Goal: Task Accomplishment & Management: Manage account settings

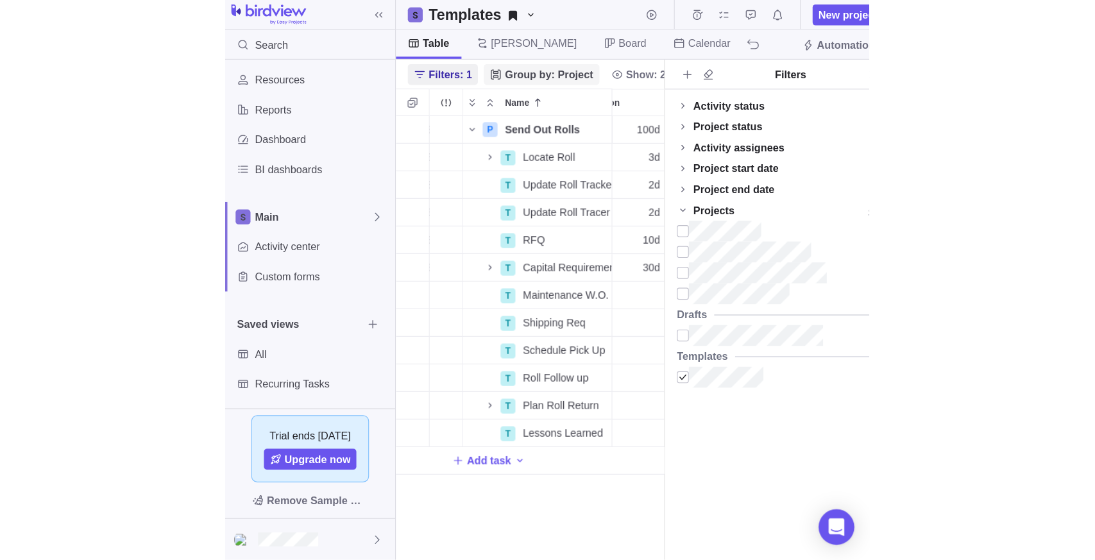
scroll to position [450, 740]
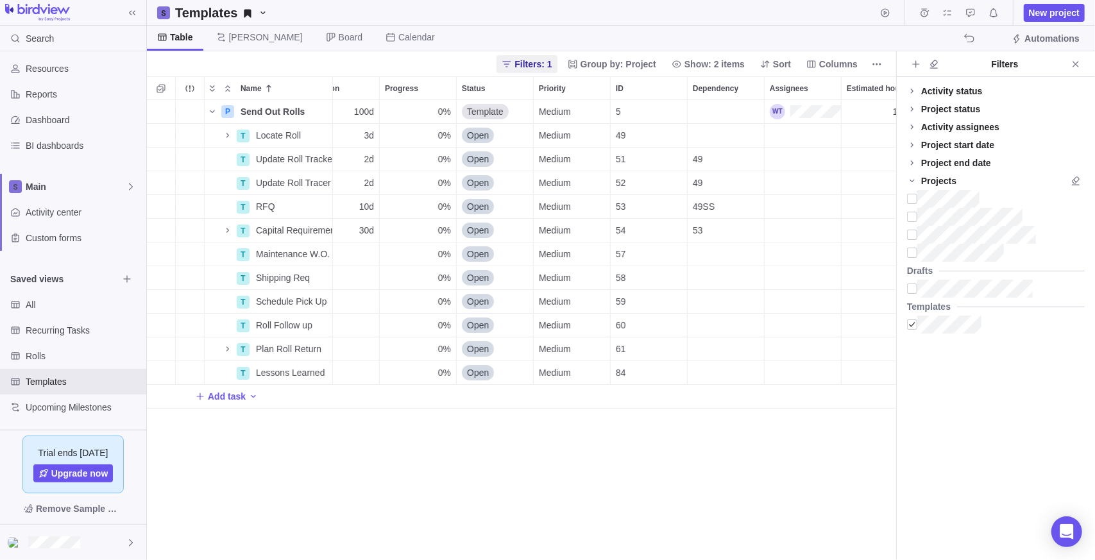
click at [326, 481] on div "P Send Out Rolls Details [DATE] [DATE] 100d 0% Template Medium 5 100h Rolls T L…" at bounding box center [521, 330] width 749 height 461
click at [52, 329] on span "Recurring Tasks" at bounding box center [72, 330] width 92 height 13
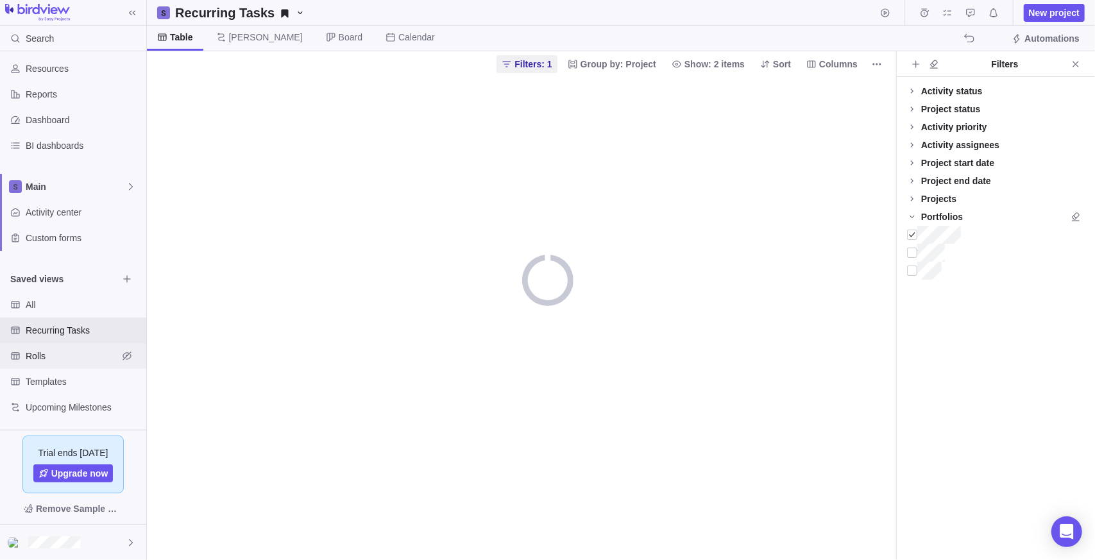
click at [46, 356] on span "Rolls" at bounding box center [72, 356] width 92 height 13
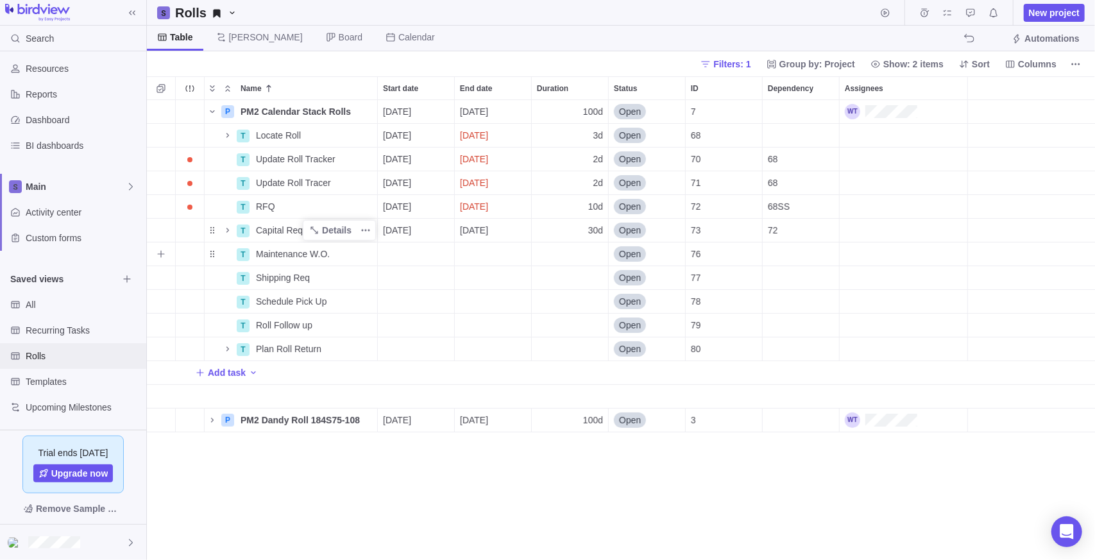
scroll to position [450, 939]
click at [212, 419] on icon "Name" at bounding box center [212, 420] width 10 height 10
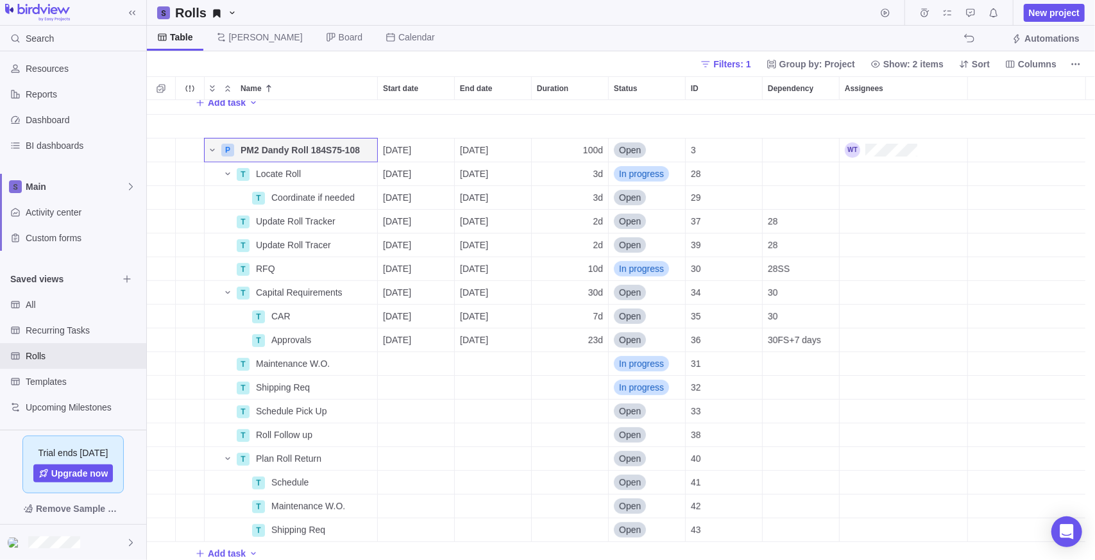
scroll to position [275, 0]
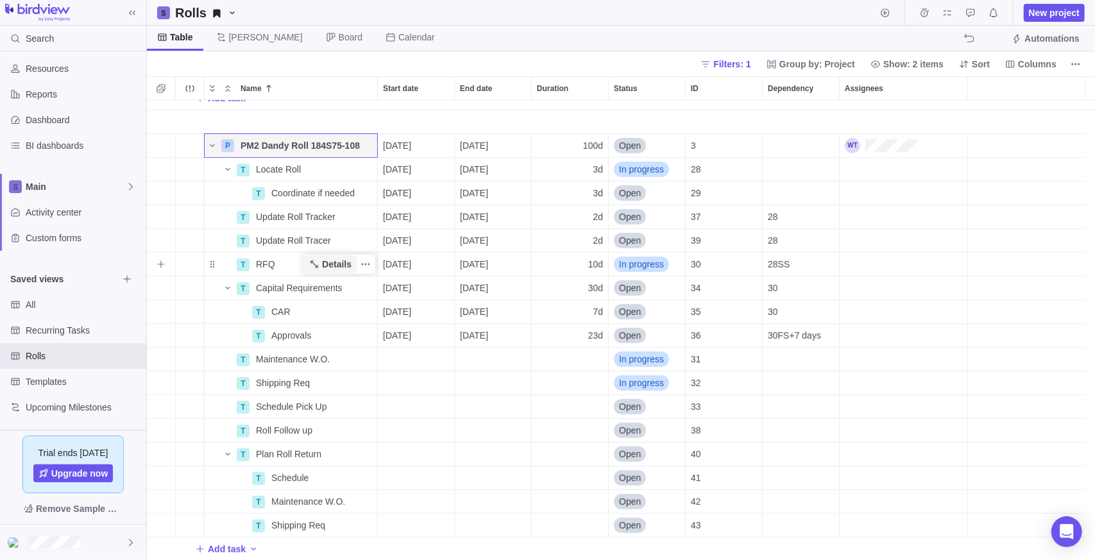
click at [330, 259] on span "Details" at bounding box center [337, 264] width 30 height 13
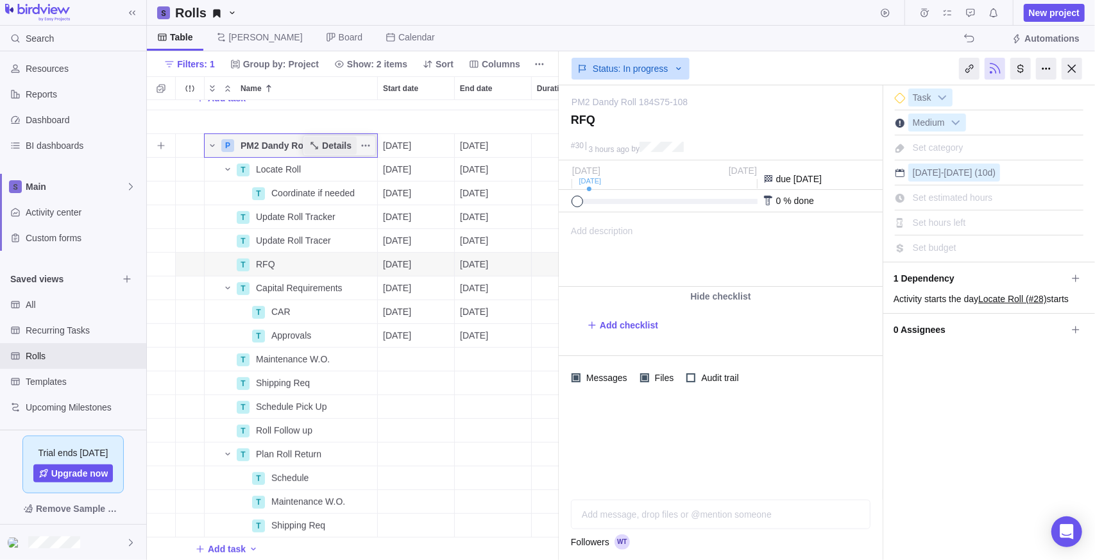
click at [345, 144] on span "Details" at bounding box center [337, 145] width 30 height 13
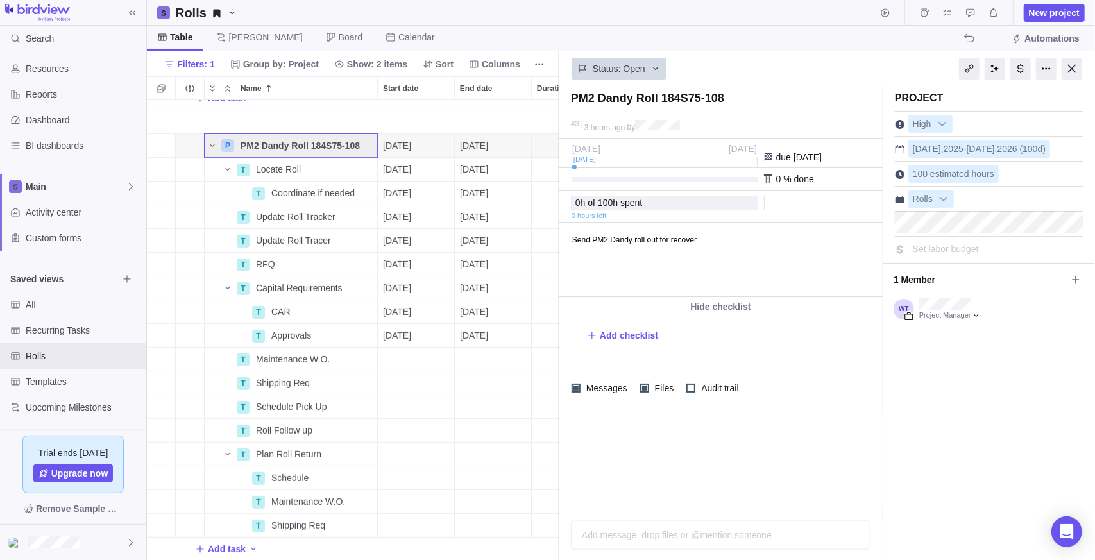
click at [554, 239] on body "Send PM2 Dandy roll out for recover" at bounding box center [719, 233] width 321 height 21
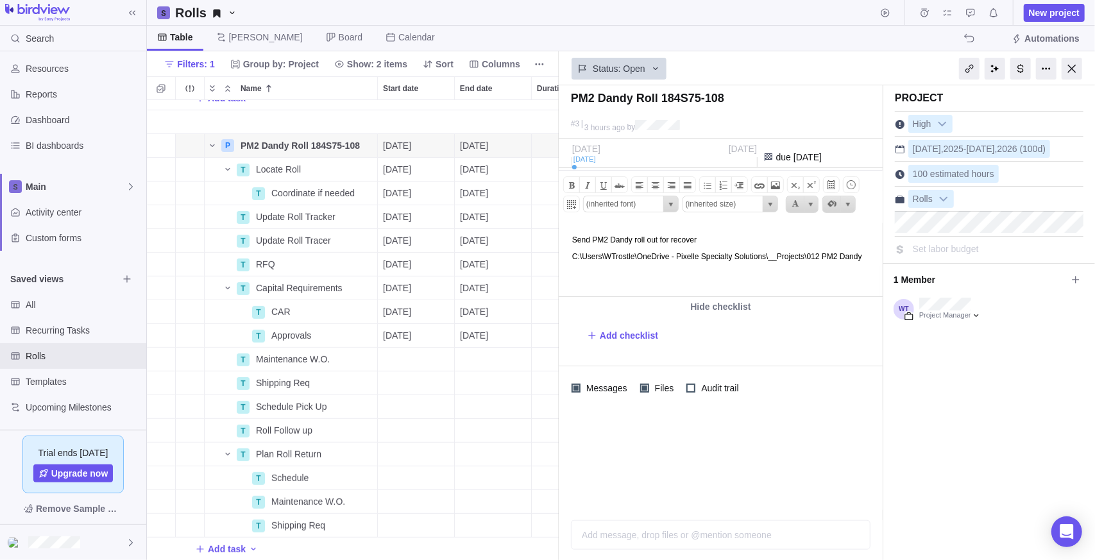
click at [554, 273] on html "Send PM2 Dandy roll out for recover C:\Users\WTrostle\OneDrive - Pixelle Specia…" at bounding box center [719, 259] width 321 height 73
click at [554, 444] on div at bounding box center [721, 460] width 324 height 100
click at [347, 262] on span "Details" at bounding box center [337, 264] width 30 height 13
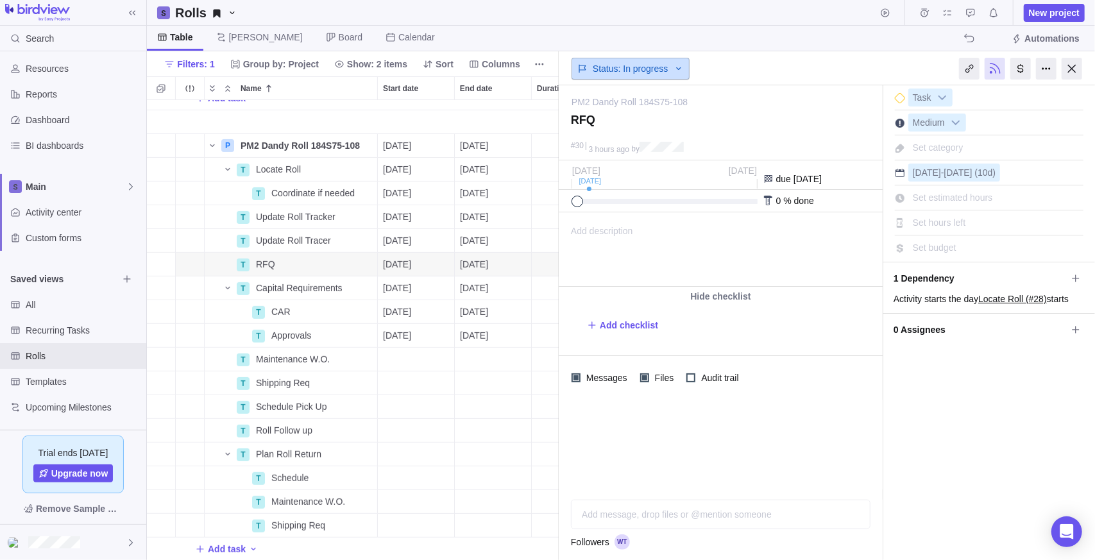
click at [554, 74] on div "Status: In progress" at bounding box center [630, 69] width 118 height 22
click at [554, 71] on div "Status: In progress" at bounding box center [721, 68] width 324 height 30
click at [554, 481] on div "Add message, drop files or @mention someone" at bounding box center [720, 514] width 298 height 28
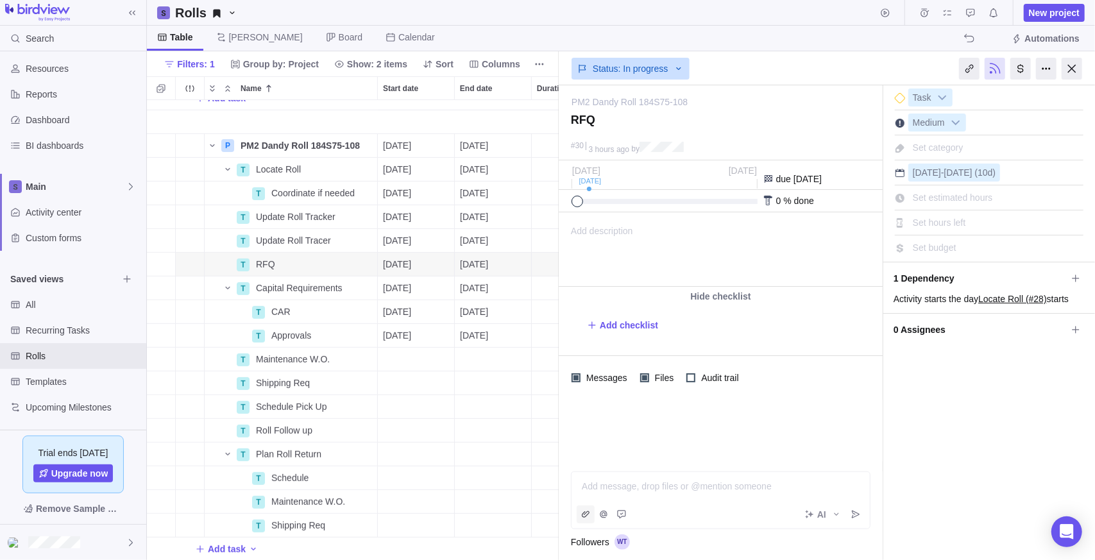
click at [554, 481] on span "Attach file" at bounding box center [586, 514] width 18 height 18
click at [554, 481] on span "My computer" at bounding box center [629, 486] width 52 height 13
click at [554, 481] on icon "Post" at bounding box center [855, 514] width 10 height 10
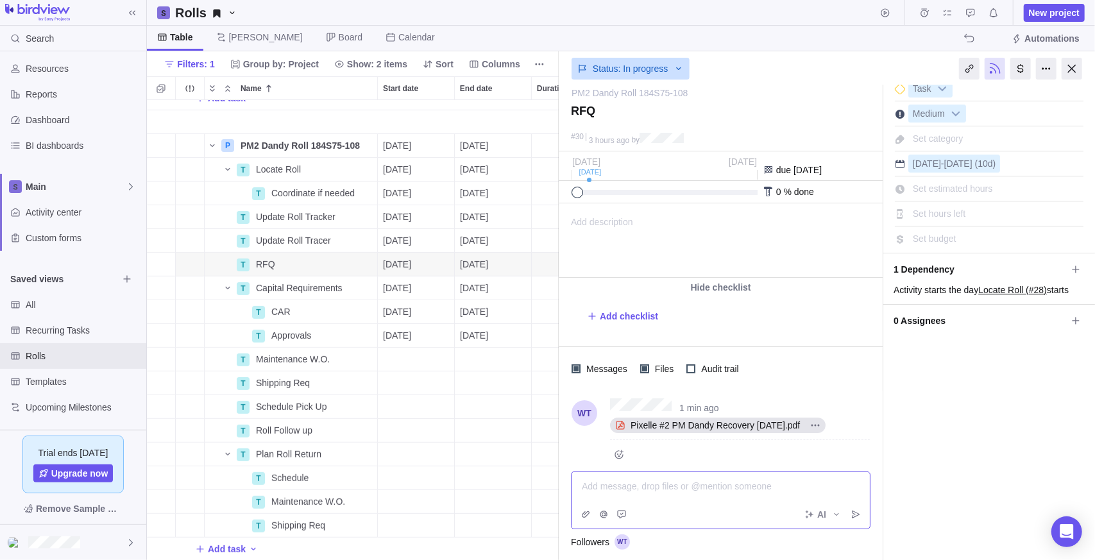
scroll to position [17, 0]
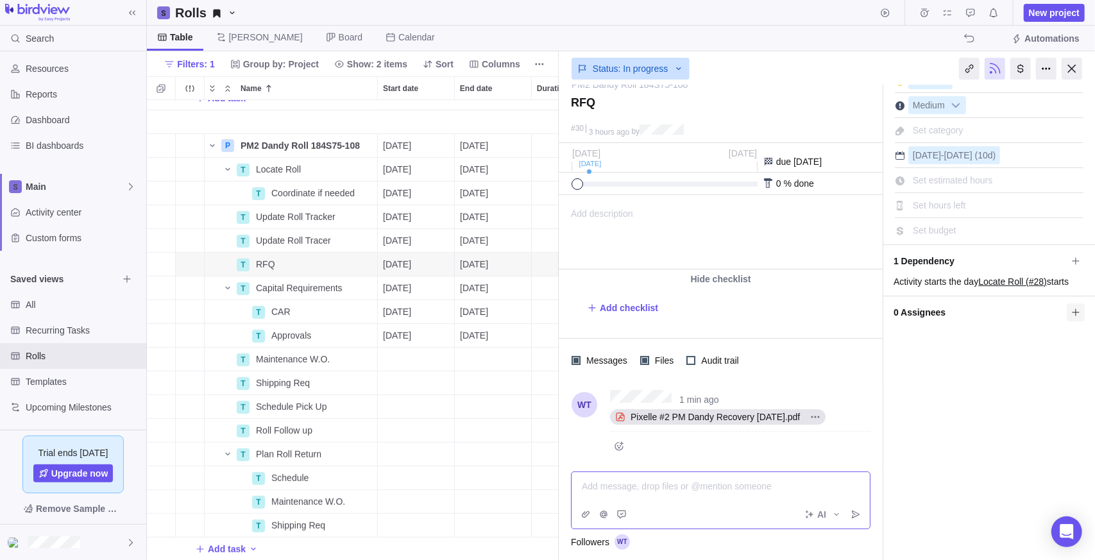
click at [554, 309] on icon at bounding box center [1075, 312] width 10 height 10
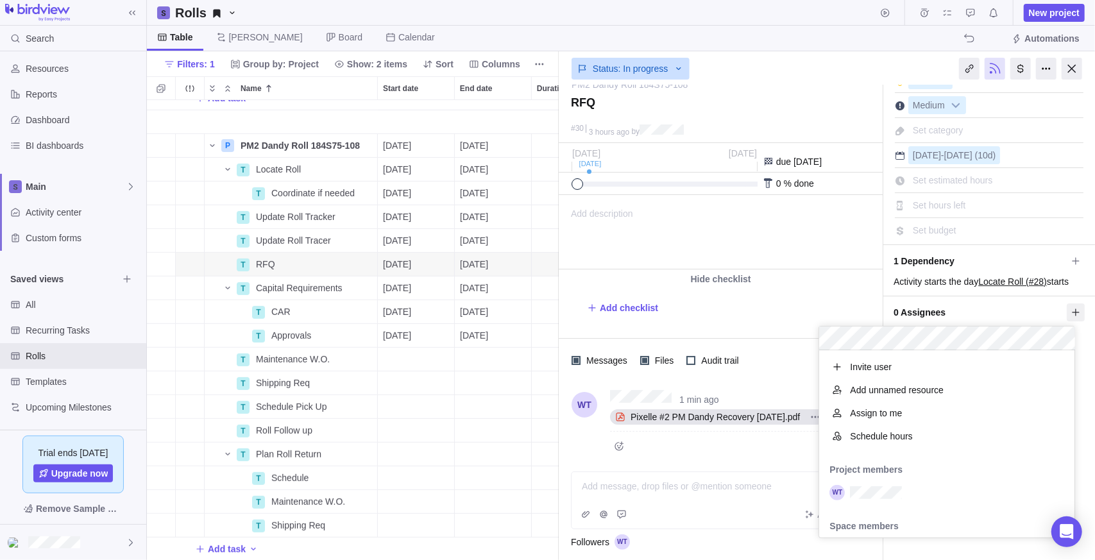
scroll to position [178, 246]
click at [554, 481] on div "grid" at bounding box center [946, 492] width 255 height 23
click at [554, 40] on body "Search Time logs history Resources Reports Dashboard BI dashboards Main Activit…" at bounding box center [547, 280] width 1095 height 560
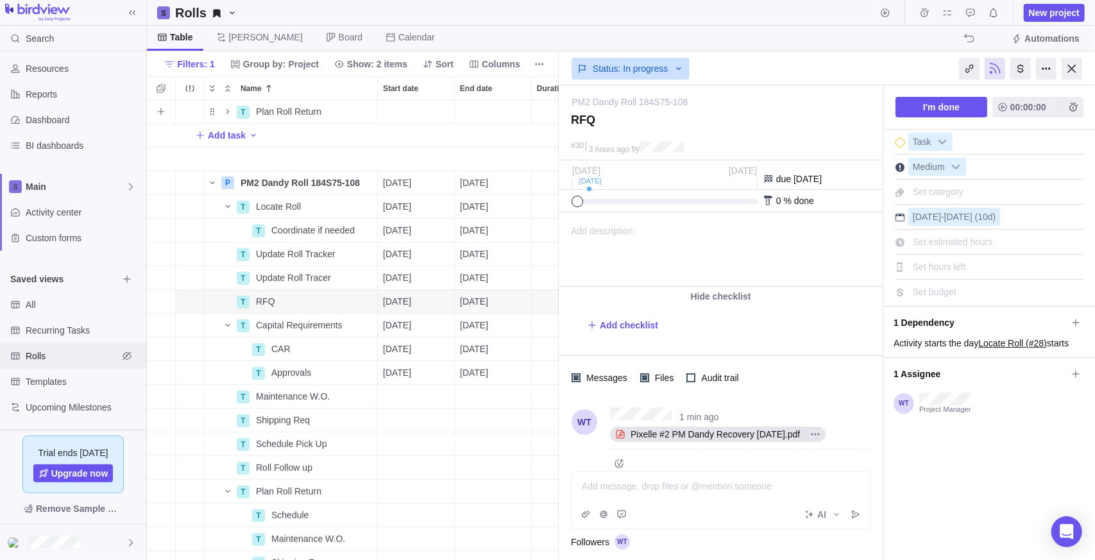
scroll to position [257, 0]
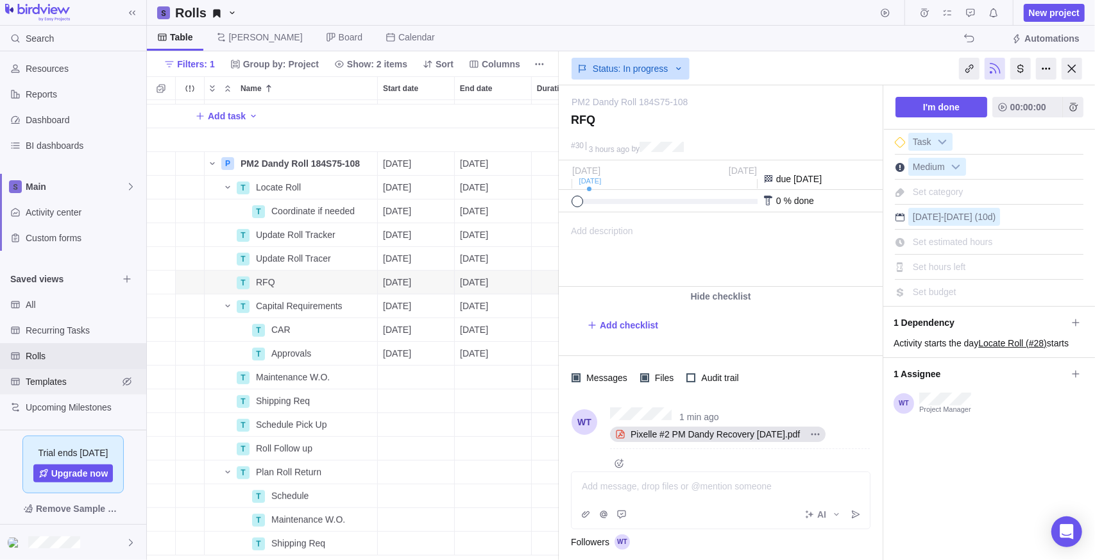
click at [51, 385] on span "Templates" at bounding box center [72, 381] width 92 height 13
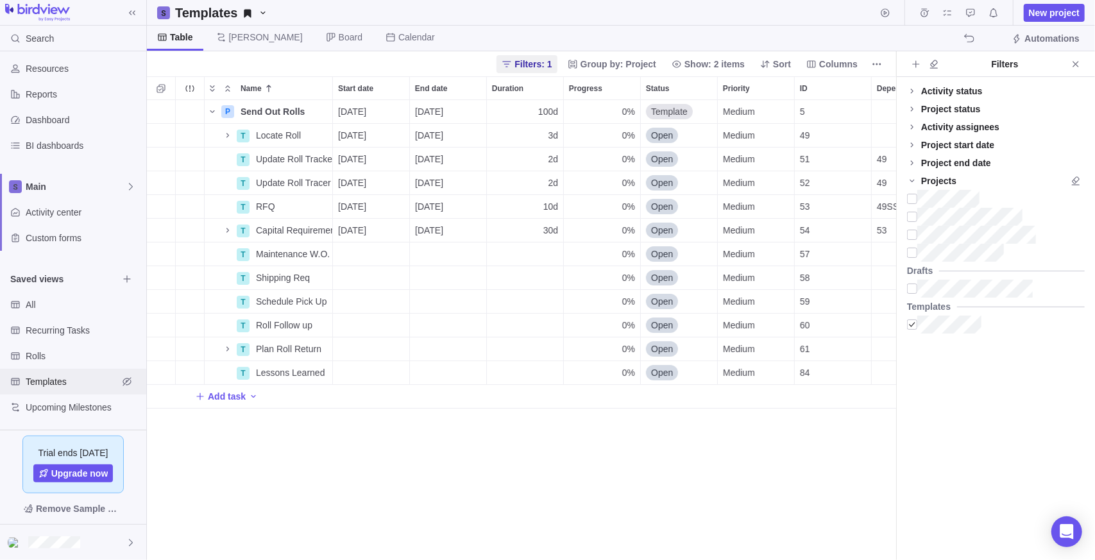
scroll to position [450, 740]
click at [274, 135] on icon "Name" at bounding box center [269, 135] width 10 height 10
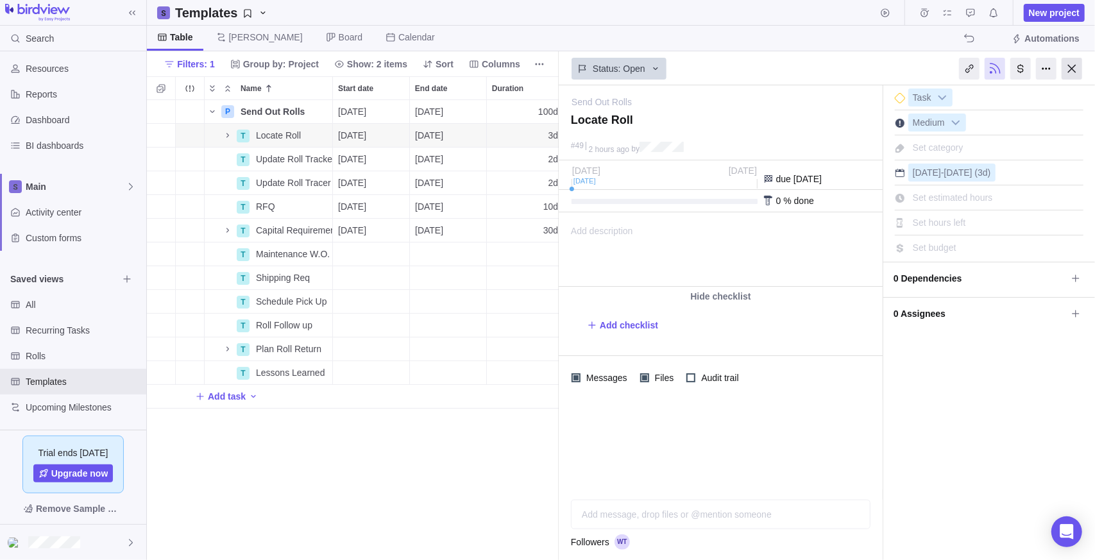
click at [554, 66] on div at bounding box center [1072, 69] width 21 height 22
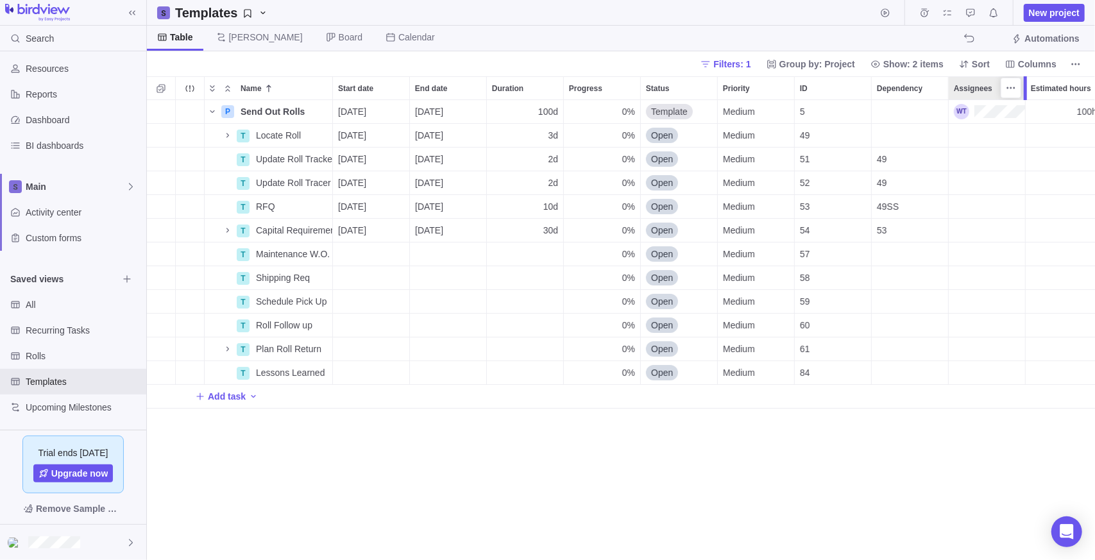
scroll to position [450, 939]
click at [554, 159] on div "Assignees" at bounding box center [987, 159] width 76 height 23
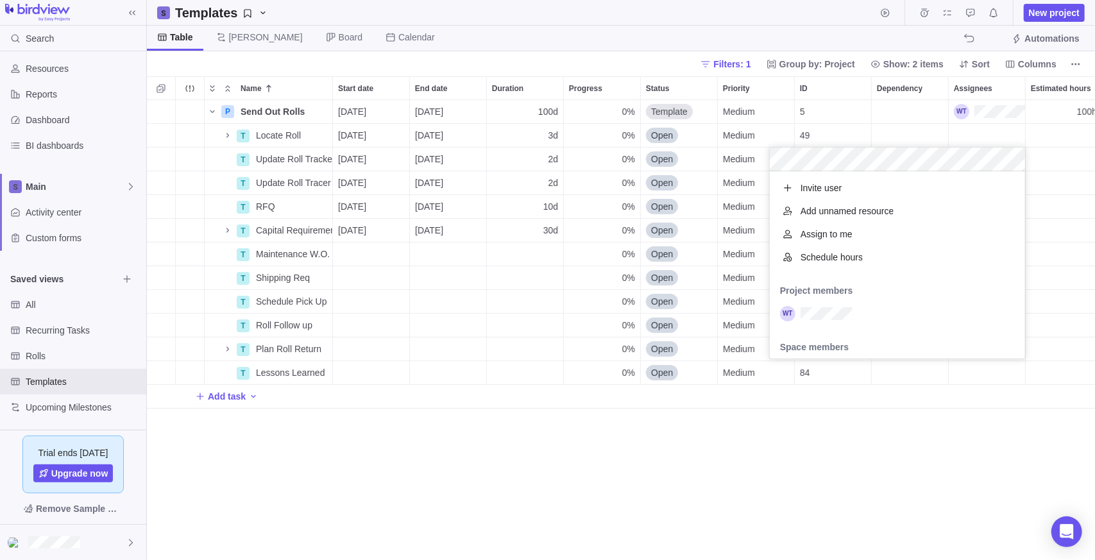
scroll to position [178, 246]
click at [554, 134] on div "P Send Out Rolls Details [DATE] [DATE] 100d 0% Template Medium 5 100h Rolls T L…" at bounding box center [621, 330] width 948 height 461
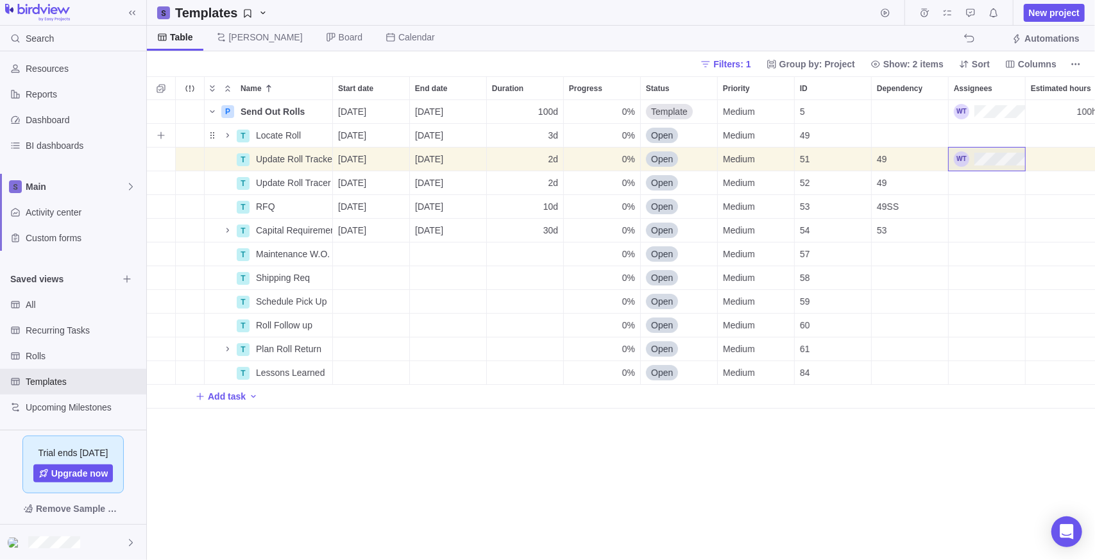
click at [554, 134] on div "Assignees" at bounding box center [987, 135] width 76 height 23
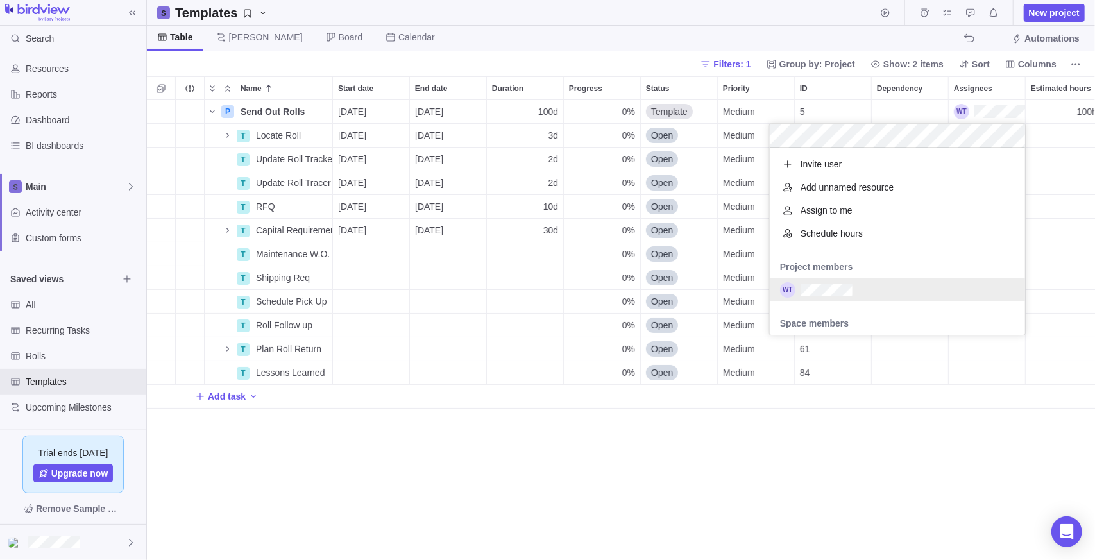
drag, startPoint x: 832, startPoint y: 296, endPoint x: 929, endPoint y: 250, distance: 108.2
click at [554, 296] on div "grid" at bounding box center [897, 289] width 255 height 23
drag, startPoint x: 977, startPoint y: 416, endPoint x: 975, endPoint y: 395, distance: 20.7
click at [554, 418] on div "P Send Out Rolls Details [DATE] [DATE] 100d 0% Template Medium 5 100h Rolls T L…" at bounding box center [621, 330] width 948 height 461
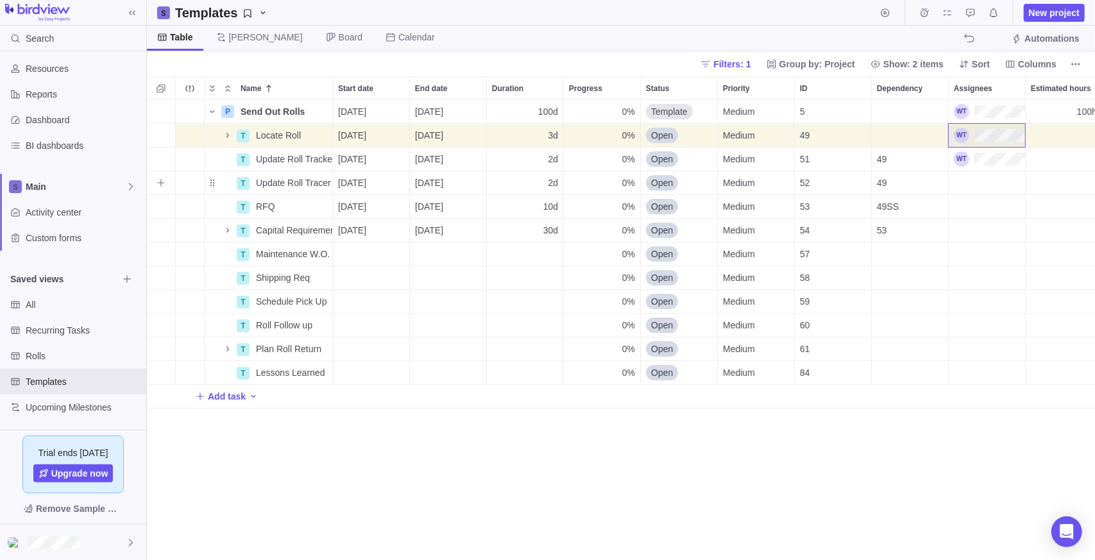
click at [554, 175] on div "Assignees" at bounding box center [987, 182] width 76 height 23
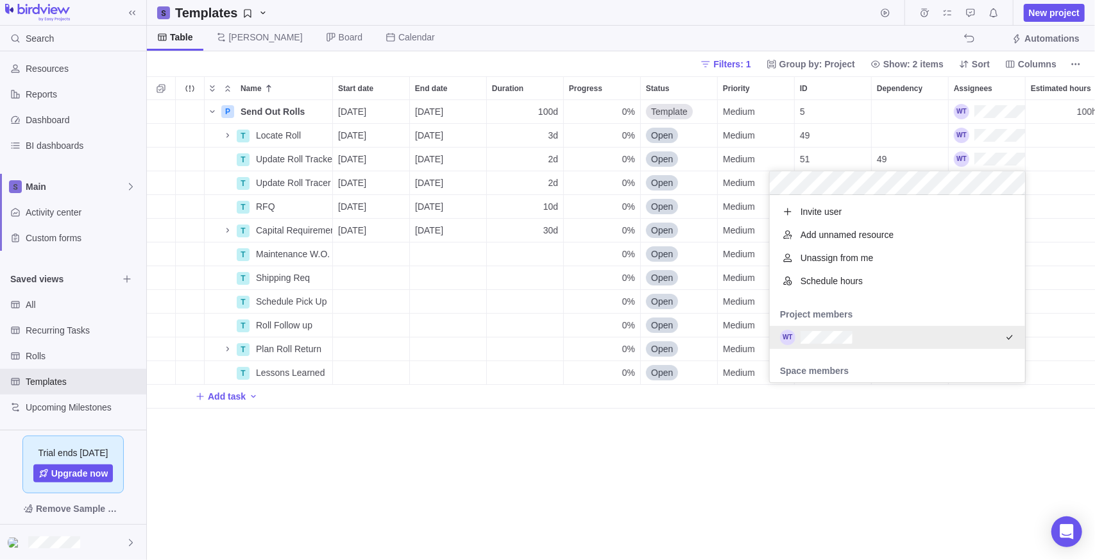
click at [164, 91] on div "Name Start date End date Duration Progress Status Priority ID Dependency Assign…" at bounding box center [621, 318] width 948 height 484
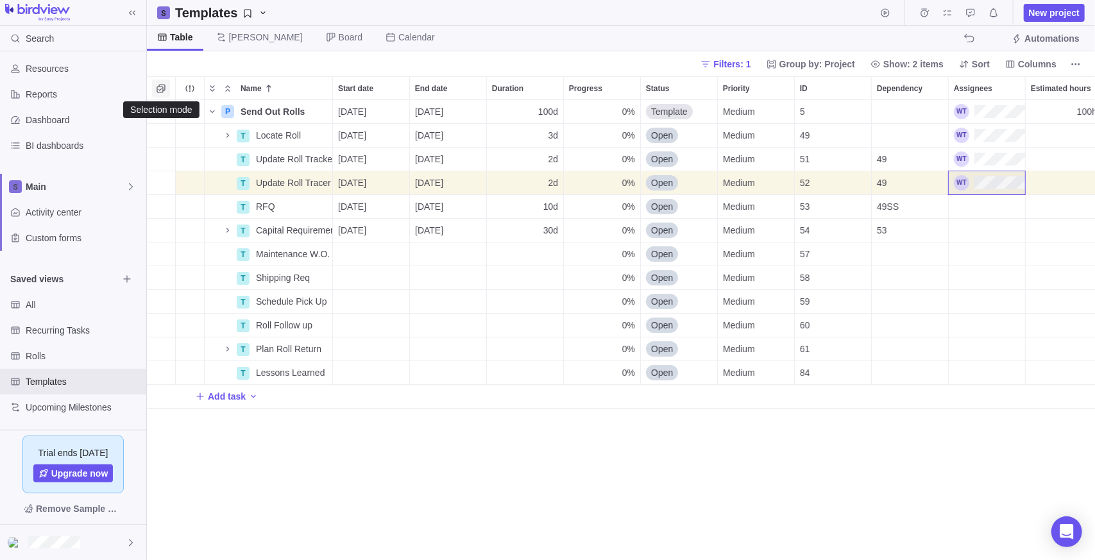
click at [164, 89] on icon "Selection mode" at bounding box center [161, 88] width 10 height 10
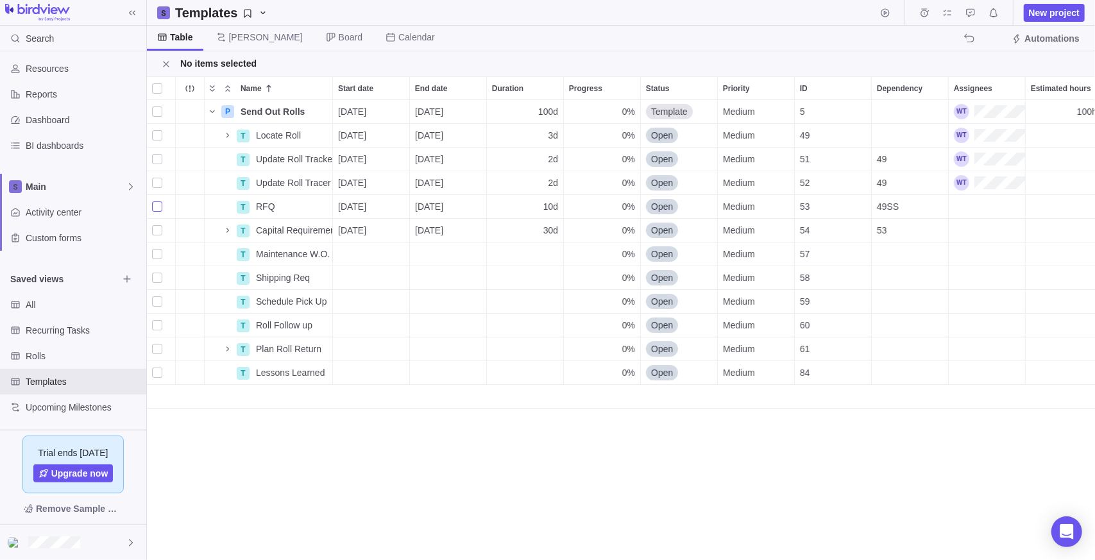
click at [155, 206] on div "grid" at bounding box center [157, 207] width 10 height 18
click at [157, 89] on div at bounding box center [157, 89] width 10 height 18
click at [554, 233] on div "Assignees" at bounding box center [987, 230] width 76 height 23
click at [554, 232] on div "Assignees" at bounding box center [987, 230] width 76 height 23
click at [554, 87] on div "Assignees" at bounding box center [987, 88] width 76 height 22
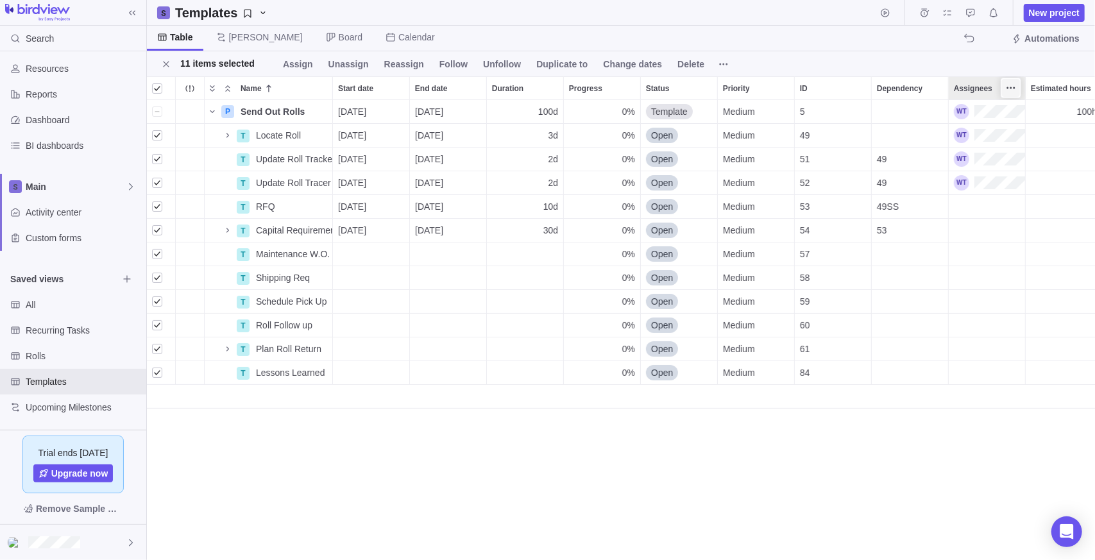
click at [554, 87] on icon "More actions" at bounding box center [1011, 88] width 10 height 10
click at [554, 450] on div "Name Start date End date Duration Progress Status Priority ID Dependency Assign…" at bounding box center [621, 318] width 948 height 484
click at [289, 68] on span "Assign" at bounding box center [298, 64] width 30 height 13
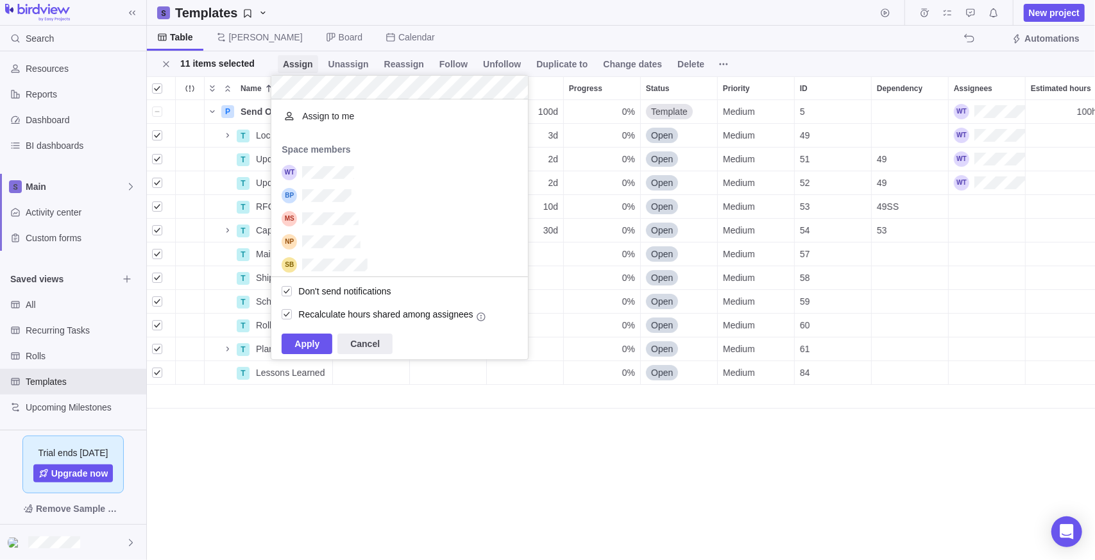
scroll to position [167, 247]
click at [316, 347] on span "Apply" at bounding box center [306, 343] width 25 height 15
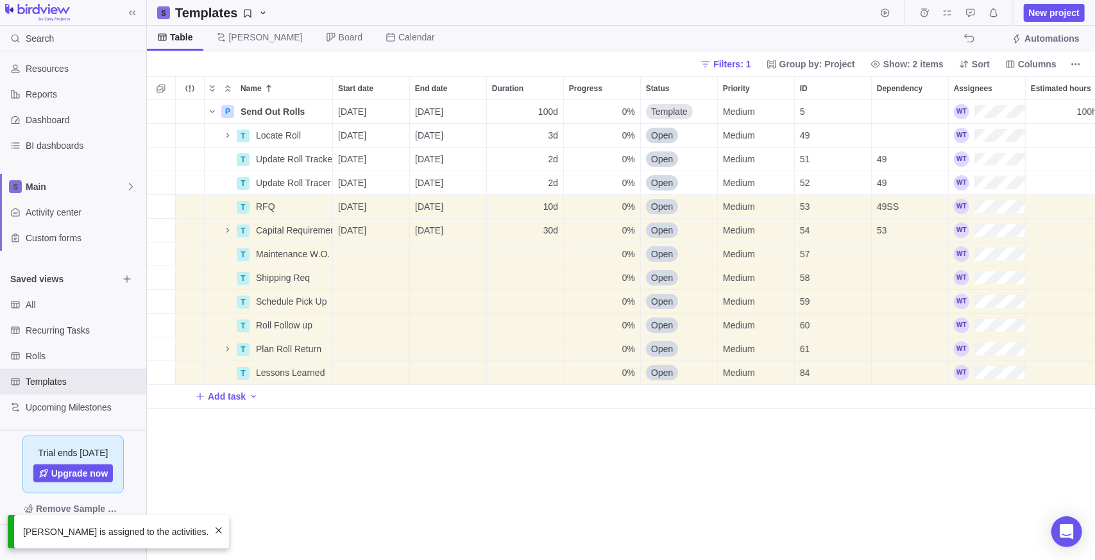
click at [489, 468] on div "P Send Out Rolls Details [DATE] [DATE] 100d 0% Template Medium 5 100h Rolls T L…" at bounding box center [621, 330] width 948 height 461
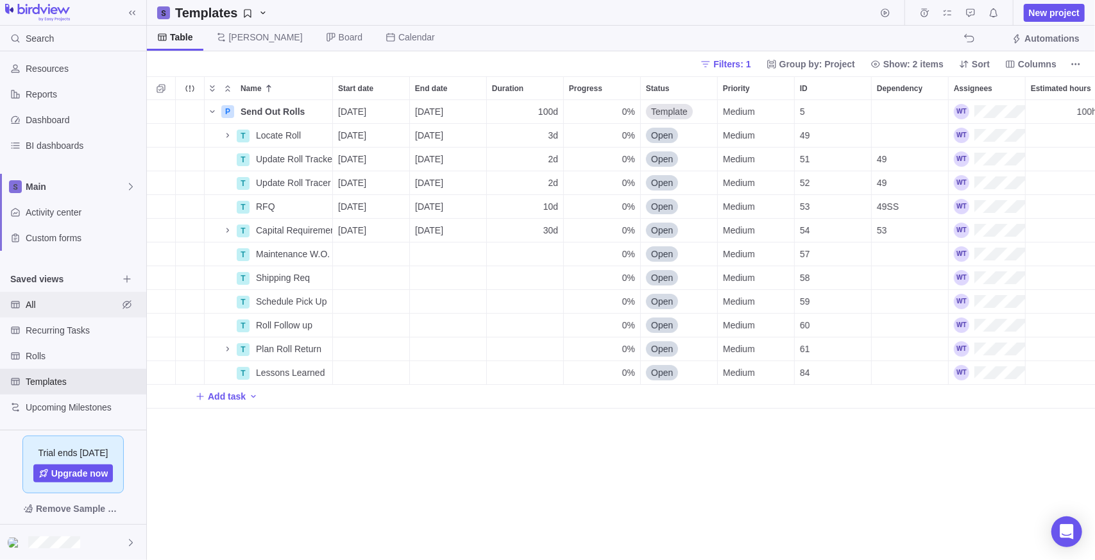
click at [58, 308] on span "All" at bounding box center [72, 304] width 92 height 13
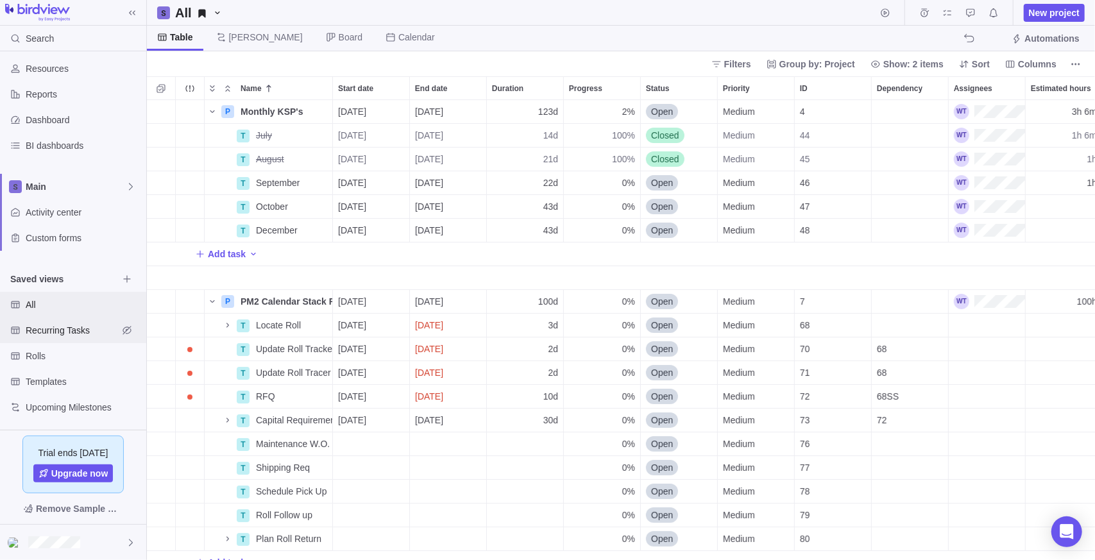
scroll to position [10, 10]
click at [47, 341] on div "Recurring Tasks" at bounding box center [73, 330] width 146 height 26
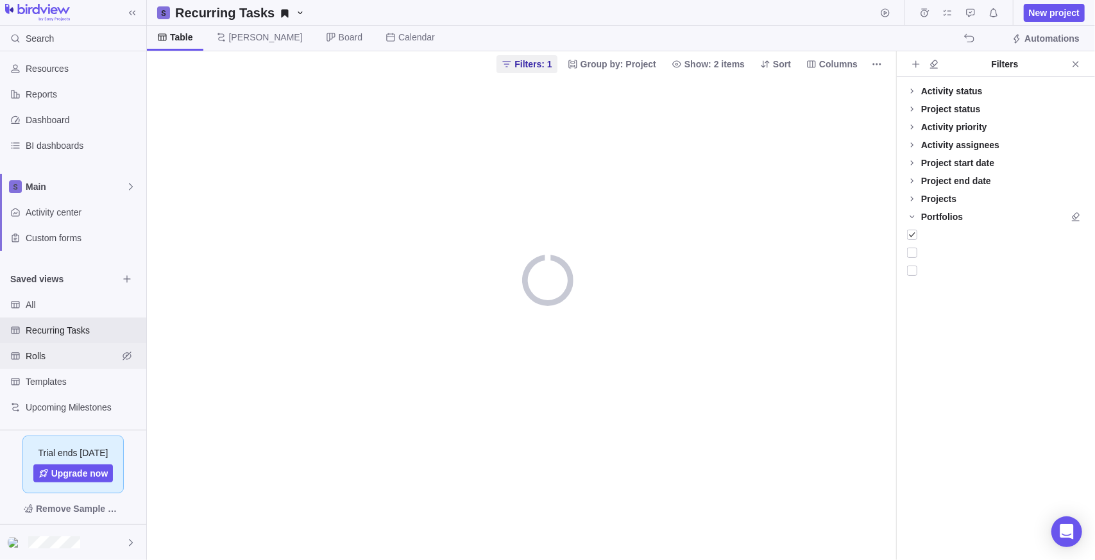
click at [31, 361] on span "Rolls" at bounding box center [72, 356] width 92 height 13
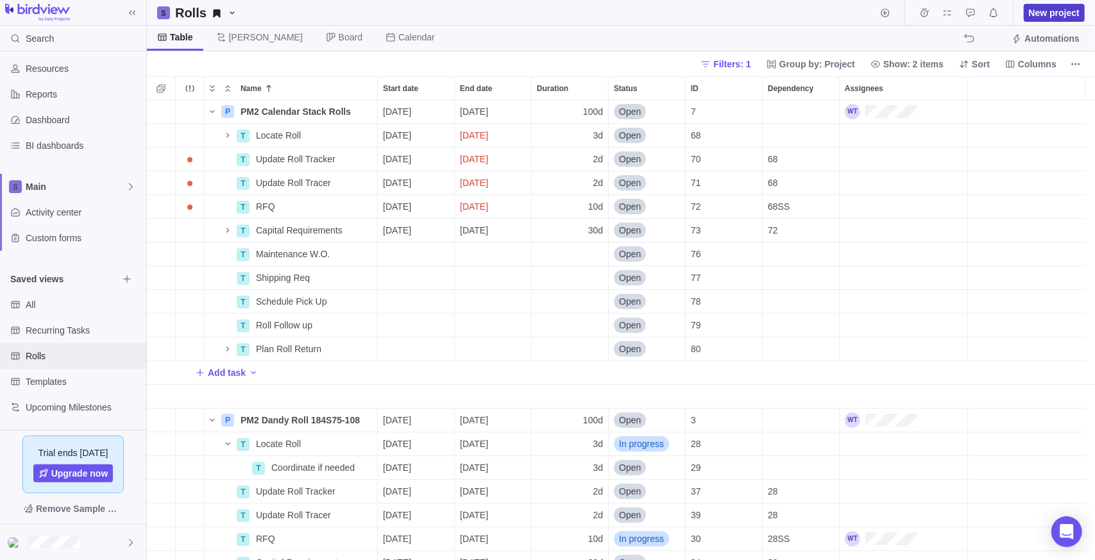
scroll to position [450, 939]
click at [554, 6] on span "New project" at bounding box center [1054, 12] width 51 height 13
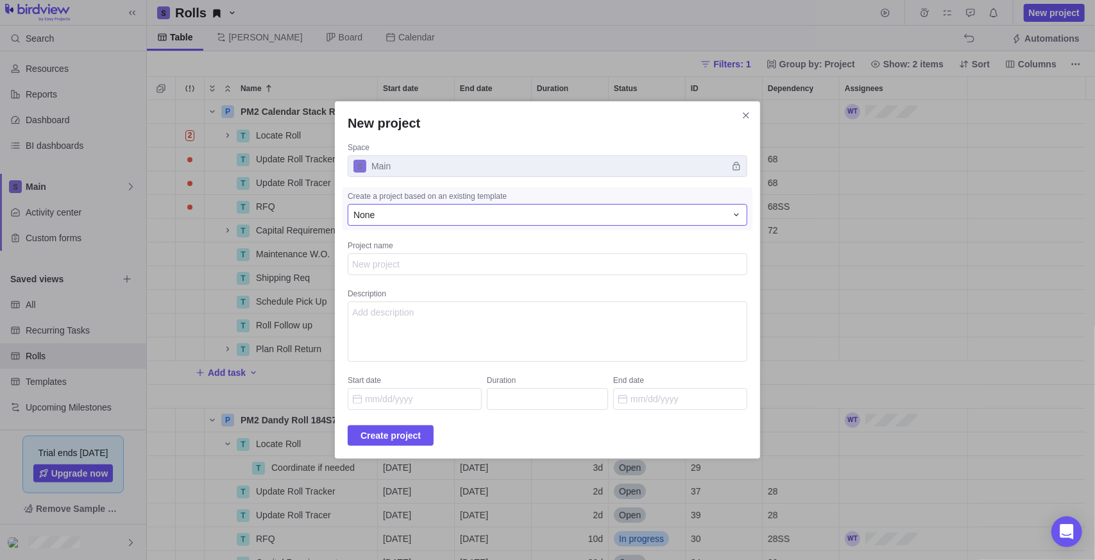
type textarea "x"
click at [441, 206] on div "None" at bounding box center [548, 215] width 400 height 22
click at [437, 292] on span "Send Out Rolls" at bounding box center [406, 291] width 60 height 13
type textarea "Send () out for ()"
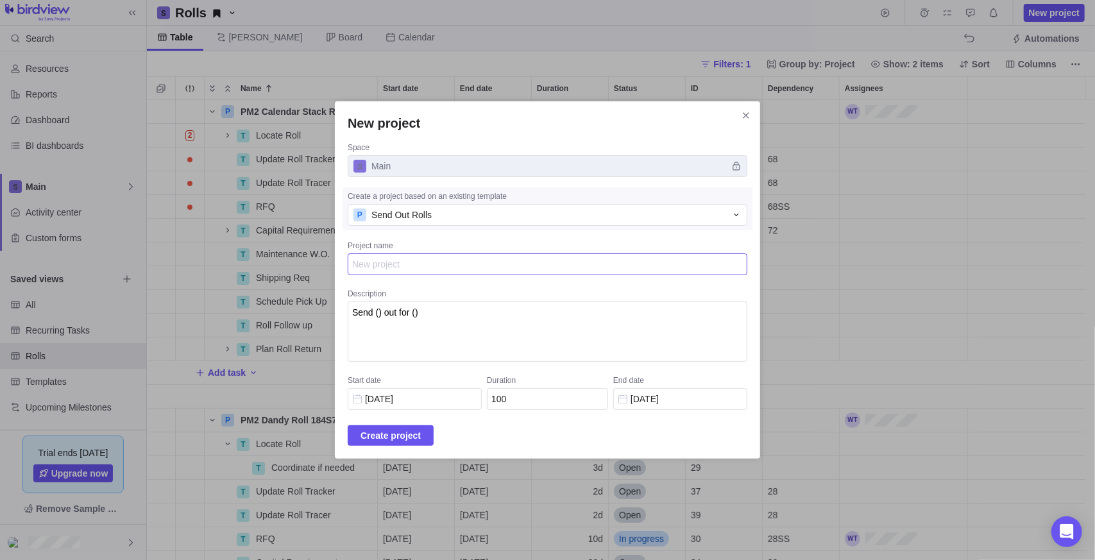
click at [437, 264] on textarea "Project name" at bounding box center [548, 264] width 400 height 22
type textarea "x"
type textarea "t"
type textarea "x"
type textarea "te"
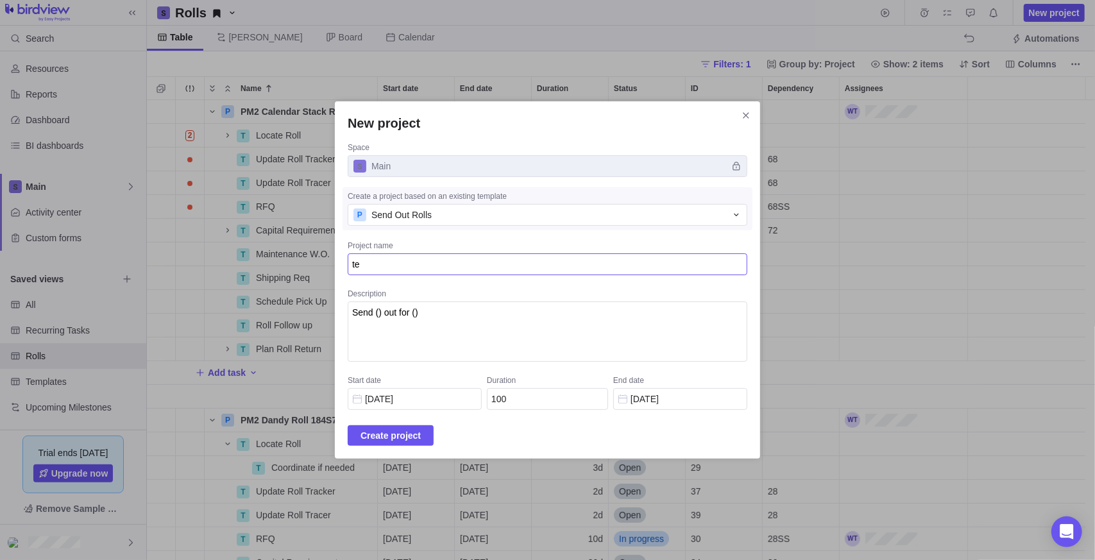
type textarea "x"
type textarea "tes"
type textarea "x"
type textarea "test"
click at [400, 434] on span "Create project" at bounding box center [390, 435] width 60 height 15
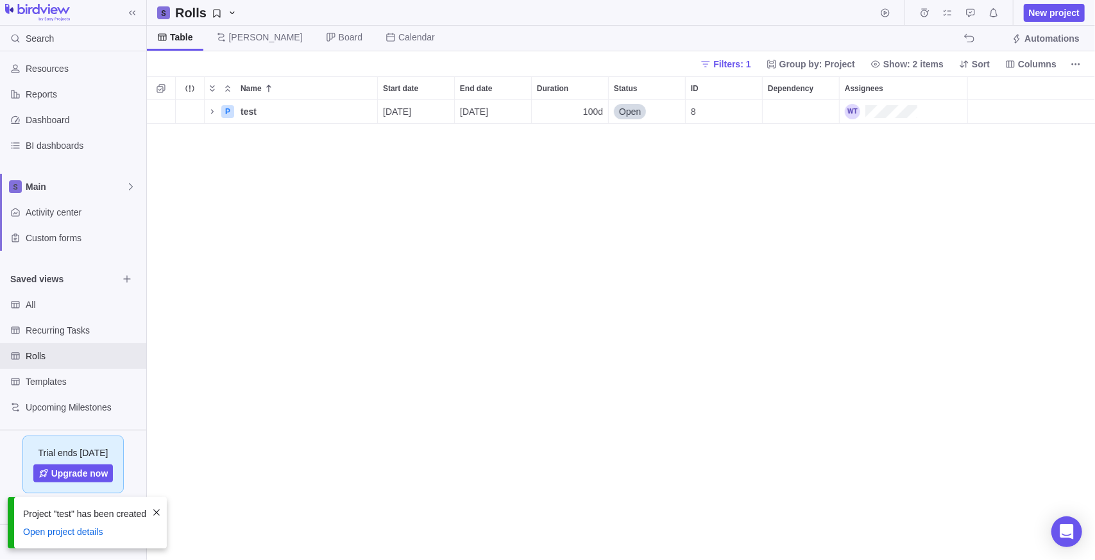
scroll to position [450, 939]
click at [63, 354] on span "Rolls" at bounding box center [72, 356] width 92 height 13
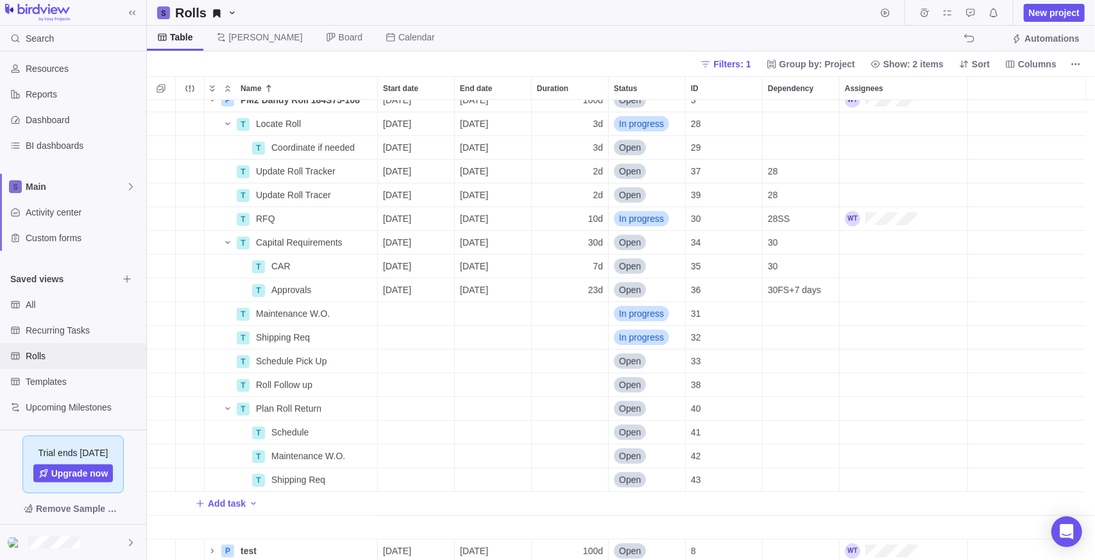
scroll to position [322, 0]
click at [216, 481] on icon "Name" at bounding box center [212, 549] width 10 height 10
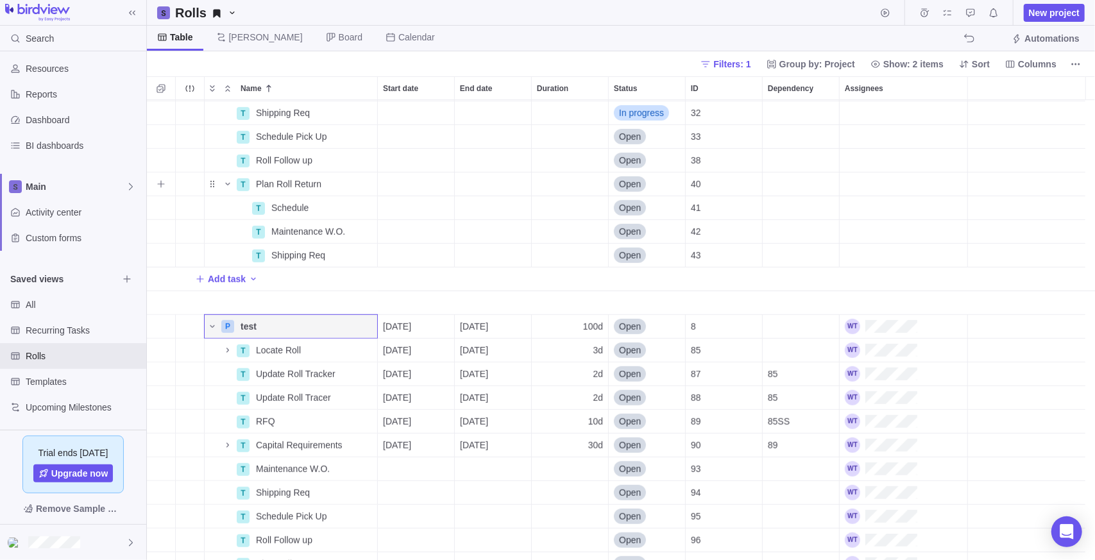
scroll to position [607, 0]
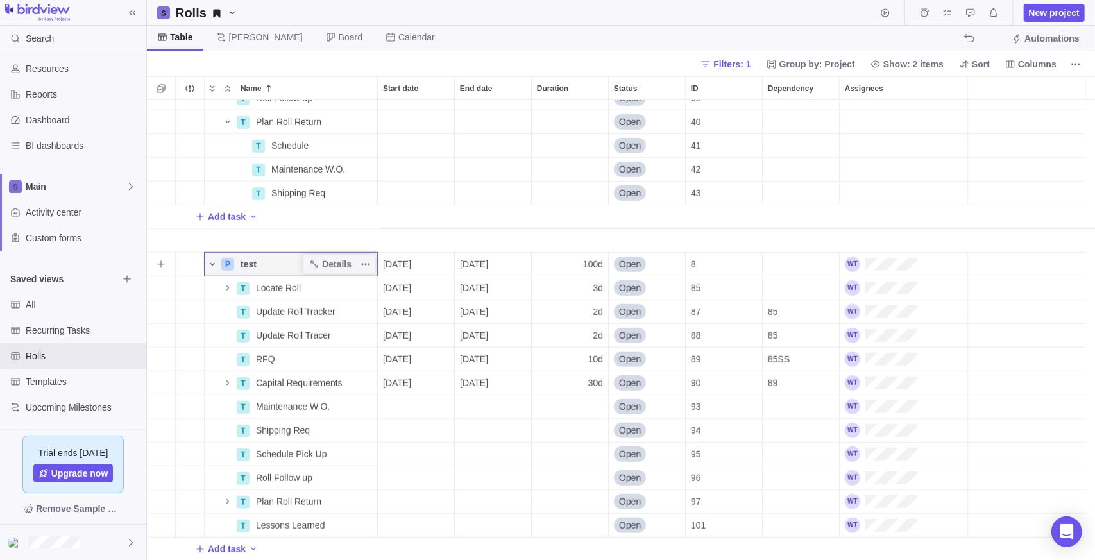
click at [214, 264] on icon "Name" at bounding box center [212, 264] width 10 height 10
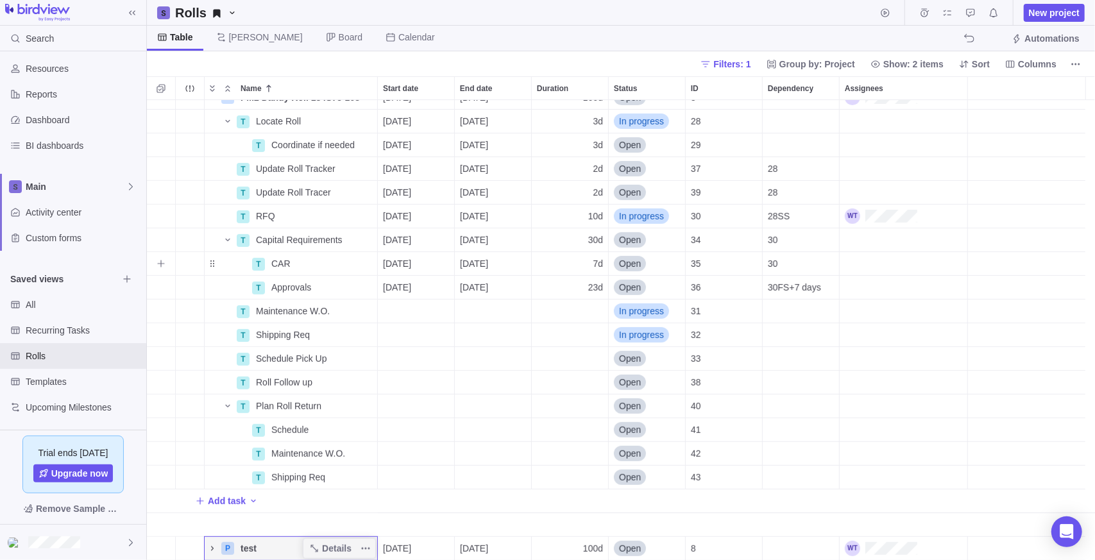
scroll to position [322, 0]
click at [343, 481] on span "Details" at bounding box center [337, 549] width 30 height 13
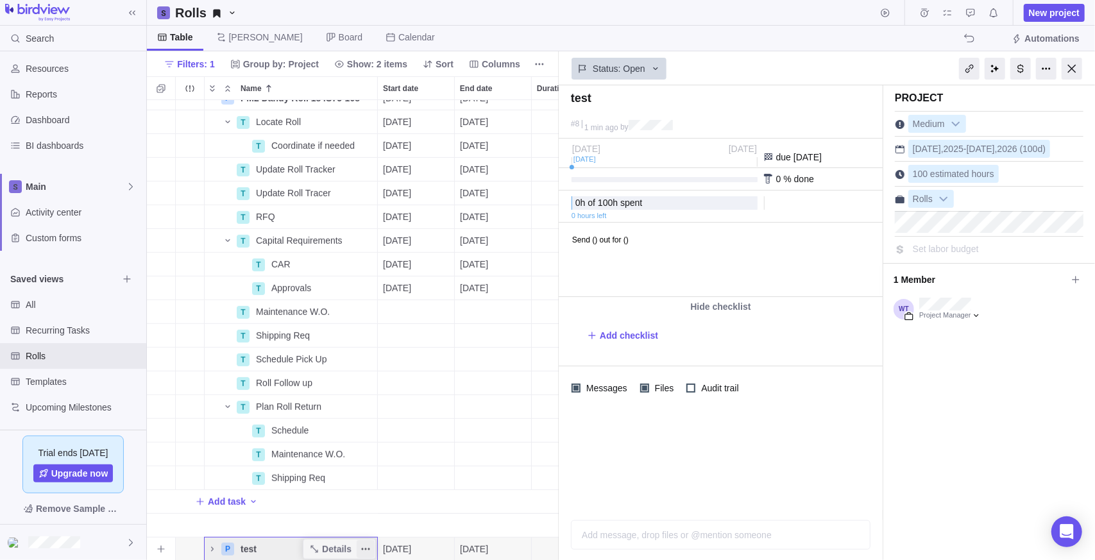
click at [367, 481] on icon "More actions" at bounding box center [365, 549] width 10 height 10
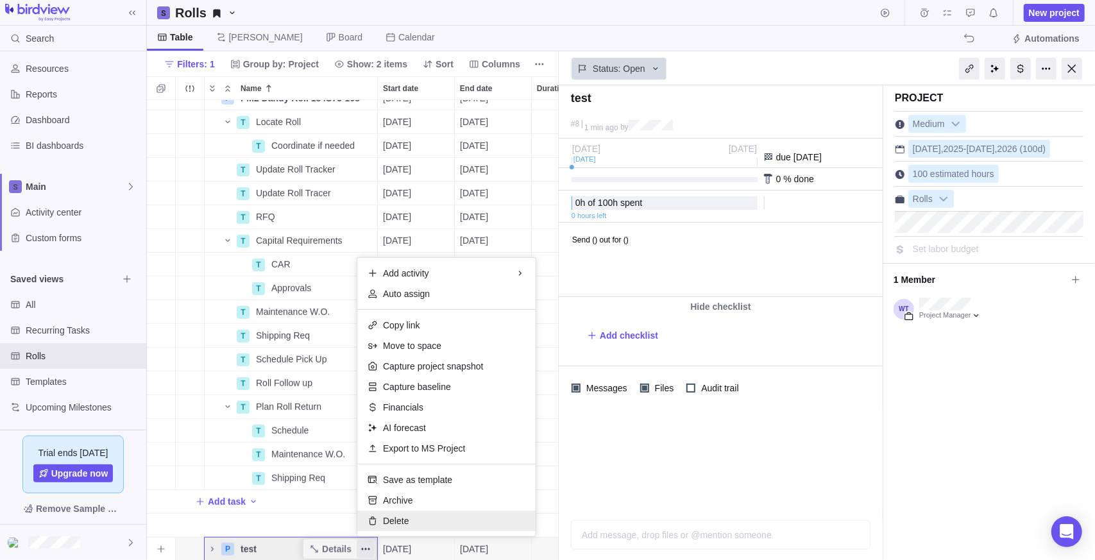
click at [404, 481] on div "Delete" at bounding box center [446, 521] width 178 height 21
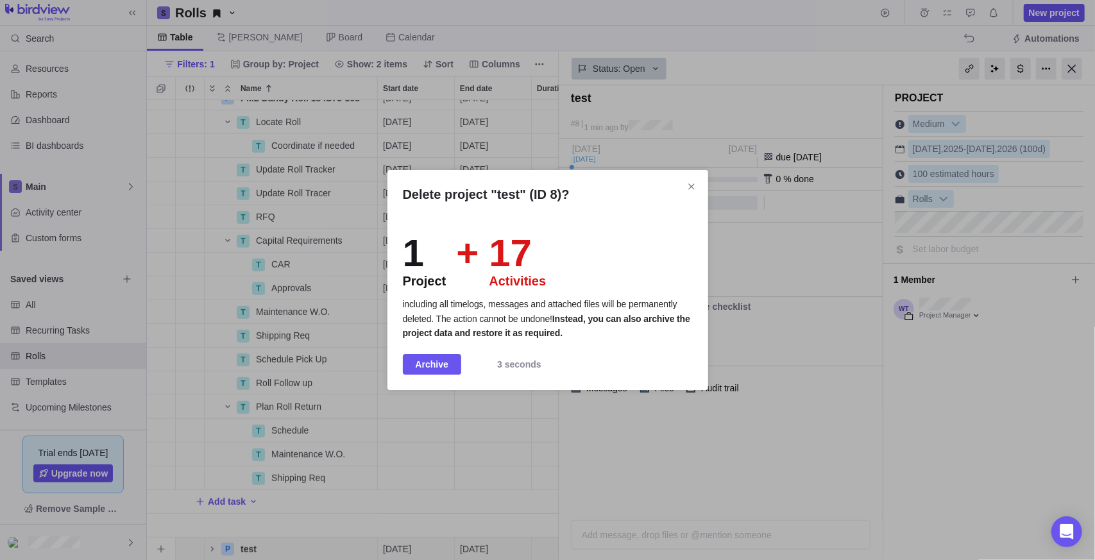
scroll to position [328, 0]
click at [442, 355] on span "Archive" at bounding box center [432, 364] width 58 height 21
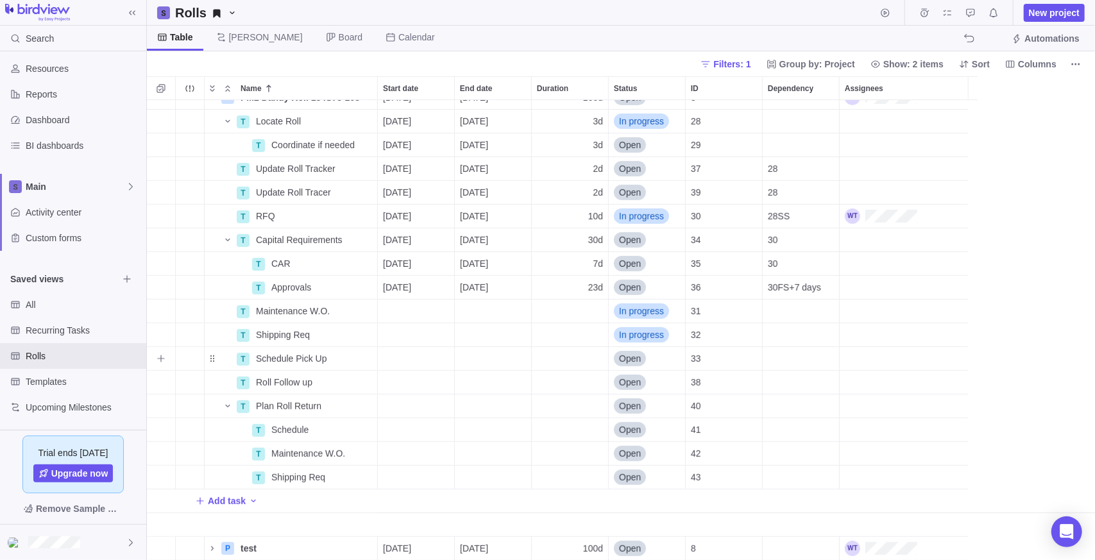
scroll to position [275, 0]
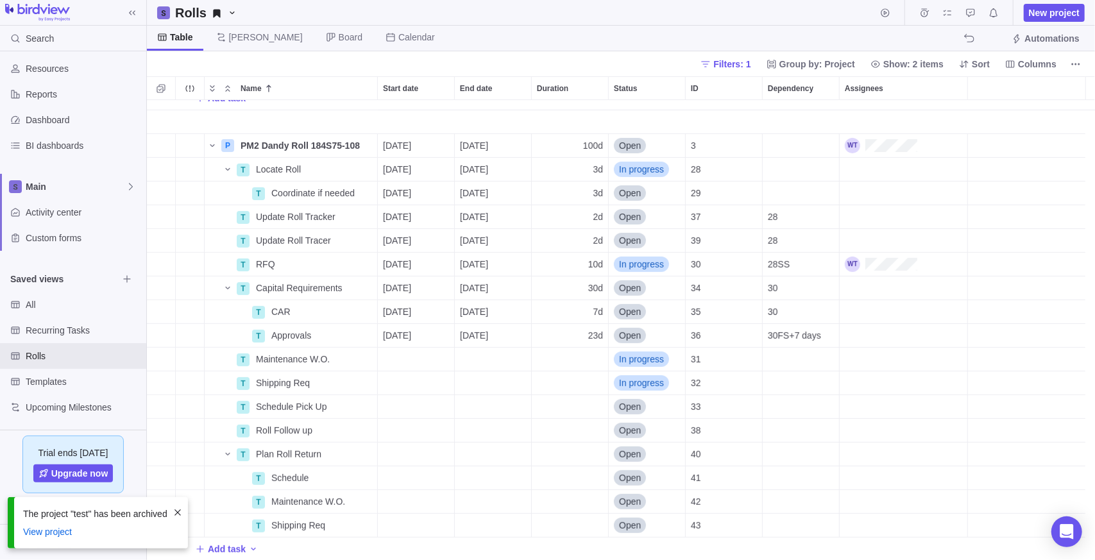
click at [181, 481] on span at bounding box center [178, 512] width 10 height 10
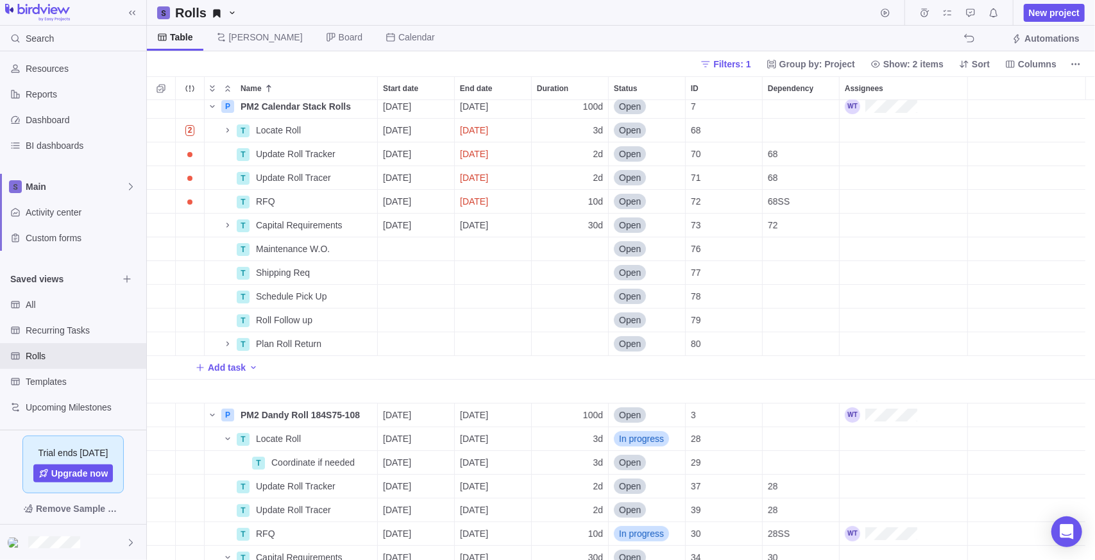
scroll to position [0, 0]
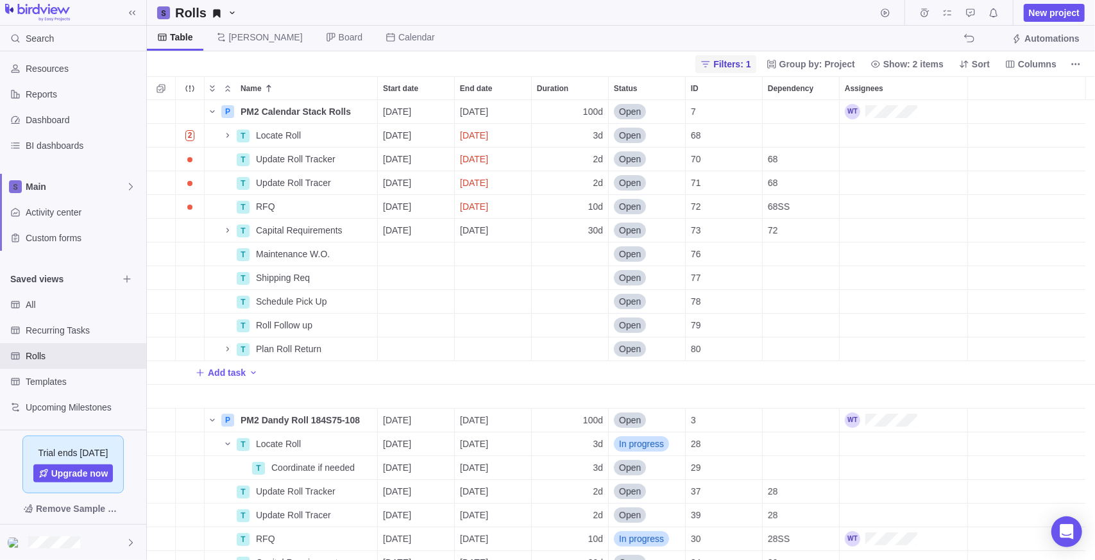
click at [554, 64] on span "Filters: 1" at bounding box center [731, 64] width 37 height 13
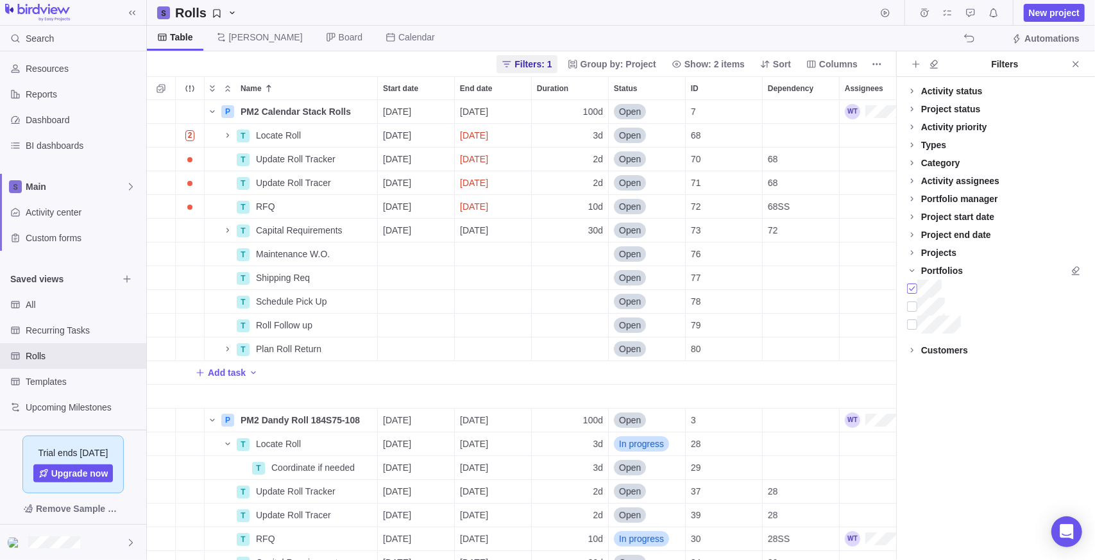
click at [554, 289] on div at bounding box center [912, 289] width 10 height 18
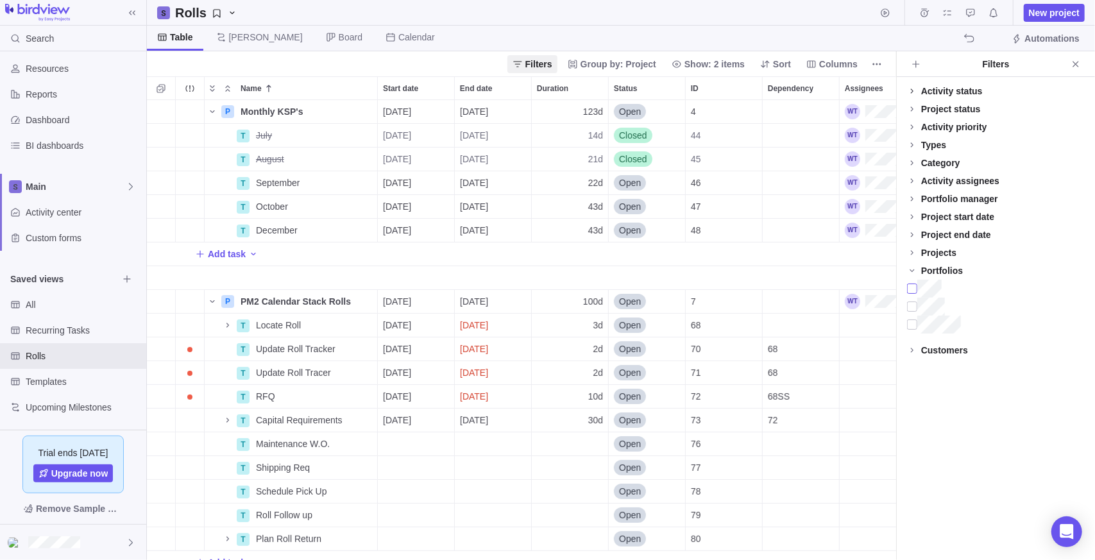
scroll to position [450, 740]
click at [554, 91] on icon at bounding box center [912, 91] width 10 height 10
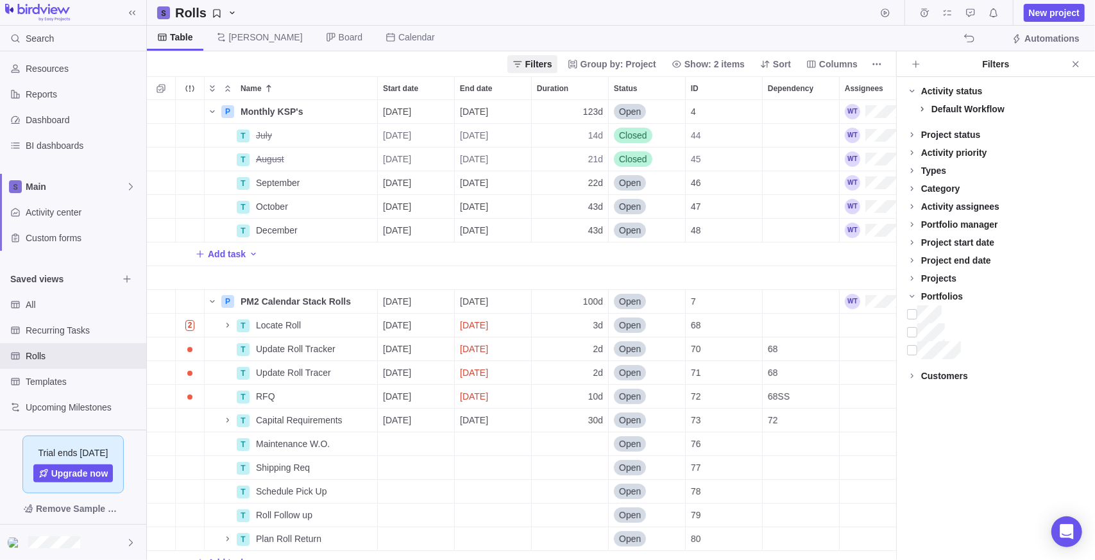
click at [554, 106] on icon at bounding box center [922, 109] width 10 height 10
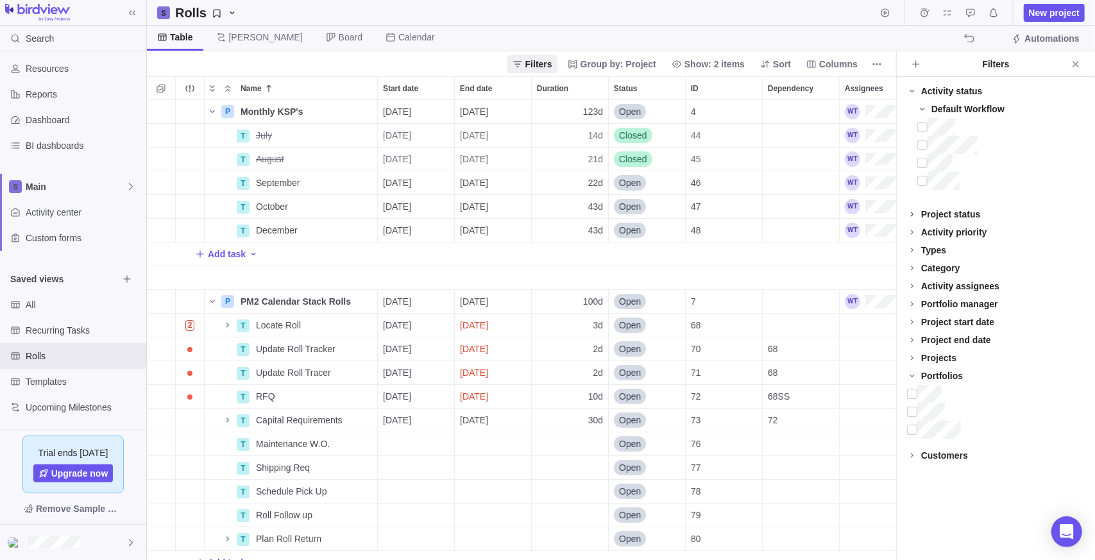
click at [554, 216] on icon at bounding box center [912, 214] width 10 height 10
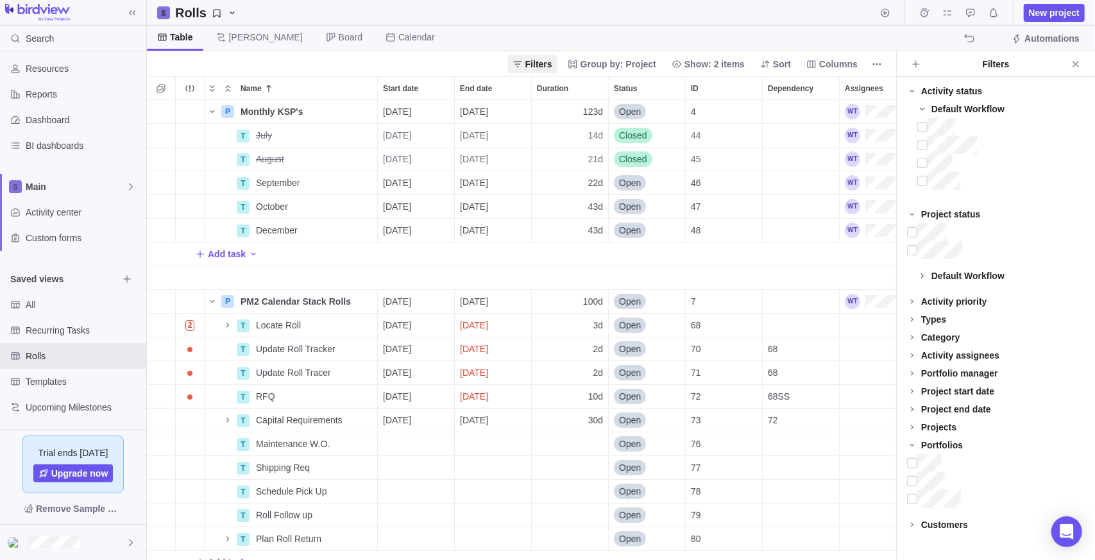
click at [554, 276] on span at bounding box center [922, 276] width 18 height 18
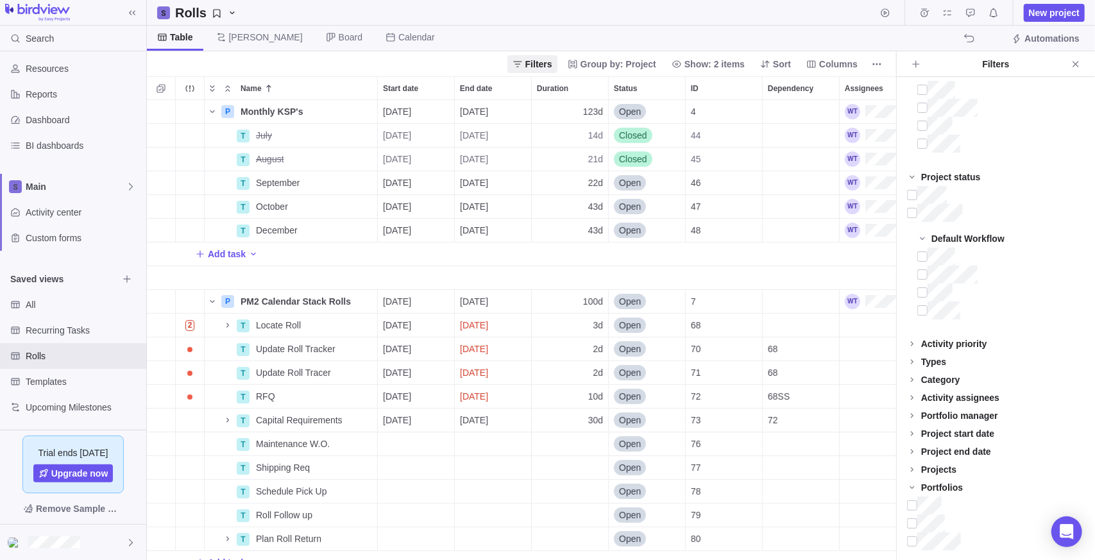
scroll to position [57, 0]
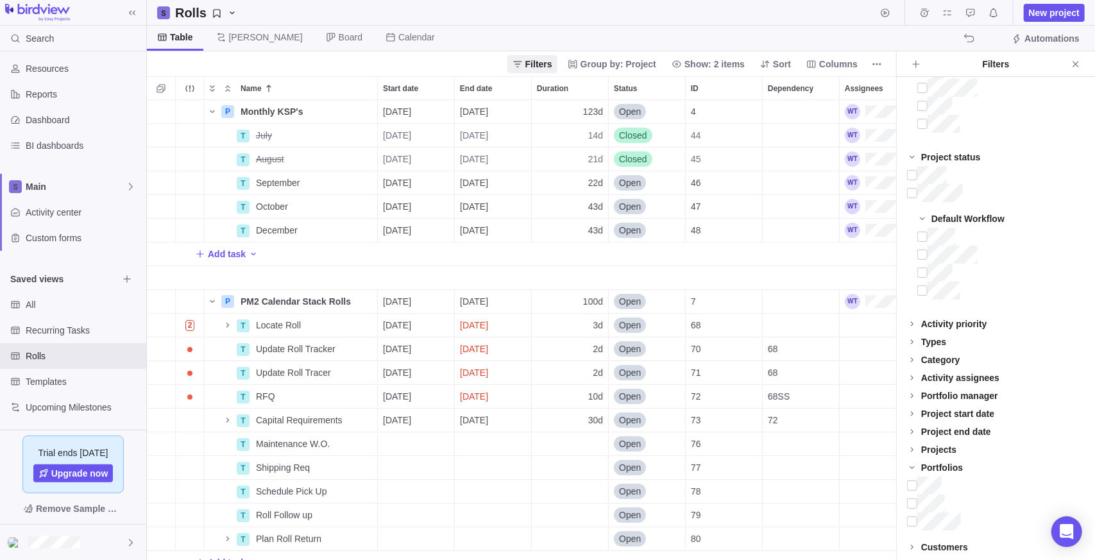
click at [554, 320] on div "Activity priority" at bounding box center [954, 323] width 66 height 13
click at [554, 373] on span at bounding box center [912, 378] width 18 height 18
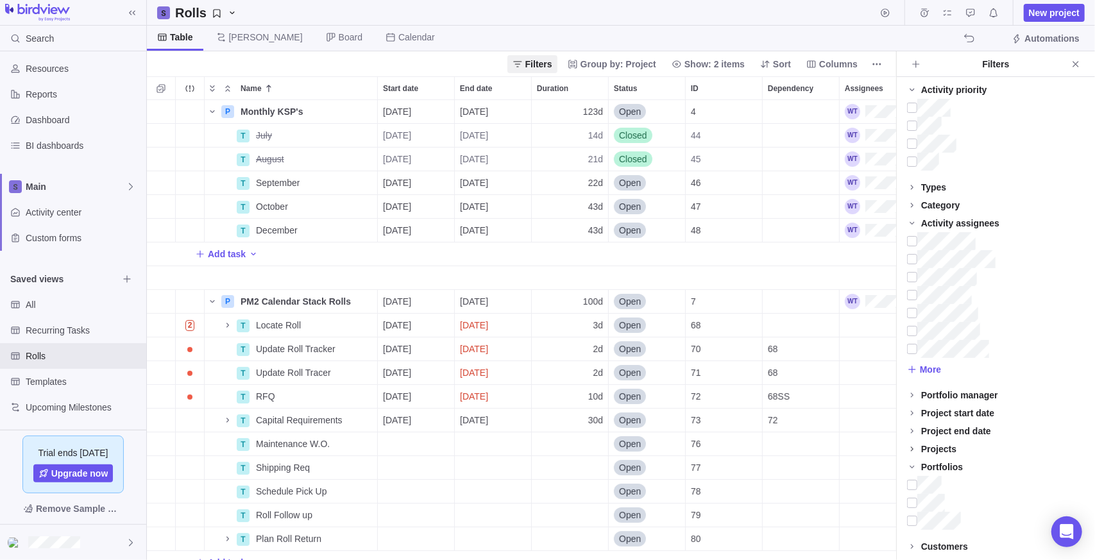
scroll to position [0, 0]
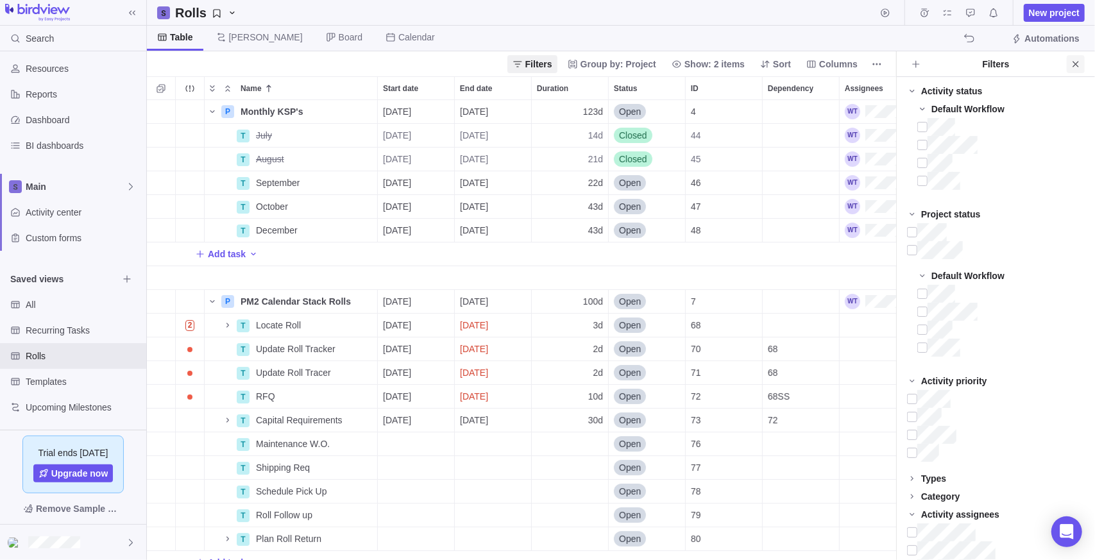
click at [554, 62] on icon "Close" at bounding box center [1075, 64] width 6 height 6
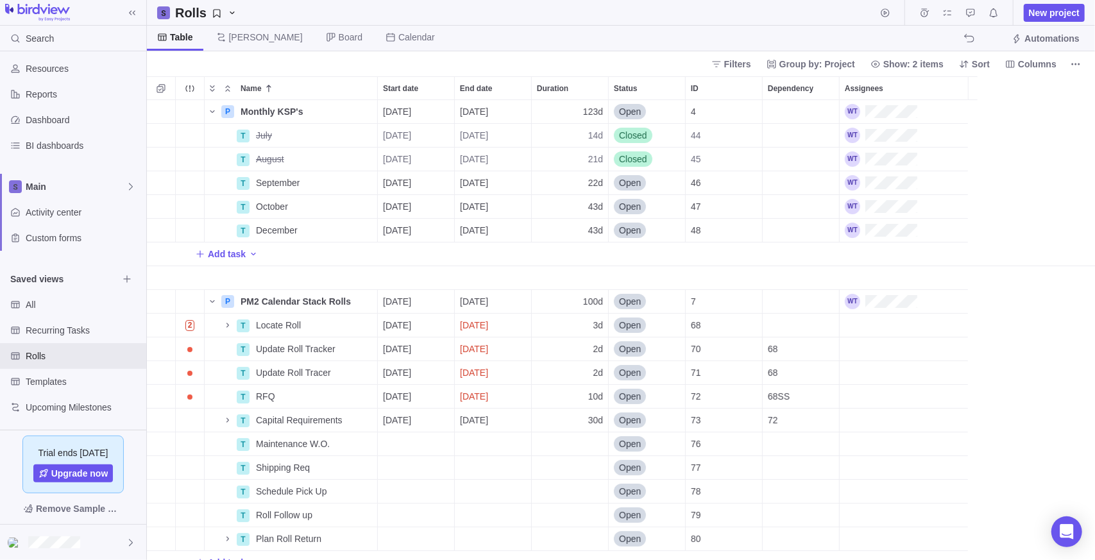
scroll to position [450, 939]
click at [463, 18] on div "Rolls New project" at bounding box center [621, 13] width 948 height 26
click at [39, 190] on span "Main" at bounding box center [76, 186] width 100 height 13
click at [277, 19] on body "Search Time logs history Resources Reports Dashboard BI dashboards Main Activit…" at bounding box center [547, 280] width 1095 height 560
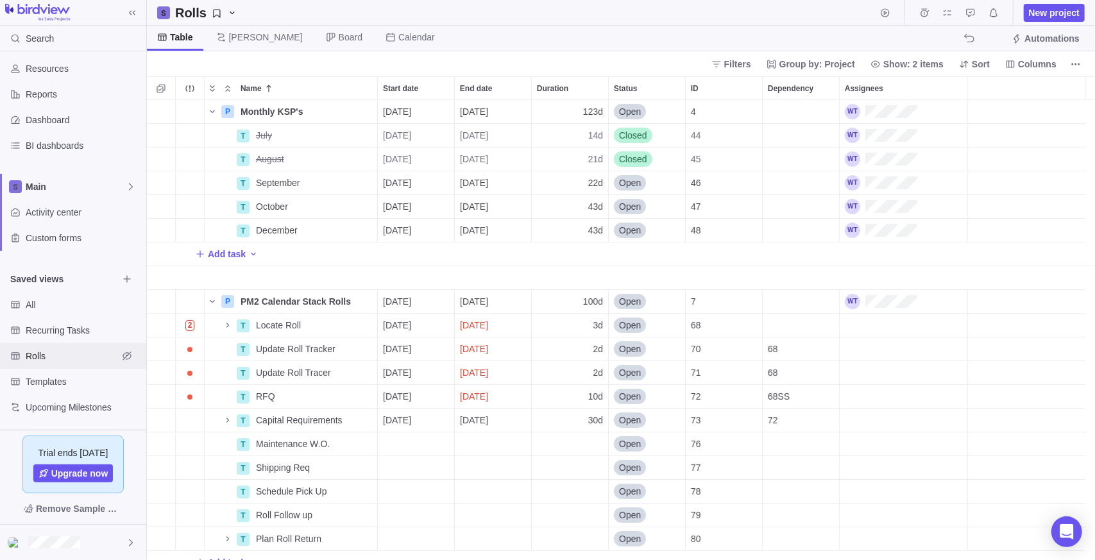
click at [51, 350] on span "Rolls" at bounding box center [72, 356] width 92 height 13
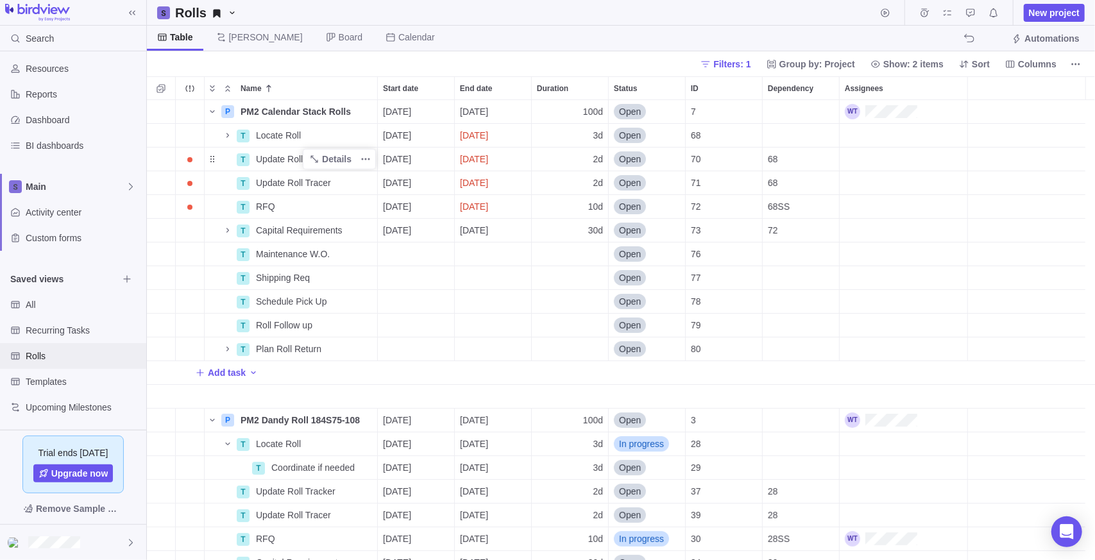
scroll to position [450, 939]
click at [554, 66] on span "Filters: 1" at bounding box center [731, 64] width 37 height 13
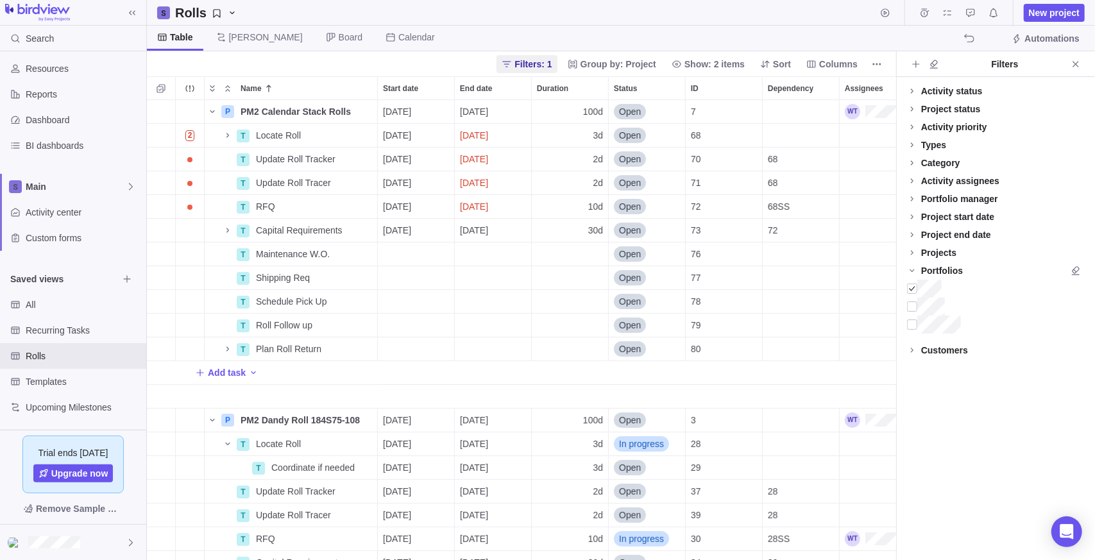
scroll to position [10, 9]
click at [554, 250] on div "Projects" at bounding box center [938, 252] width 35 height 13
click at [554, 304] on div at bounding box center [912, 307] width 10 height 18
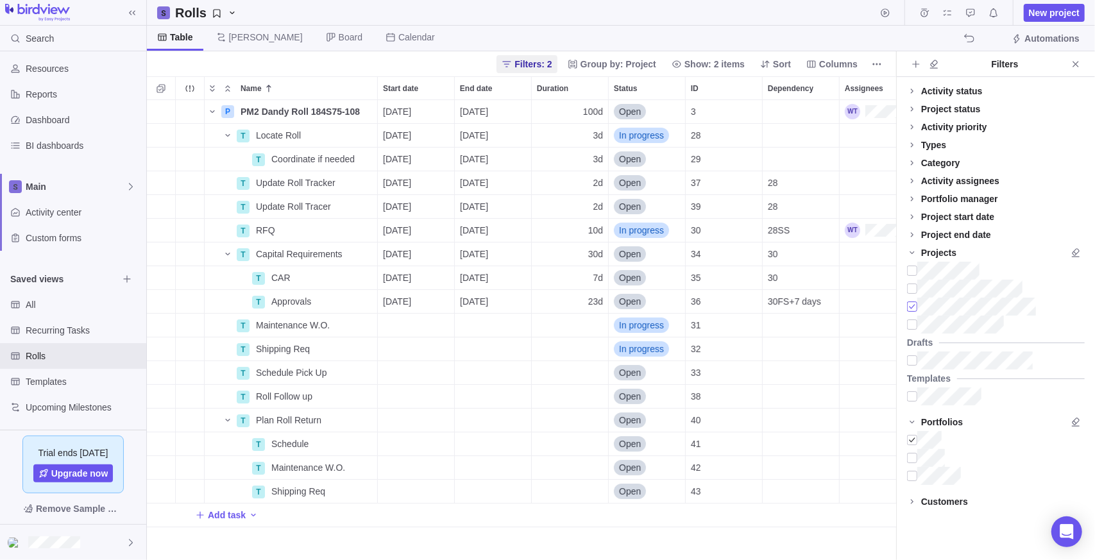
scroll to position [450, 740]
click at [554, 61] on icon "Close" at bounding box center [1075, 64] width 10 height 10
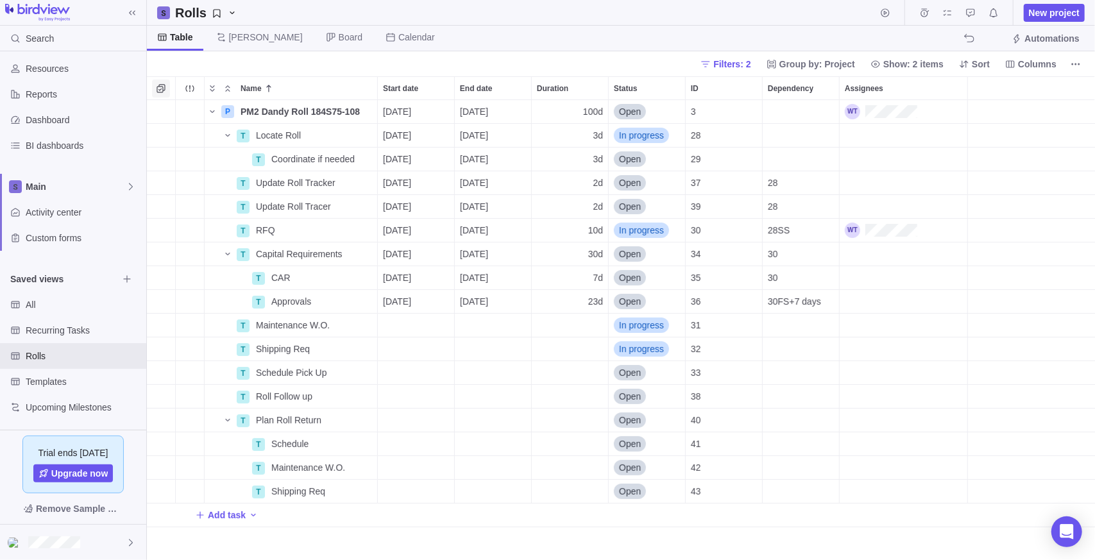
click at [162, 88] on icon "Selection mode" at bounding box center [160, 88] width 8 height 8
click at [160, 85] on div at bounding box center [157, 89] width 10 height 18
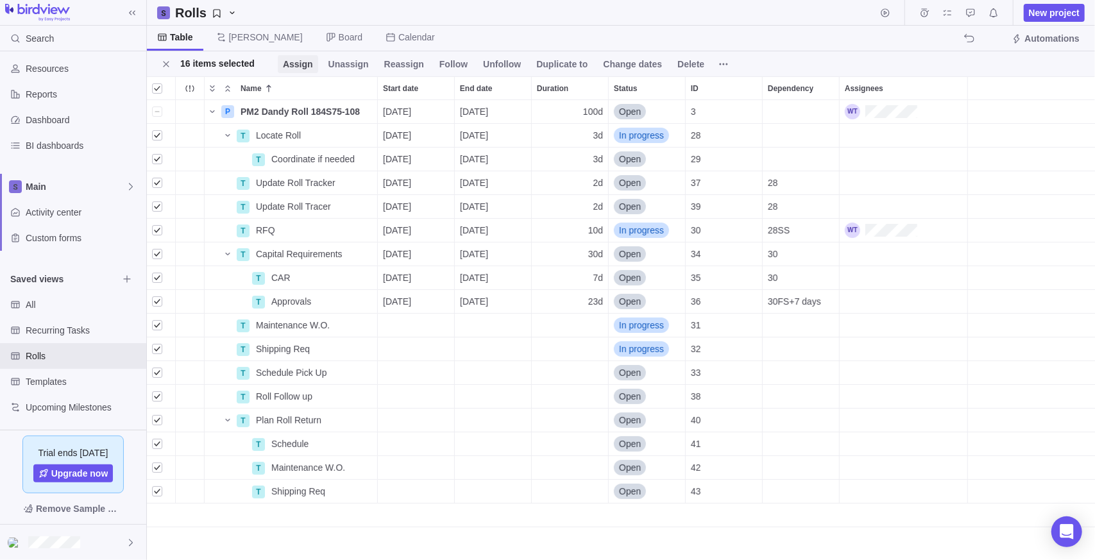
click at [284, 62] on span "Assign" at bounding box center [298, 64] width 30 height 13
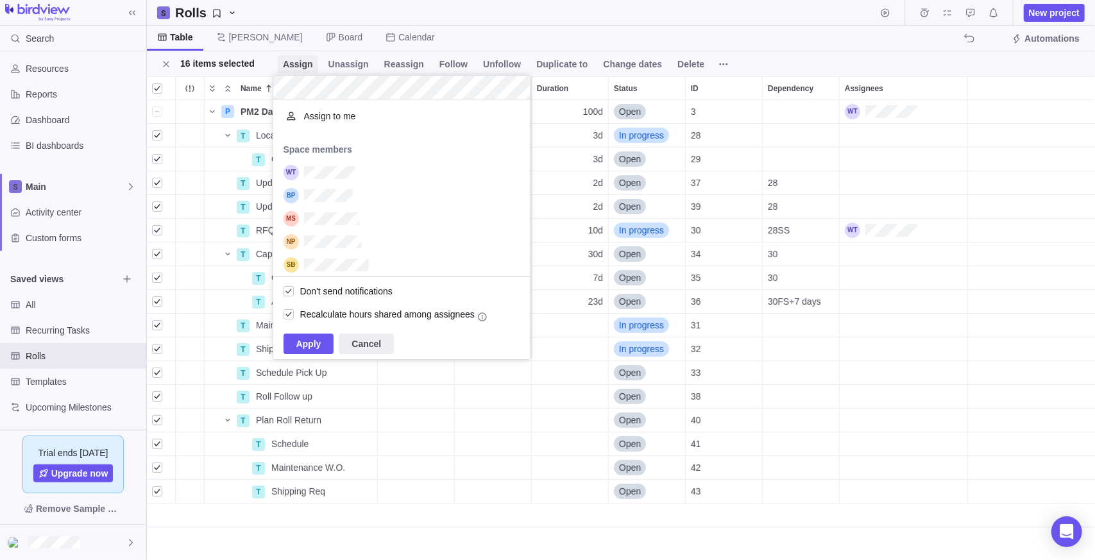
scroll to position [167, 247]
click at [307, 348] on span "Apply" at bounding box center [308, 343] width 25 height 15
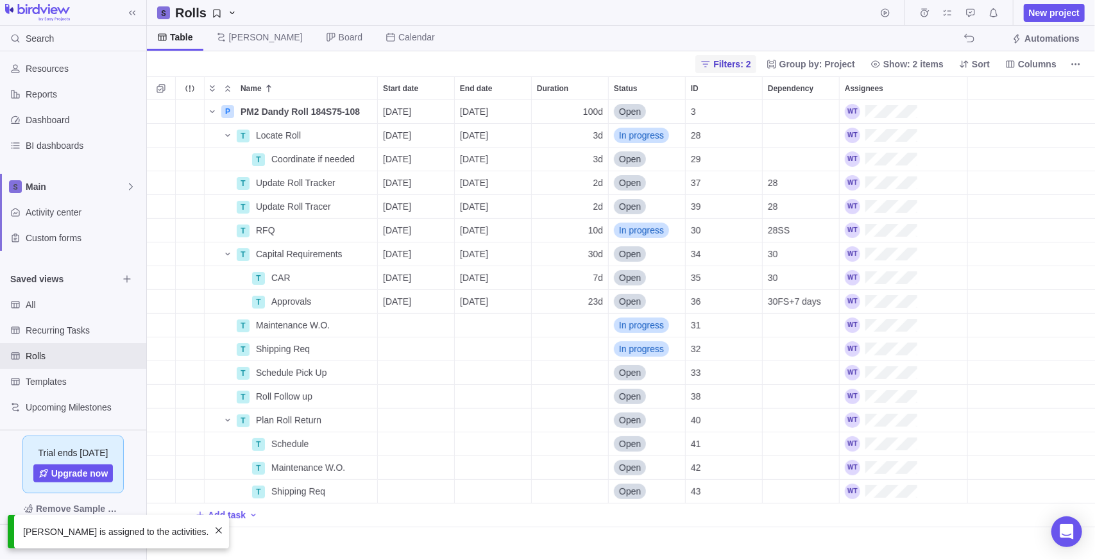
click at [554, 66] on span "Filters: 2" at bounding box center [731, 64] width 37 height 13
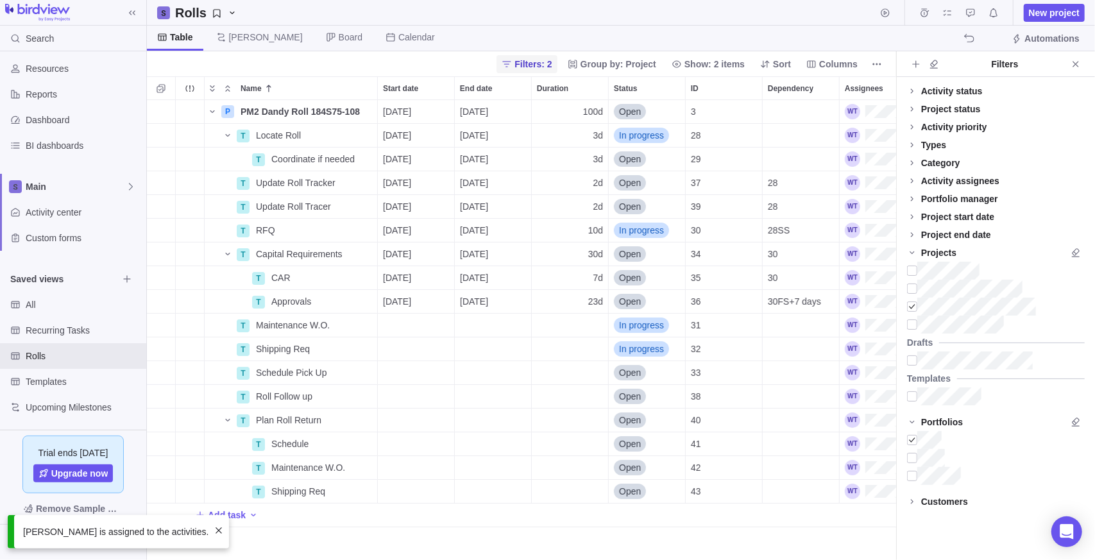
scroll to position [10, 9]
click at [554, 61] on icon "Close" at bounding box center [1075, 64] width 6 height 6
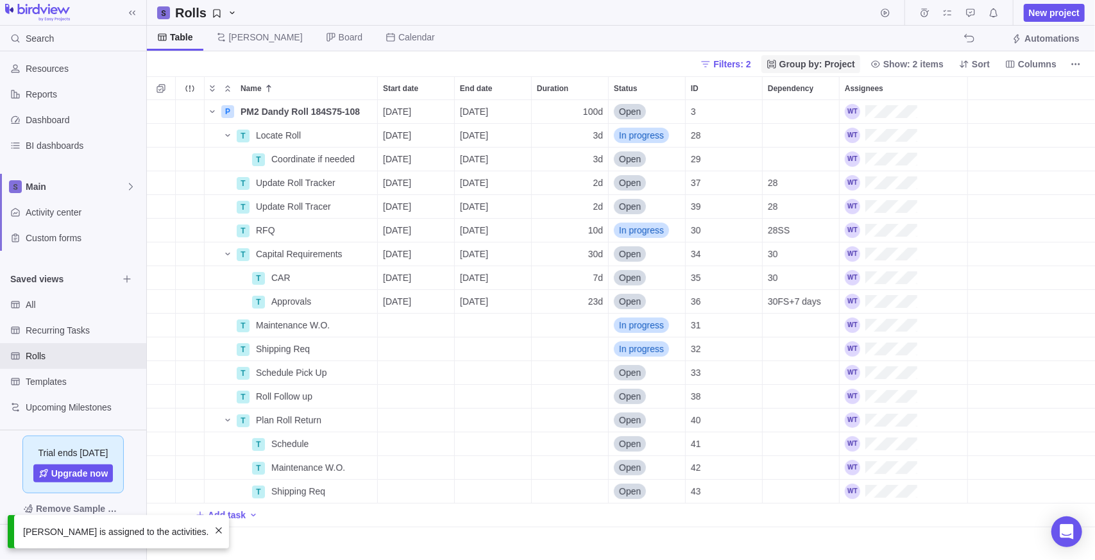
scroll to position [450, 939]
click at [554, 6] on div "Rolls New project" at bounding box center [621, 13] width 948 height 26
click at [554, 67] on span "Group by: Project" at bounding box center [817, 64] width 76 height 13
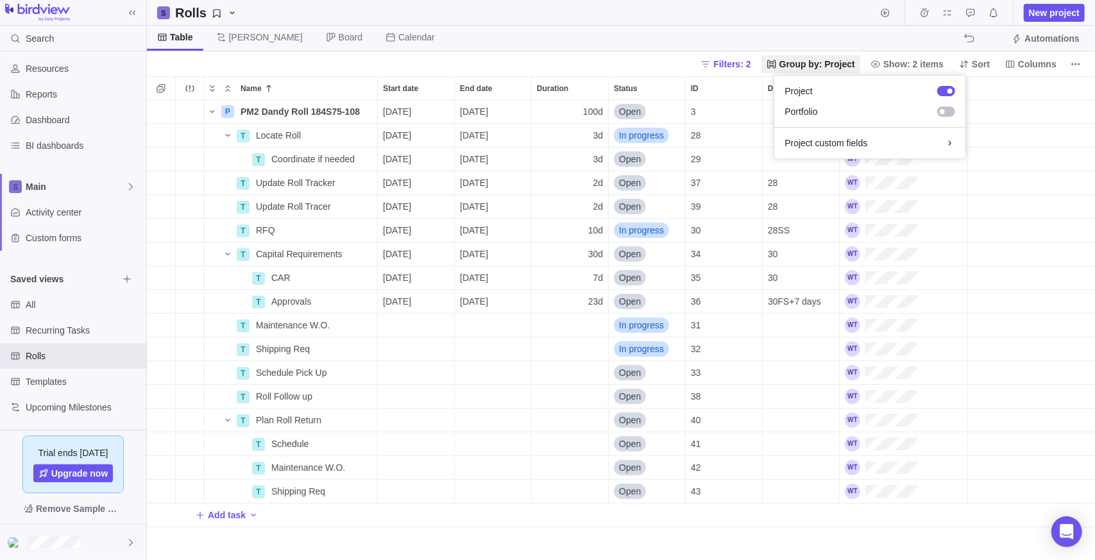
click at [554, 37] on body "Search Time logs history Resources Reports Dashboard BI dashboards Main Activit…" at bounding box center [547, 280] width 1095 height 560
click at [343, 226] on span "Details" at bounding box center [337, 230] width 30 height 13
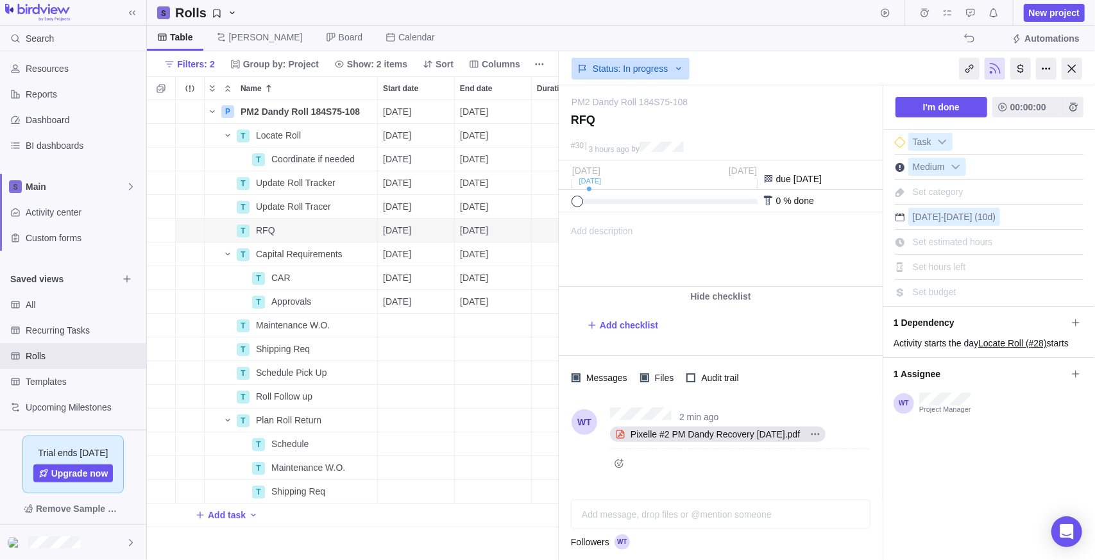
click at [554, 200] on div at bounding box center [659, 201] width 176 height 5
drag, startPoint x: 669, startPoint y: 201, endPoint x: 662, endPoint y: 201, distance: 7.1
click at [554, 201] on span at bounding box center [665, 202] width 12 height 12
click at [554, 99] on span "Add time entry" at bounding box center [1073, 107] width 21 height 21
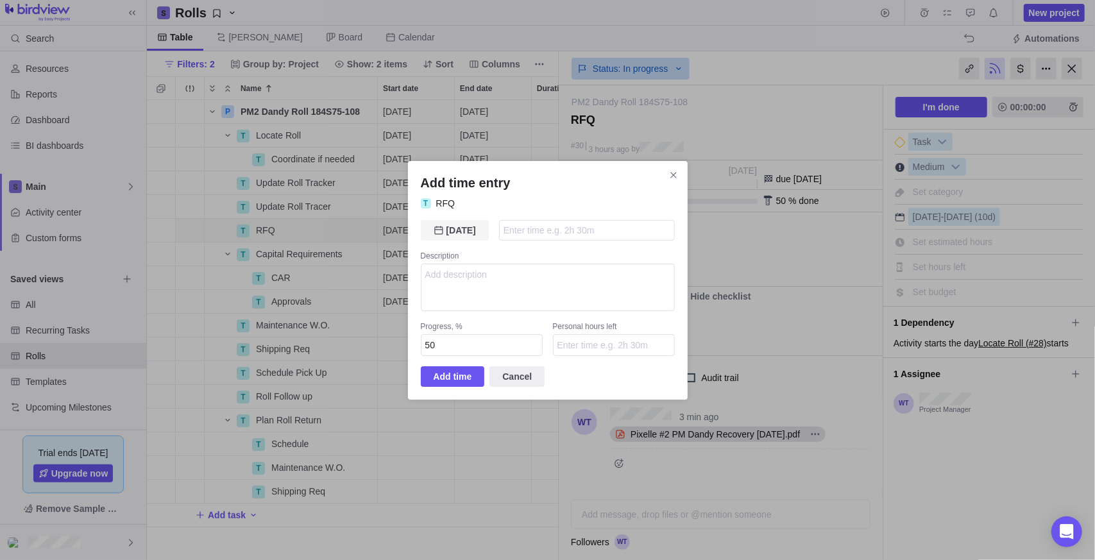
drag, startPoint x: 427, startPoint y: 232, endPoint x: 437, endPoint y: 225, distance: 12.7
click at [427, 232] on span "[DATE]" at bounding box center [455, 230] width 68 height 21
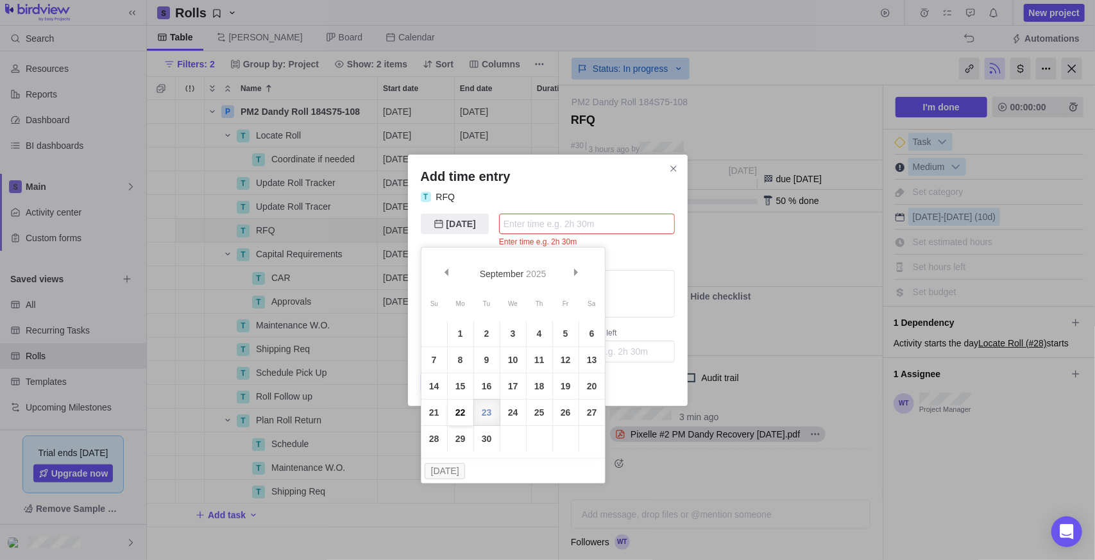
click at [466, 415] on link "22" at bounding box center [461, 413] width 26 height 26
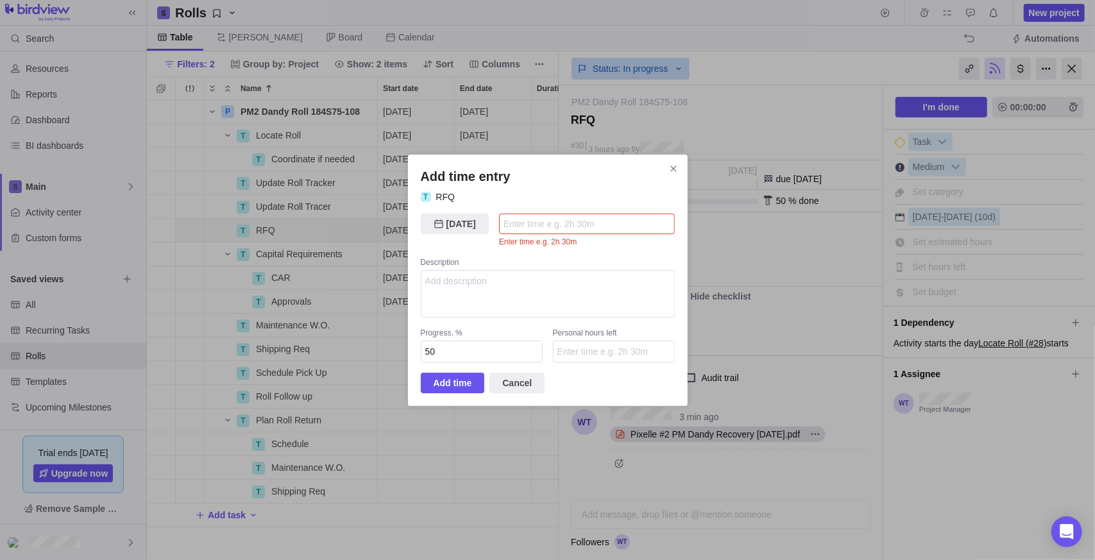
click at [554, 230] on input "Add time entry" at bounding box center [587, 224] width 176 height 21
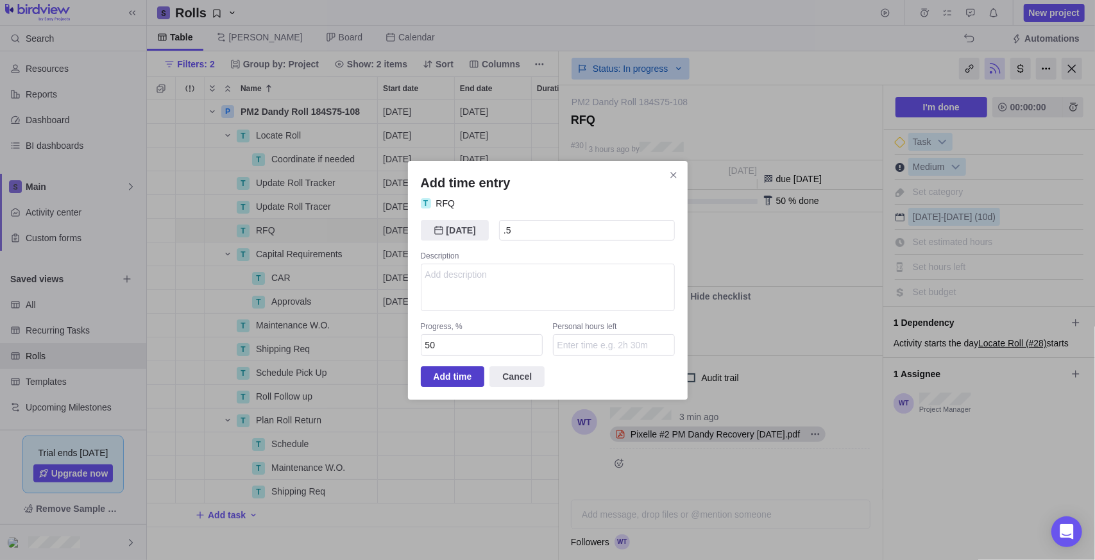
type input "30m"
click at [452, 371] on span "Add time" at bounding box center [453, 376] width 38 height 15
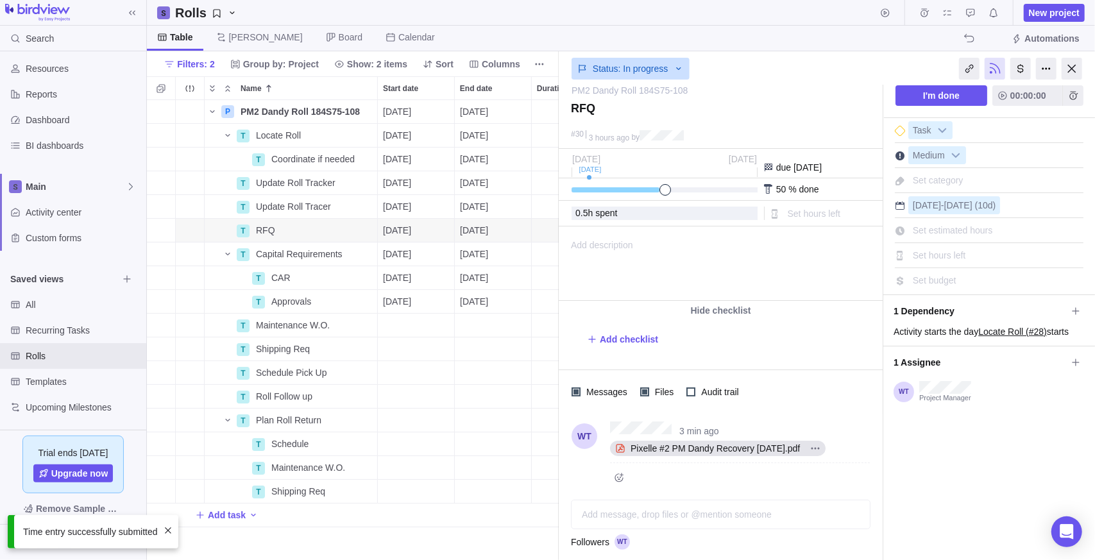
scroll to position [14, 0]
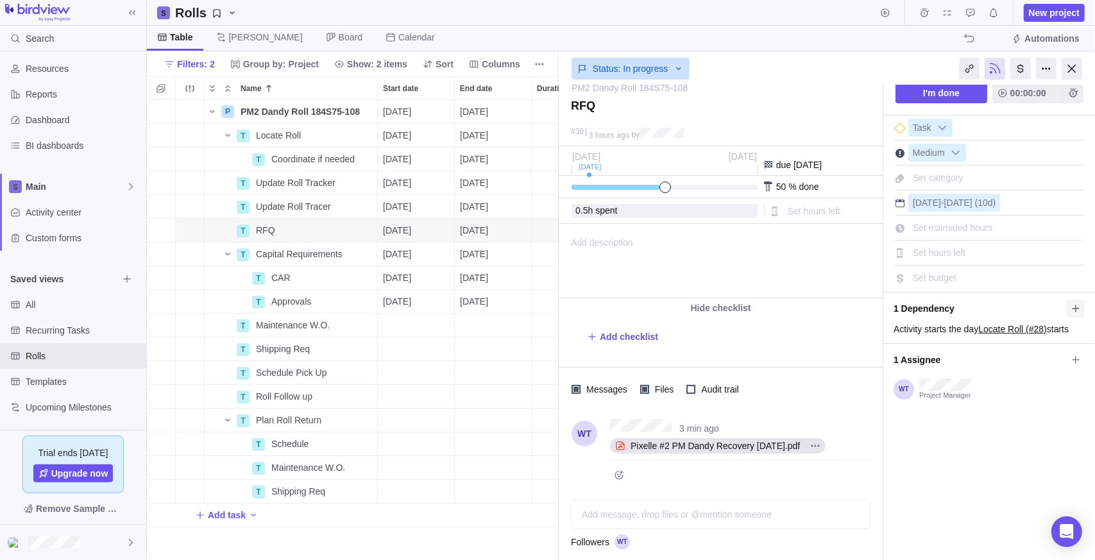
click at [554, 303] on icon at bounding box center [1075, 308] width 10 height 10
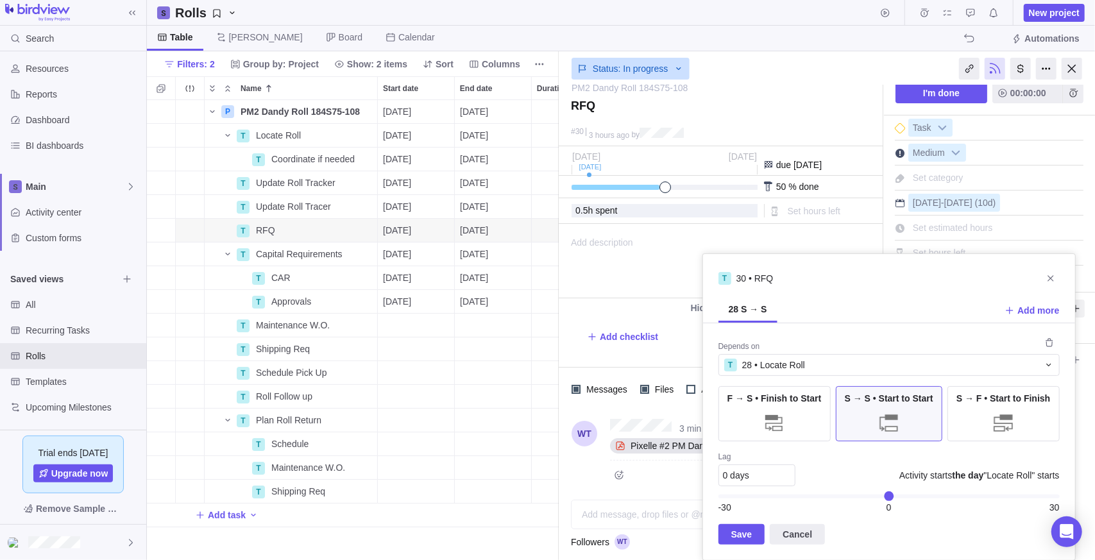
click at [554, 276] on icon "Close" at bounding box center [1050, 278] width 10 height 10
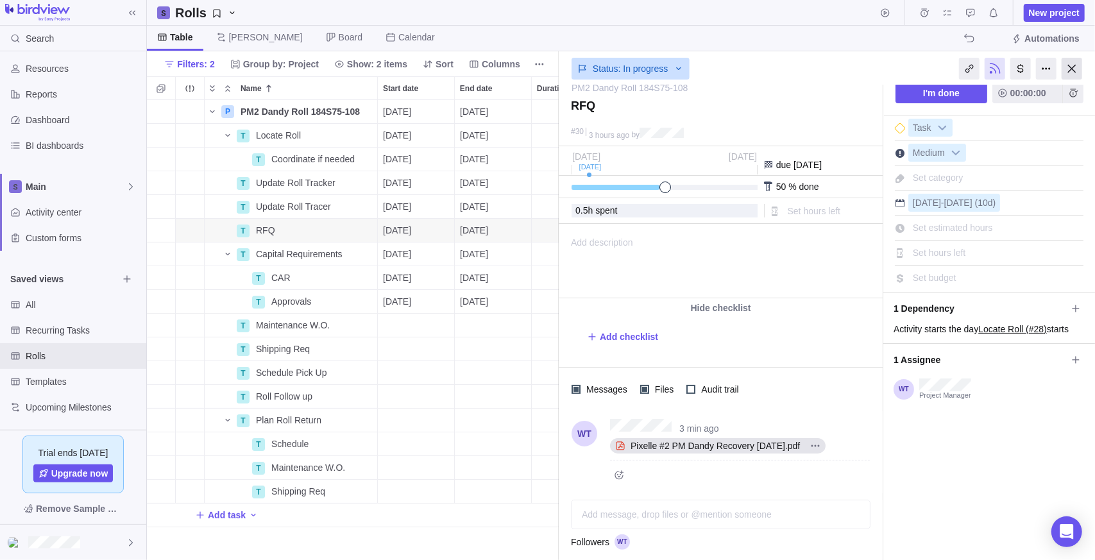
click at [554, 69] on div at bounding box center [1072, 69] width 21 height 22
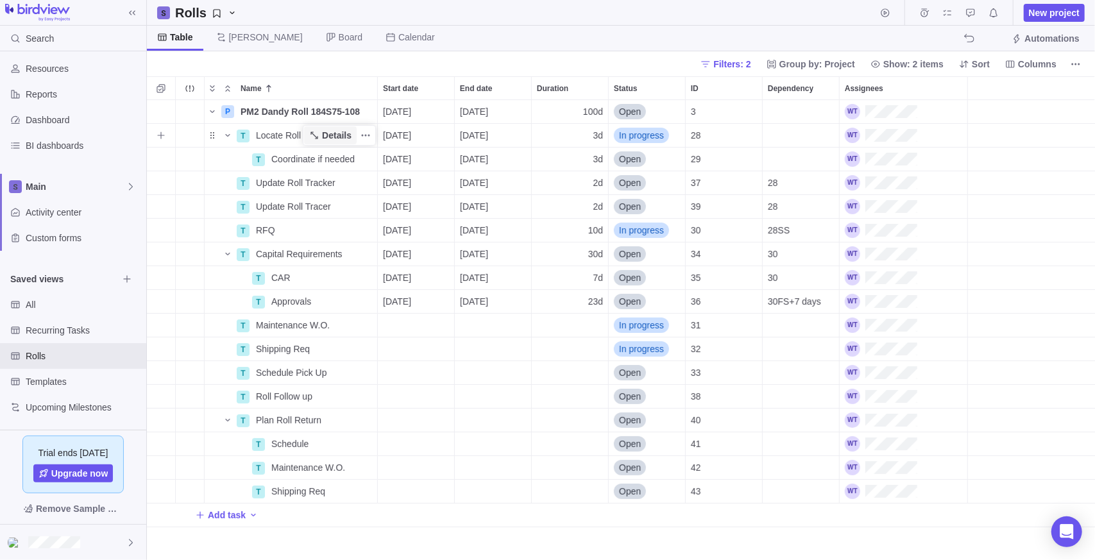
click at [336, 135] on span "Details" at bounding box center [337, 135] width 30 height 13
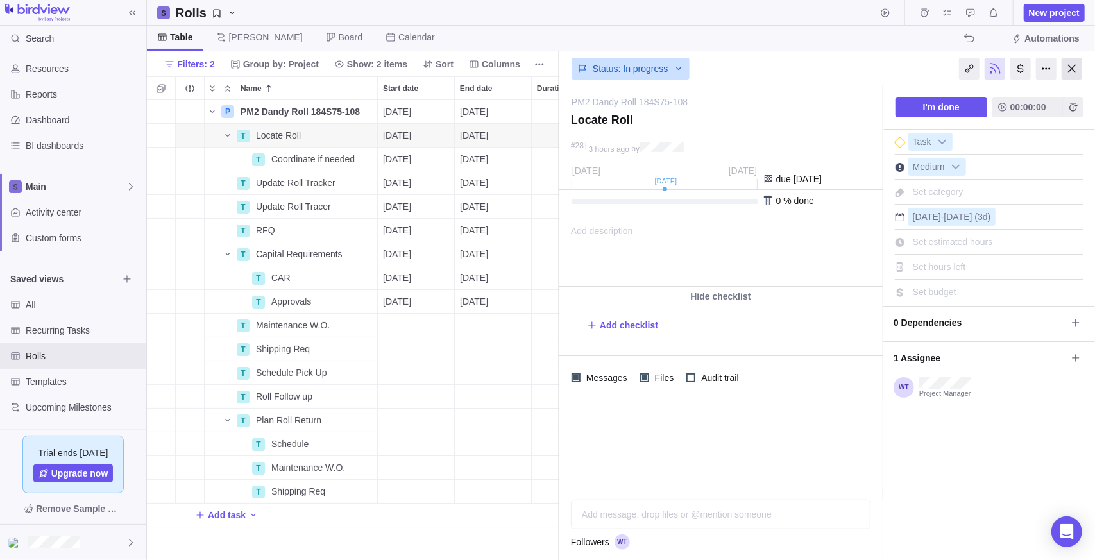
click at [554, 69] on div at bounding box center [1072, 69] width 21 height 22
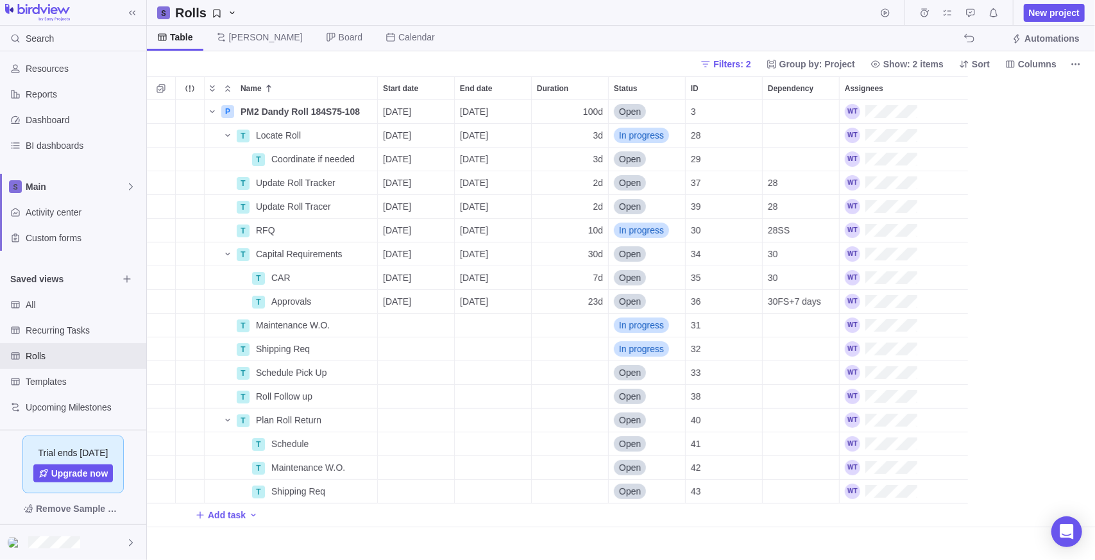
scroll to position [450, 939]
click at [337, 133] on span "Details" at bounding box center [337, 135] width 30 height 13
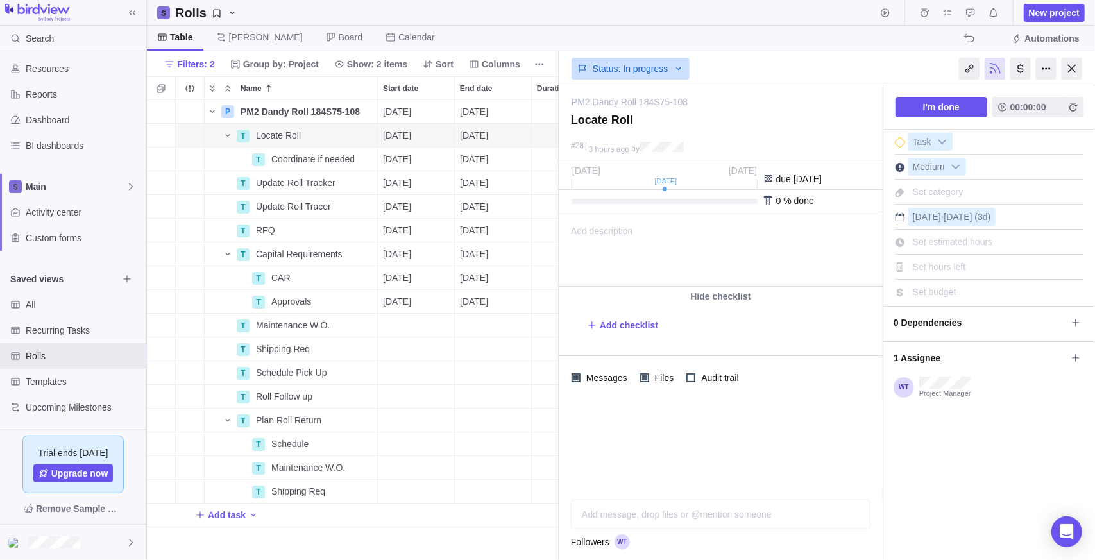
click at [554, 481] on div "Add message, drop files or @mention someone" at bounding box center [720, 514] width 298 height 28
click at [554, 481] on icon "Post" at bounding box center [856, 515] width 8 height 8
click at [325, 160] on span "Details" at bounding box center [337, 159] width 30 height 13
click at [334, 133] on span "Details" at bounding box center [337, 135] width 30 height 13
click at [554, 198] on div "0 % done" at bounding box center [721, 201] width 324 height 22
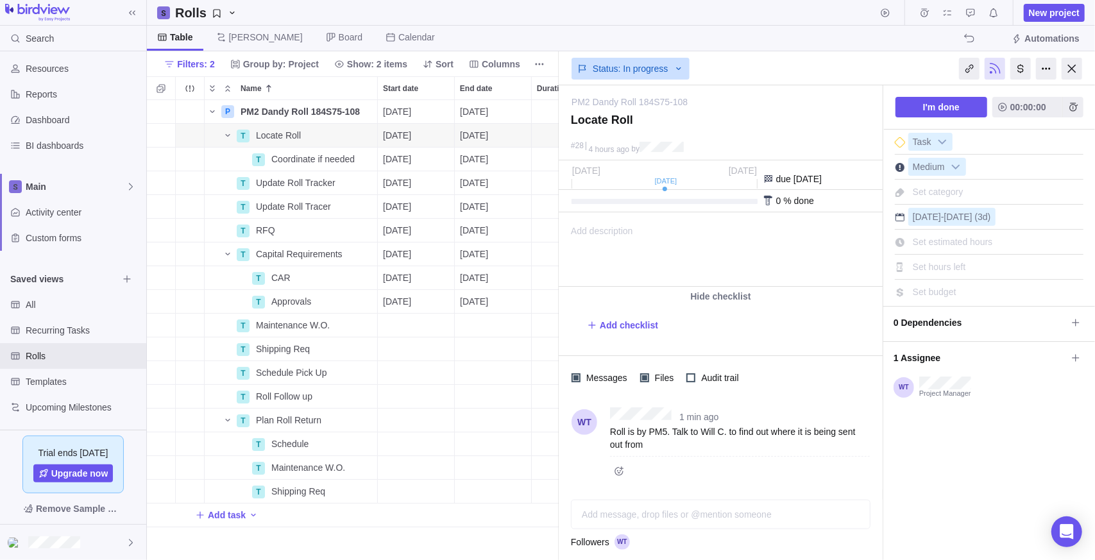
click at [554, 199] on div at bounding box center [664, 201] width 186 height 5
click at [554, 200] on div at bounding box center [664, 201] width 186 height 5
click at [554, 201] on div at bounding box center [664, 201] width 186 height 5
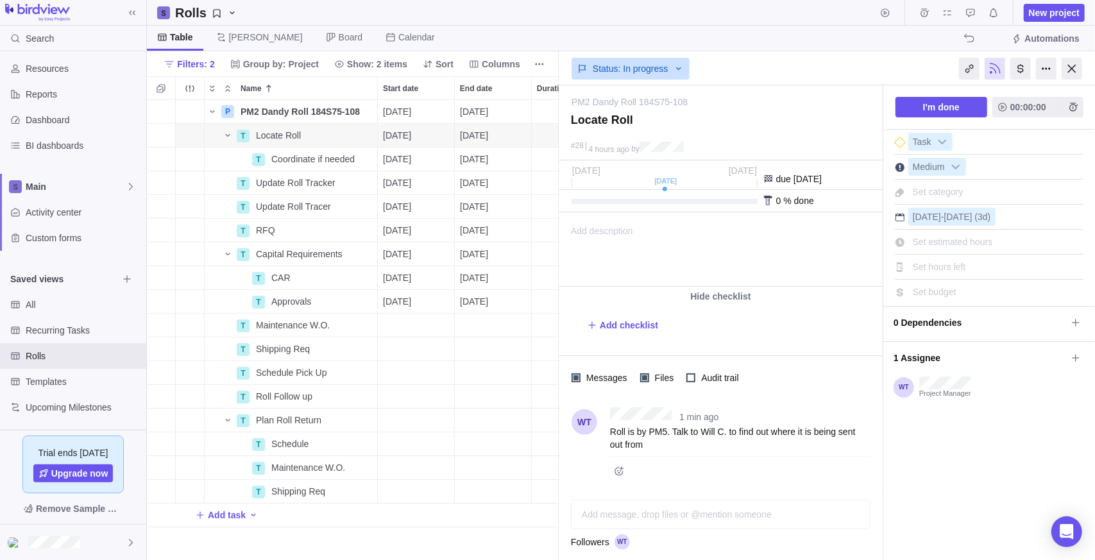
click at [554, 201] on div at bounding box center [664, 201] width 186 height 5
click at [554, 202] on div "0 % done" at bounding box center [795, 201] width 38 height 10
click at [554, 196] on div "0 % done" at bounding box center [721, 201] width 324 height 22
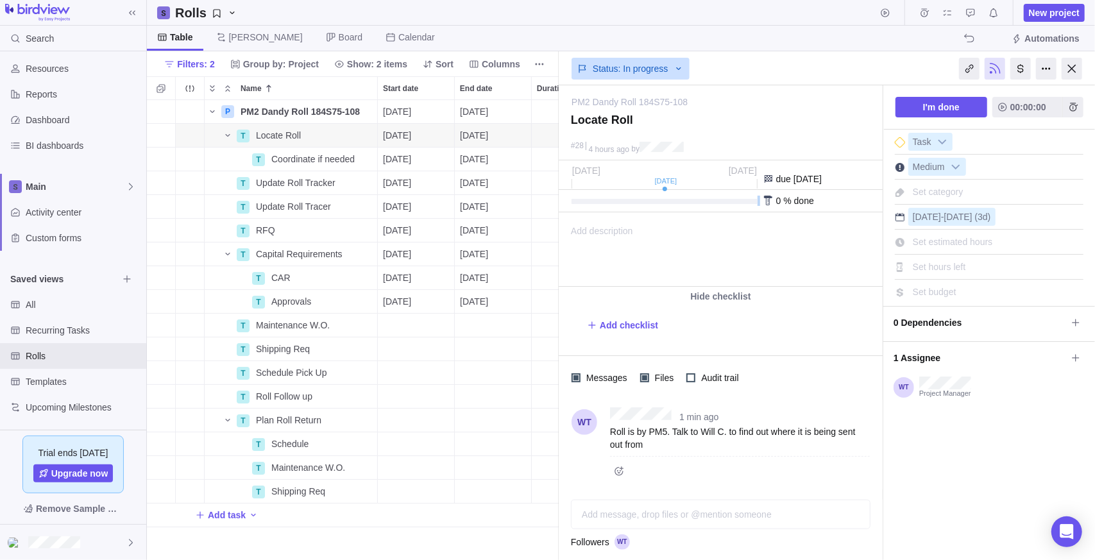
drag, startPoint x: 590, startPoint y: 197, endPoint x: 769, endPoint y: 195, distance: 179.0
click at [554, 195] on div "0 % done" at bounding box center [721, 201] width 324 height 22
click at [554, 268] on span "Set hours left" at bounding box center [939, 267] width 53 height 10
type input "1"
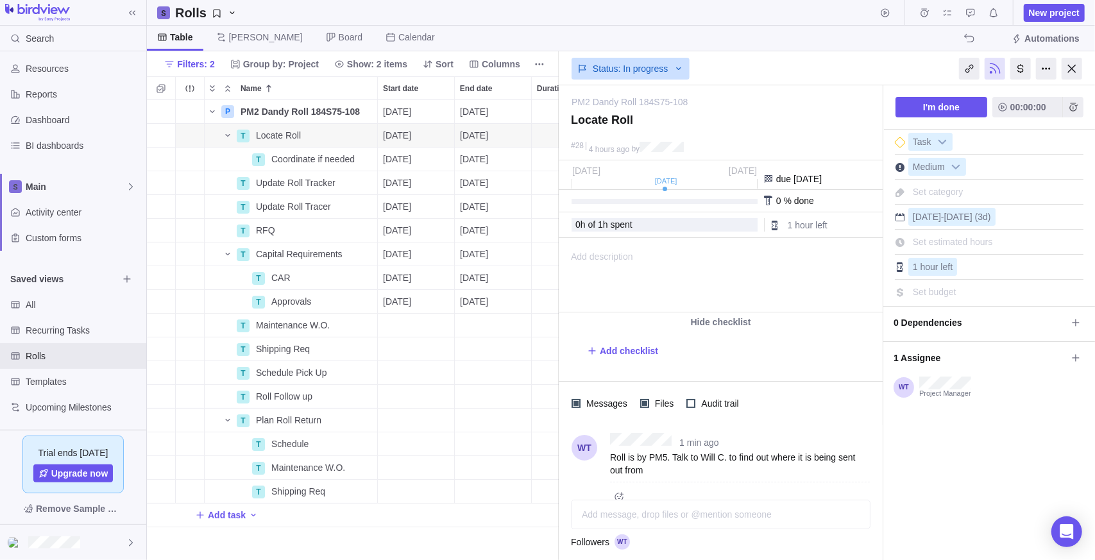
click at [554, 196] on div "0 % done" at bounding box center [721, 201] width 324 height 22
click at [554, 199] on div at bounding box center [664, 201] width 186 height 5
click at [554, 208] on div "0 % done" at bounding box center [721, 201] width 324 height 22
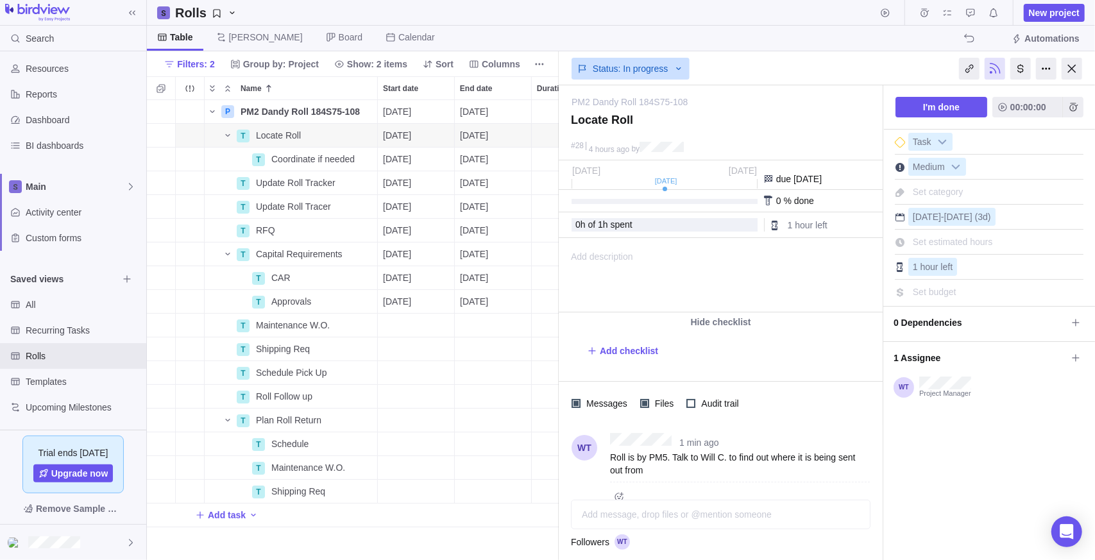
click at [554, 197] on span "% done" at bounding box center [798, 201] width 30 height 10
click at [554, 201] on div at bounding box center [664, 201] width 186 height 5
drag, startPoint x: 573, startPoint y: 201, endPoint x: 691, endPoint y: 194, distance: 117.6
click at [554, 194] on div "0 % done" at bounding box center [721, 201] width 324 height 22
click at [554, 199] on div at bounding box center [664, 201] width 186 height 5
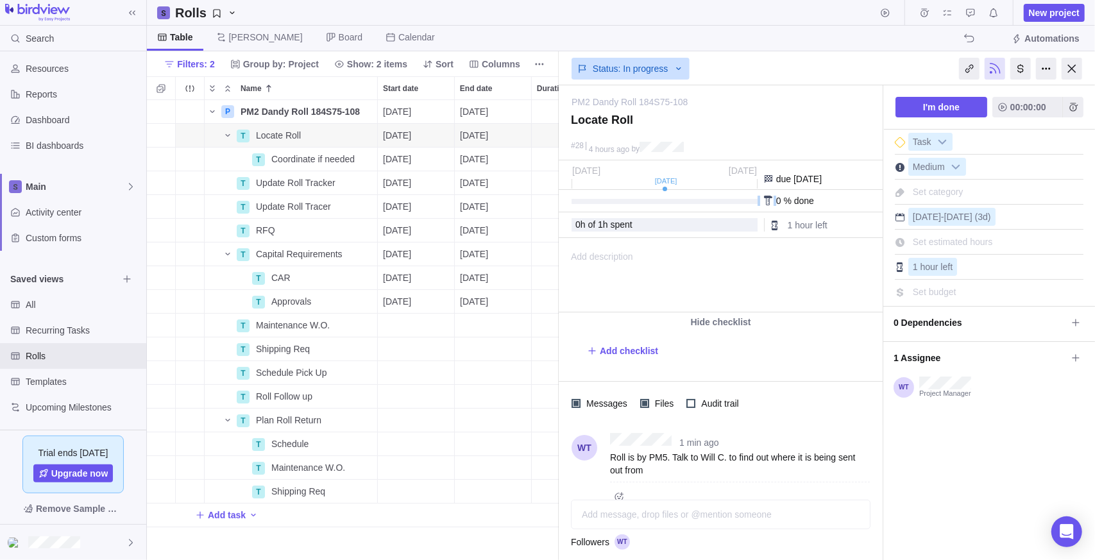
click at [554, 199] on div at bounding box center [664, 201] width 186 height 5
click at [554, 203] on div at bounding box center [768, 201] width 10 height 10
click at [554, 201] on div "0 % done" at bounding box center [795, 201] width 38 height 10
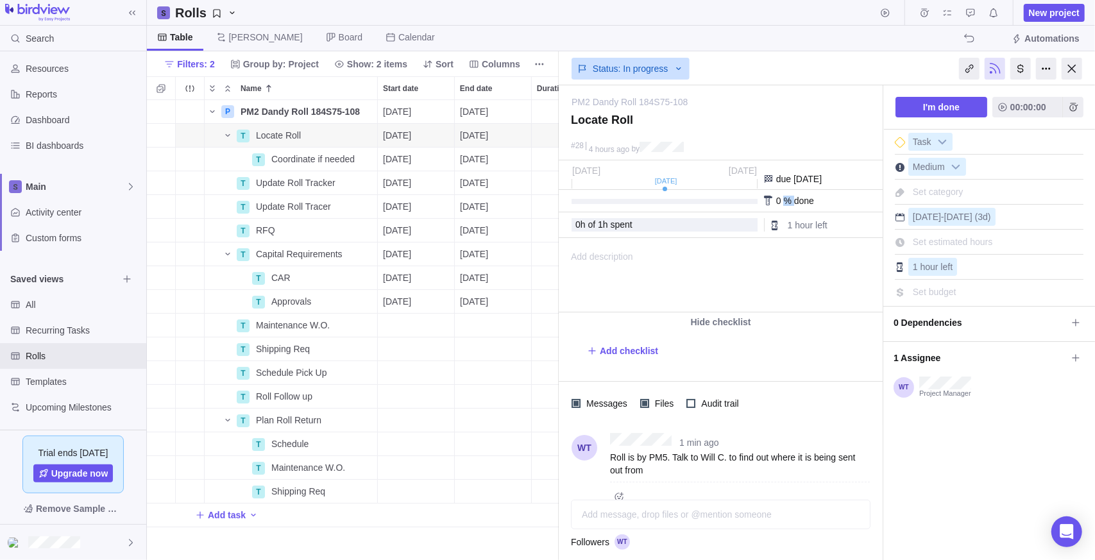
click at [554, 201] on div "0 % done" at bounding box center [795, 201] width 38 height 10
click at [554, 110] on icon "Add time entry" at bounding box center [1073, 107] width 8 height 8
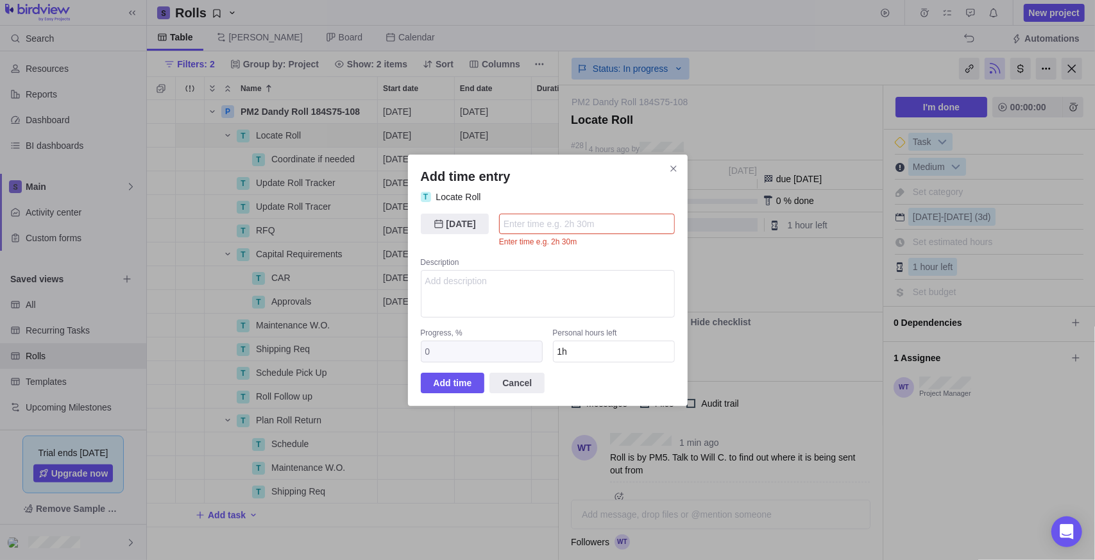
click at [506, 219] on input "Add time entry" at bounding box center [587, 224] width 176 height 21
type input ".5"
type input "30m"
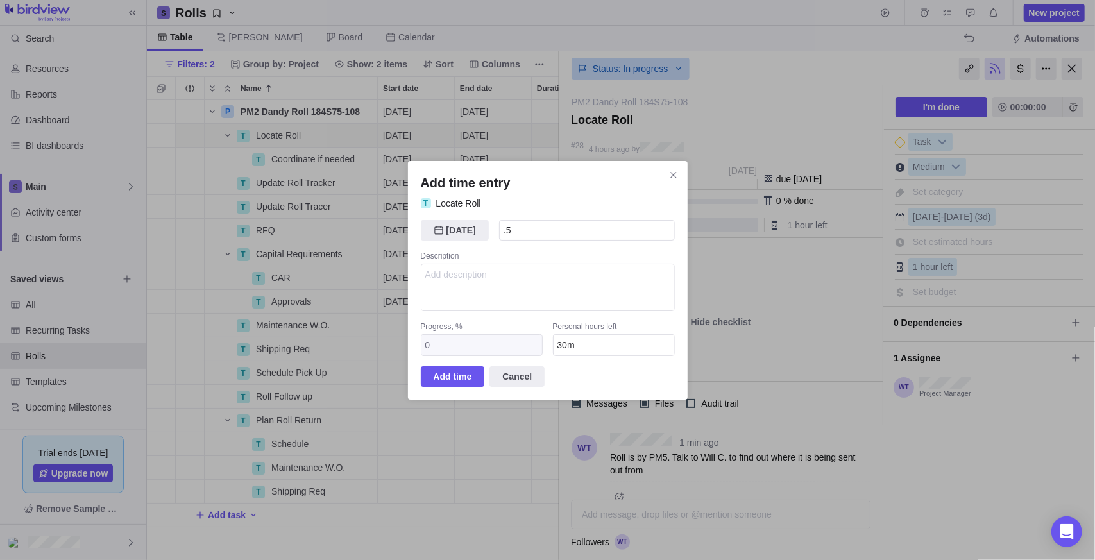
type input "30m"
drag, startPoint x: 482, startPoint y: 344, endPoint x: 477, endPoint y: 379, distance: 35.6
click at [466, 382] on span "Add time" at bounding box center [453, 376] width 38 height 15
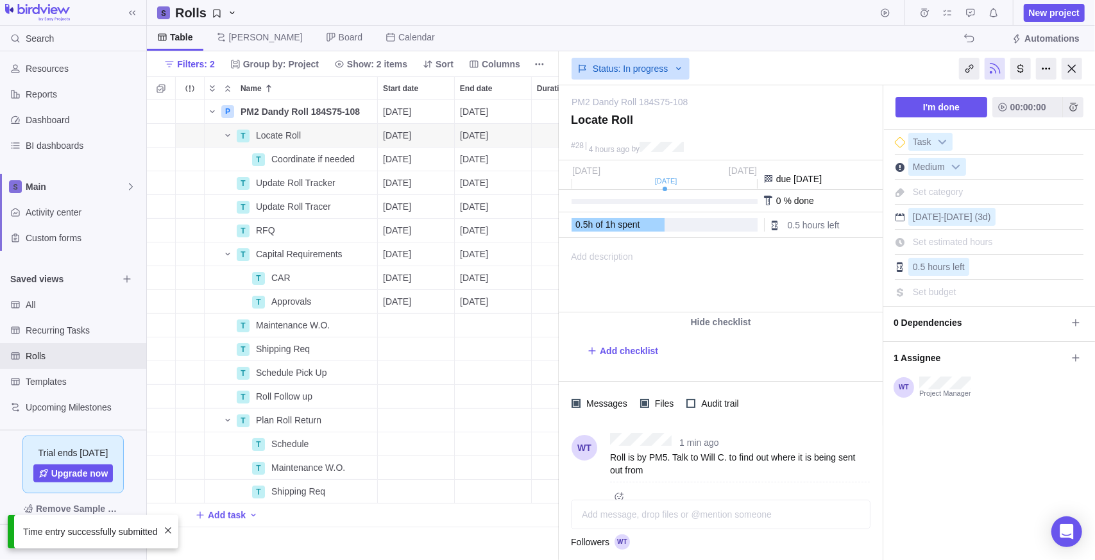
click at [554, 199] on div at bounding box center [768, 201] width 10 height 10
click at [325, 156] on span "Details" at bounding box center [337, 159] width 30 height 13
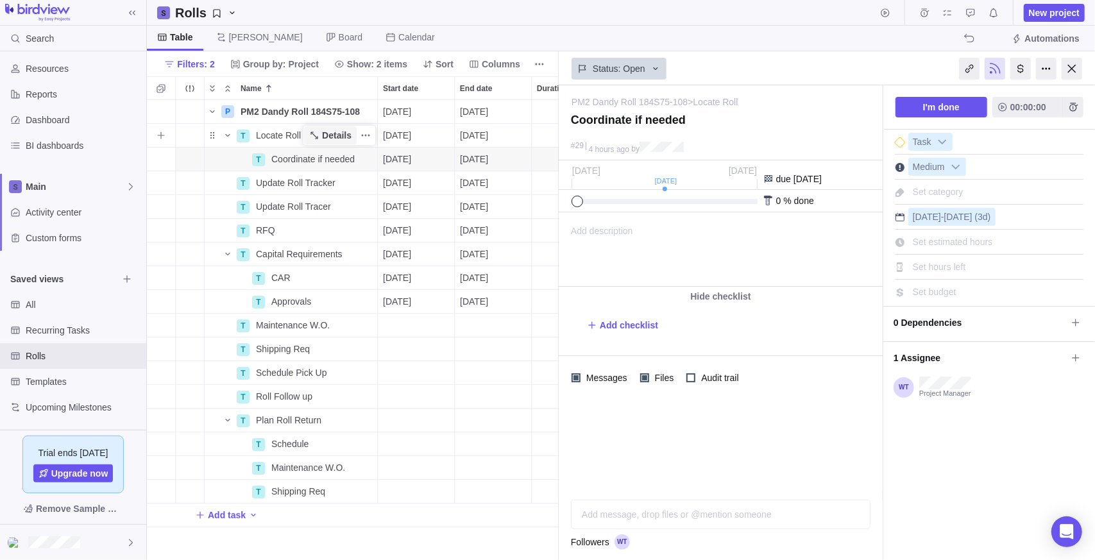
click at [332, 133] on span "Details" at bounding box center [337, 135] width 30 height 13
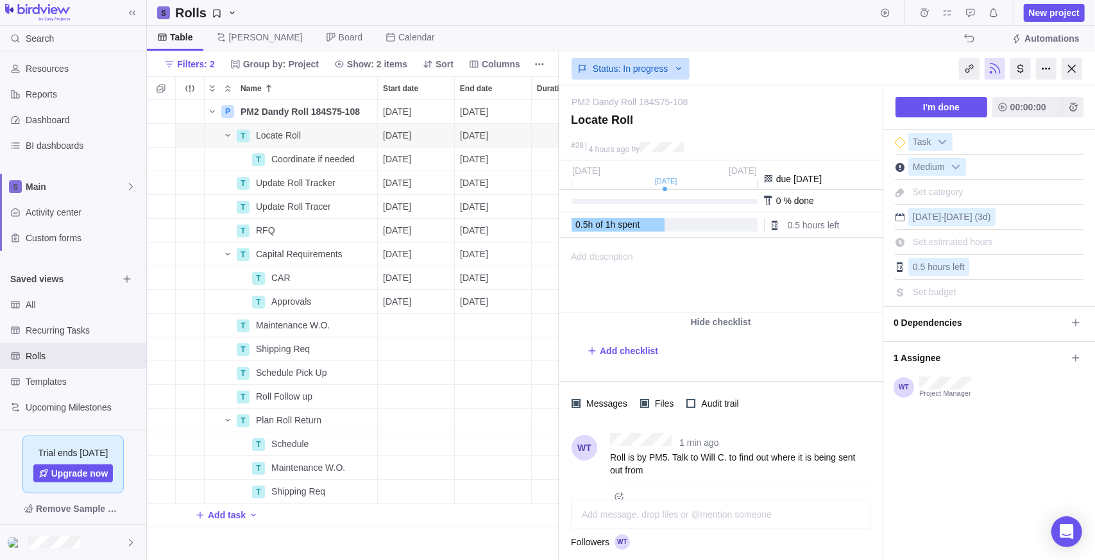
click at [554, 189] on span "Set category" at bounding box center [938, 192] width 51 height 10
click at [554, 186] on input "text" at bounding box center [990, 192] width 164 height 18
drag, startPoint x: 994, startPoint y: 470, endPoint x: 995, endPoint y: 453, distance: 16.7
click at [554, 469] on div "I'm done 00:00:00 Task Medium Set category [DATE] - [DATE] (3d) Set estimated h…" at bounding box center [989, 335] width 212 height 500
click at [331, 108] on span "Details" at bounding box center [337, 111] width 30 height 13
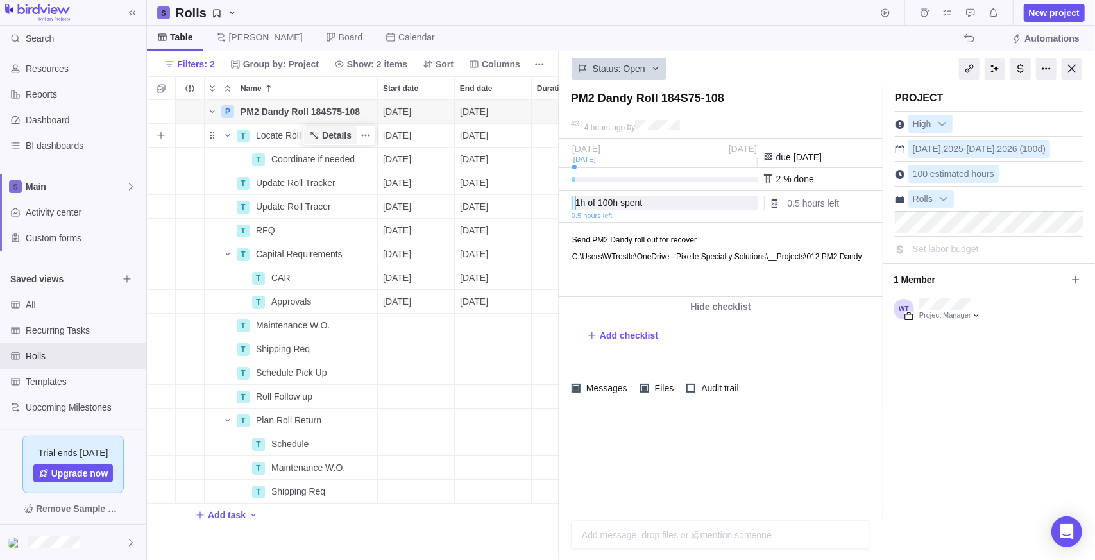
click at [319, 131] on icon "Name" at bounding box center [314, 135] width 10 height 10
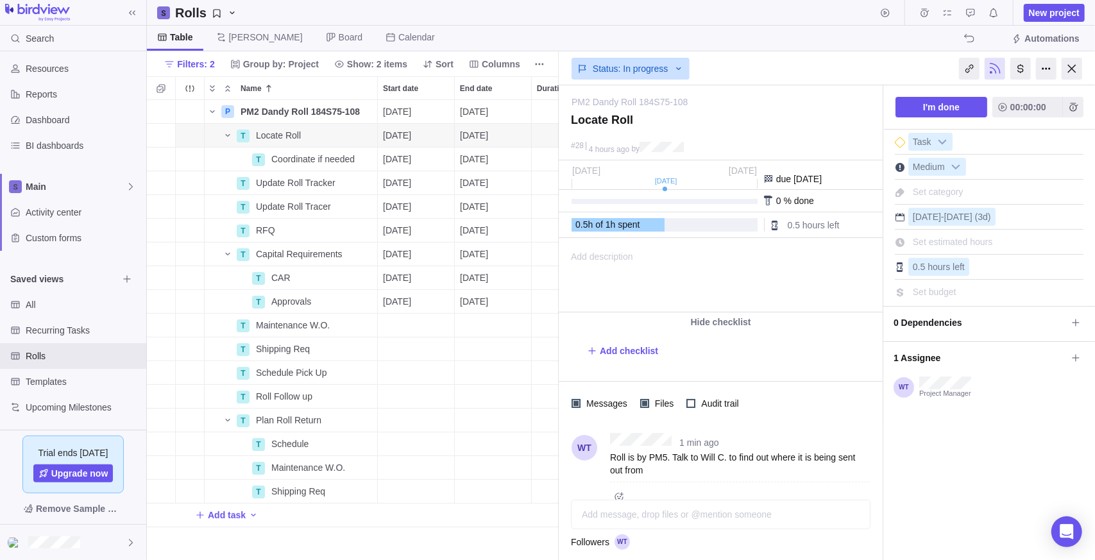
click at [554, 189] on span "Set category" at bounding box center [938, 192] width 51 height 10
drag, startPoint x: 955, startPoint y: 465, endPoint x: 958, endPoint y: 454, distance: 11.4
click at [554, 464] on div "I'm done 00:00:00 Task Medium Set category [DATE] - [DATE] (3d) Set estimated h…" at bounding box center [989, 335] width 212 height 500
click at [554, 481] on div "I'm done 00:00:00 Task Medium Set category [DATE] - [DATE] (3d) Set estimated h…" at bounding box center [989, 335] width 212 height 500
click at [554, 68] on div at bounding box center [1072, 69] width 21 height 22
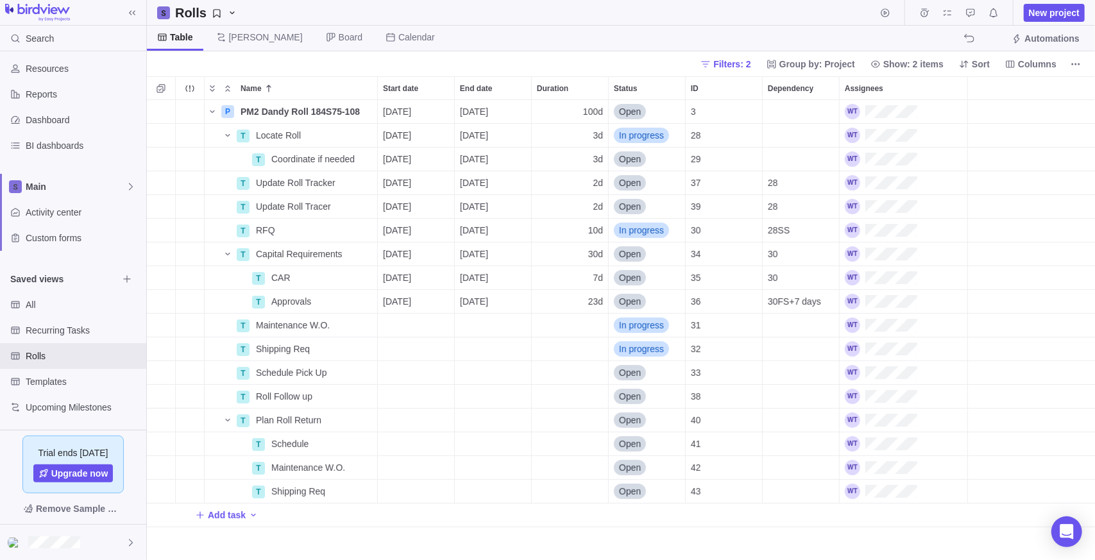
scroll to position [450, 939]
click at [554, 93] on div at bounding box center [1031, 88] width 127 height 24
click at [554, 67] on span "Columns" at bounding box center [1037, 64] width 38 height 13
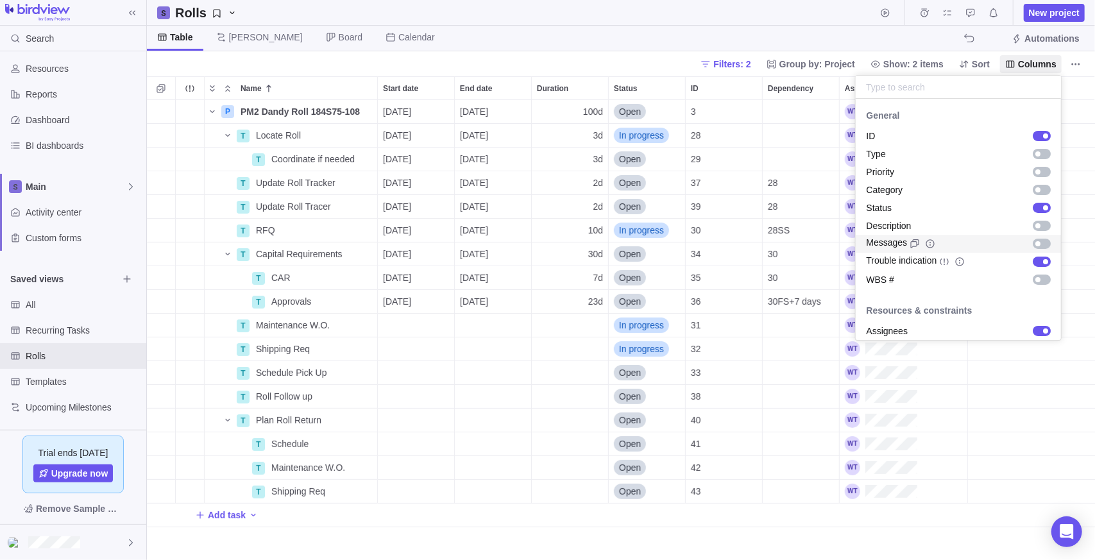
click at [554, 244] on div "Messages" at bounding box center [958, 244] width 205 height 18
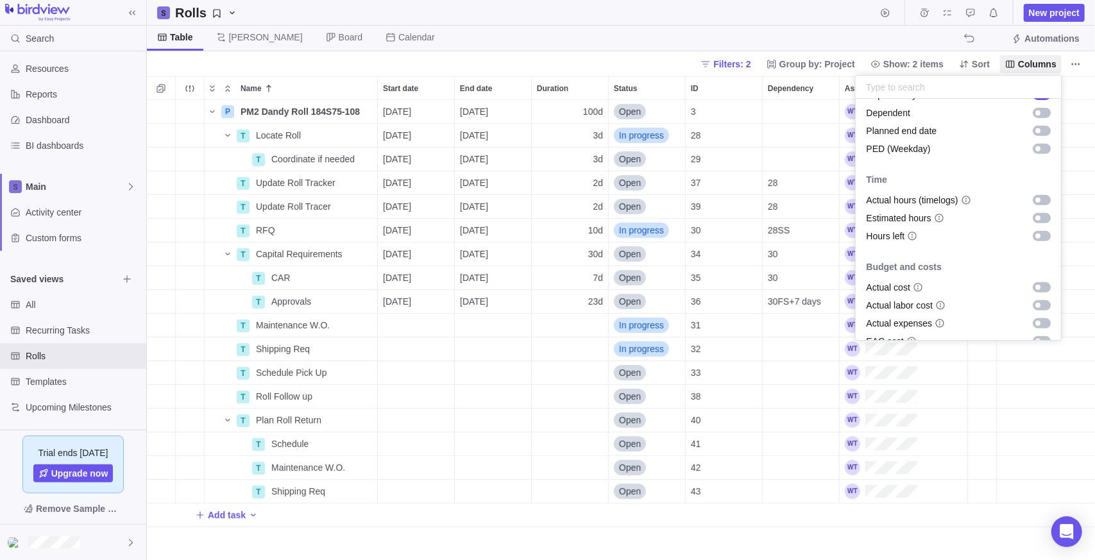
scroll to position [388, 0]
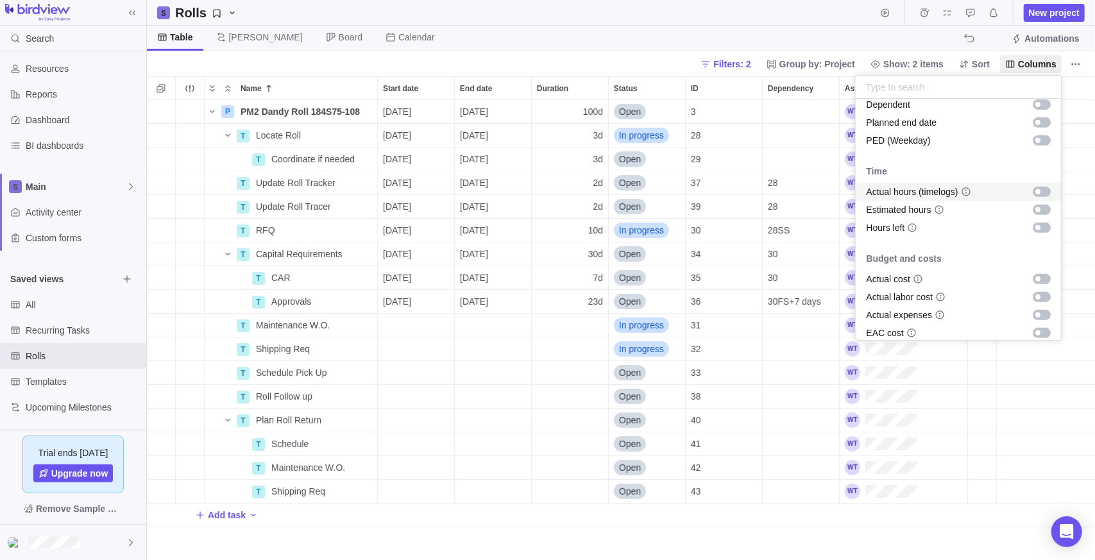
click at [554, 192] on div "grid" at bounding box center [1037, 191] width 5 height 5
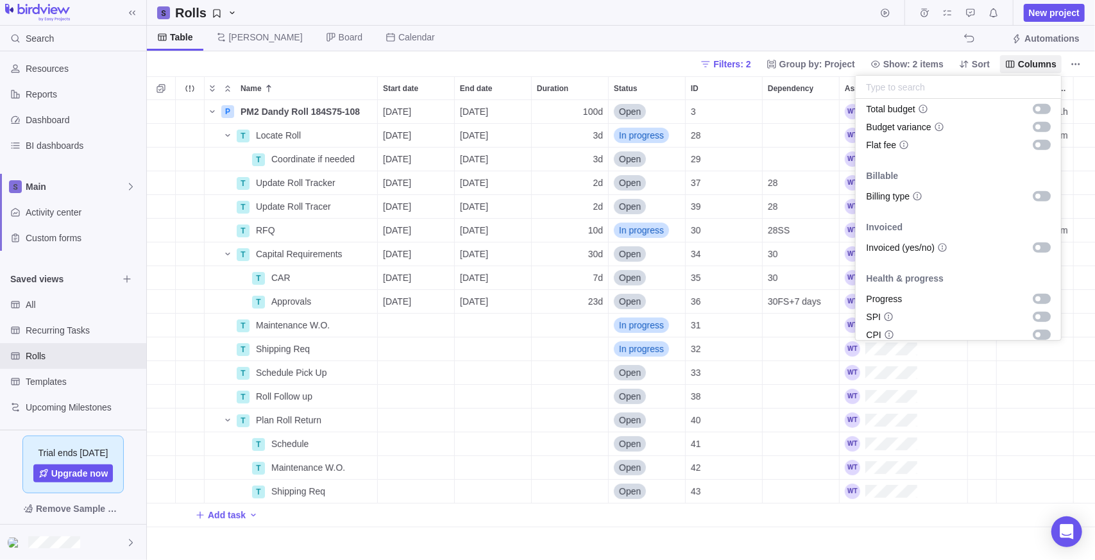
scroll to position [728, 0]
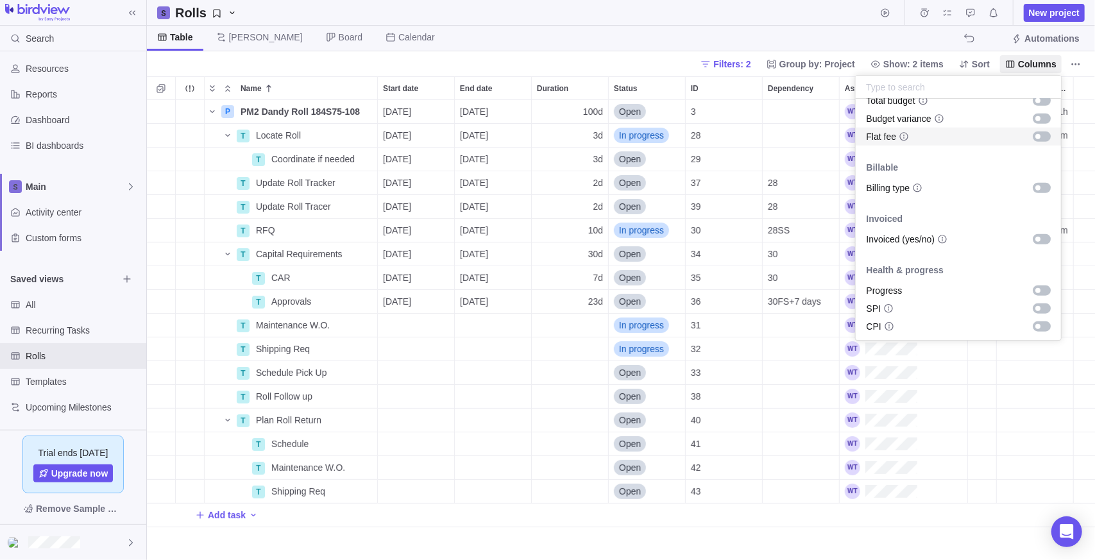
click at [554, 38] on body "Search Time logs history Resources Reports Dashboard BI dashboards Main Activit…" at bounding box center [547, 280] width 1095 height 560
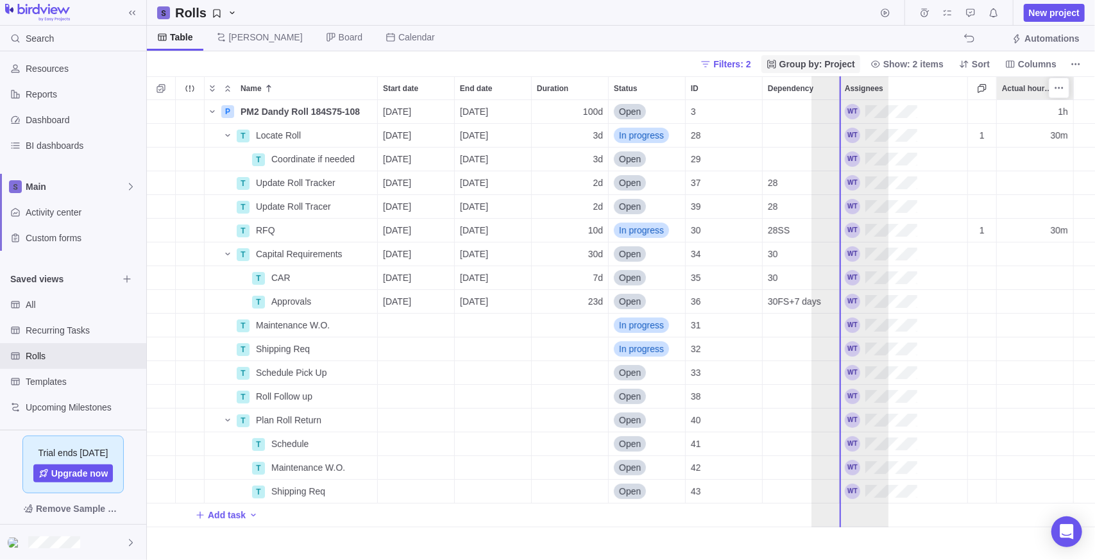
drag, startPoint x: 1031, startPoint y: 86, endPoint x: 840, endPoint y: 72, distance: 191.0
click at [554, 72] on div "Rolls New project Table [PERSON_NAME] Board Calendar Automations Filters: 2 Gro…" at bounding box center [621, 280] width 948 height 560
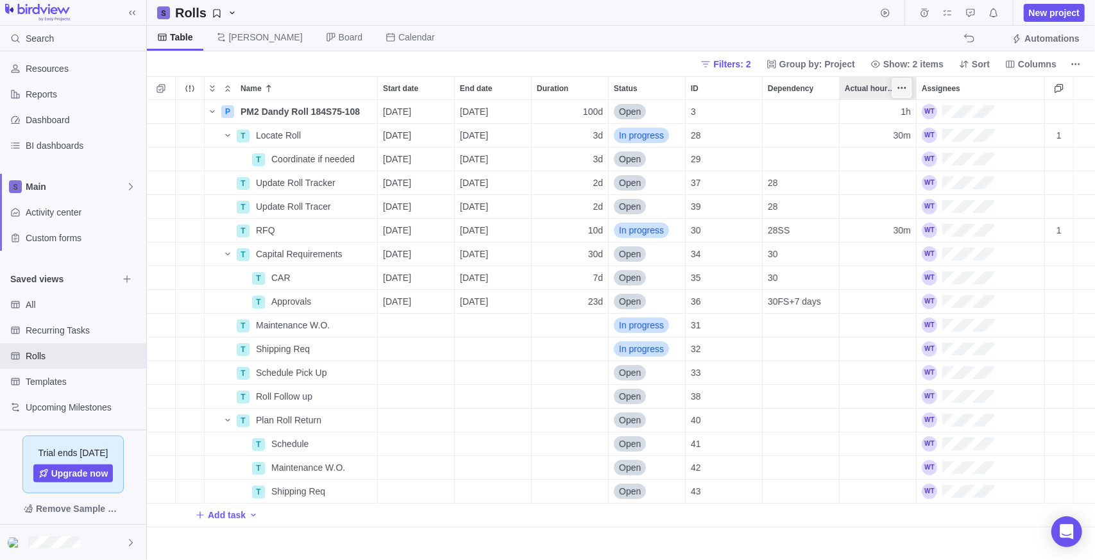
click at [554, 89] on icon "More actions" at bounding box center [902, 88] width 10 height 10
click at [554, 22] on body "Search Time logs history Resources Reports Dashboard BI dashboards Main Activit…" at bounding box center [547, 280] width 1095 height 560
drag, startPoint x: 1058, startPoint y: 85, endPoint x: 918, endPoint y: 83, distance: 139.2
click at [554, 83] on div "Name Start date End date Duration Status ID Dependency Actual hours (timelogs) …" at bounding box center [621, 88] width 948 height 24
click at [554, 76] on div at bounding box center [1073, 88] width 3 height 24
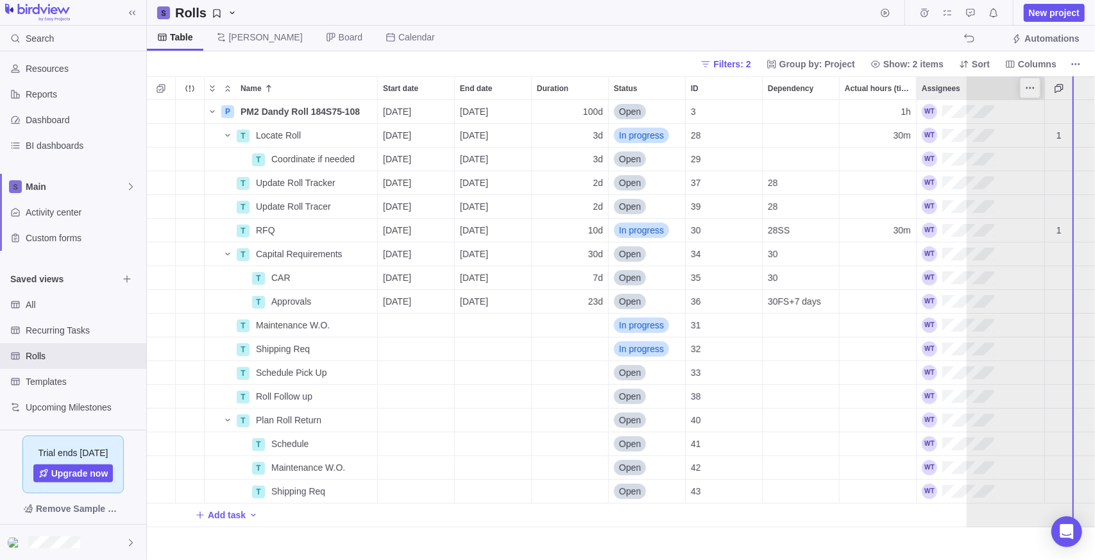
drag, startPoint x: 973, startPoint y: 87, endPoint x: 1073, endPoint y: 87, distance: 100.1
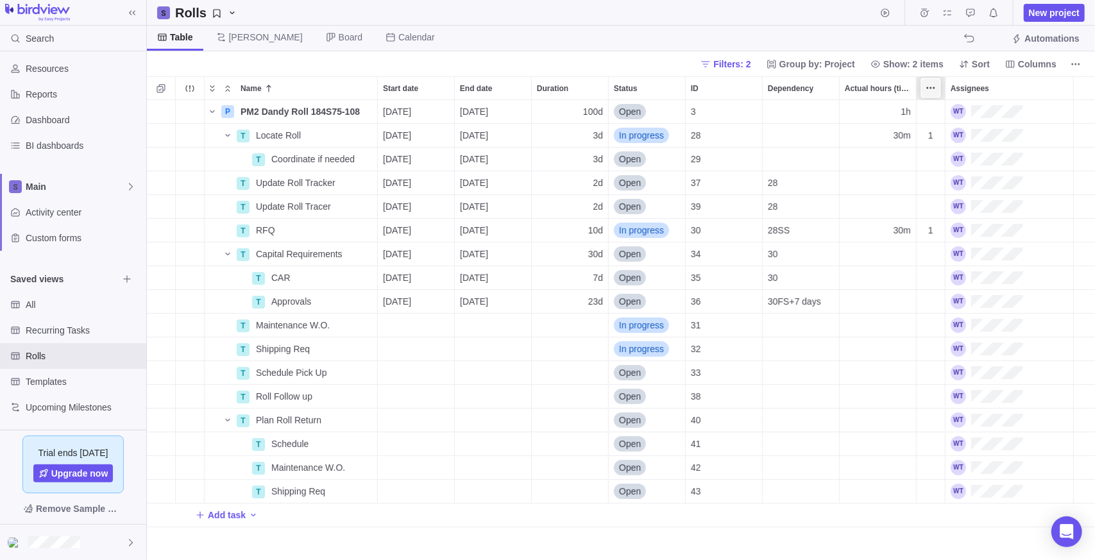
click at [554, 83] on icon "More actions" at bounding box center [931, 88] width 10 height 10
click at [554, 84] on icon "More actions" at bounding box center [931, 88] width 10 height 10
click at [554, 132] on span "1" at bounding box center [930, 135] width 5 height 13
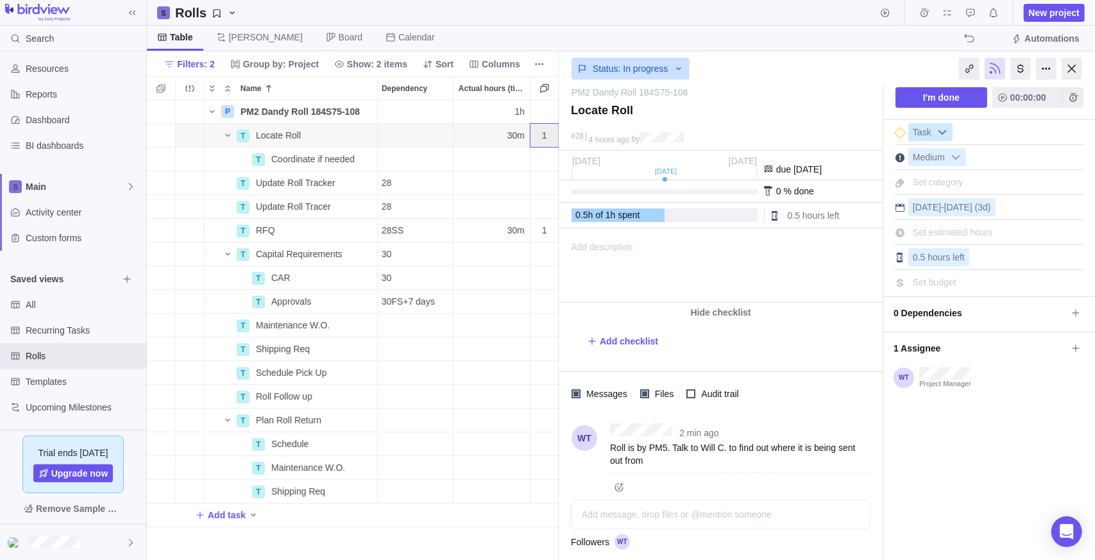
scroll to position [12, 0]
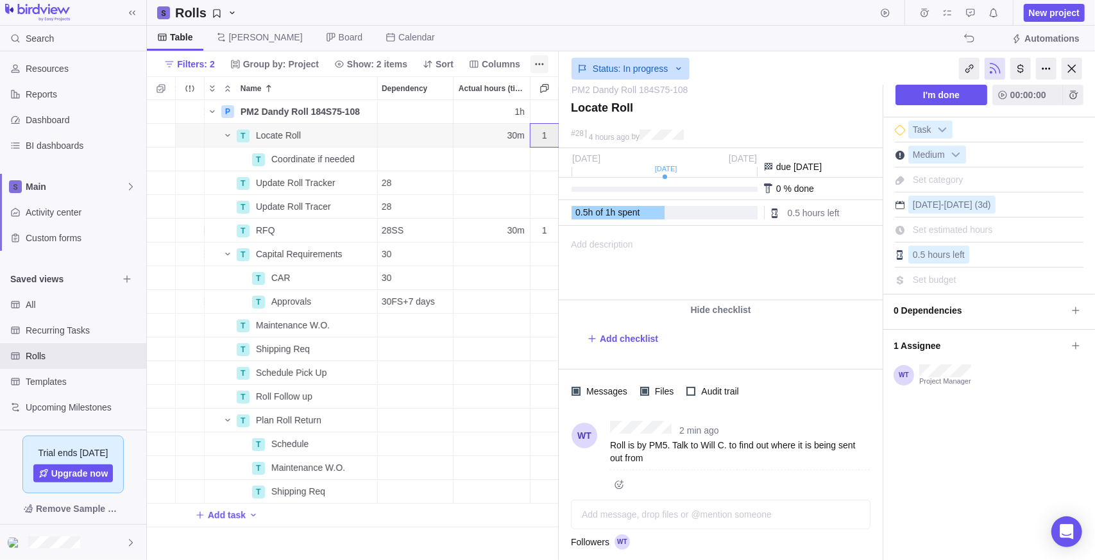
drag, startPoint x: 1076, startPoint y: 67, endPoint x: 1067, endPoint y: 67, distance: 9.0
click at [554, 67] on div at bounding box center [1072, 69] width 21 height 22
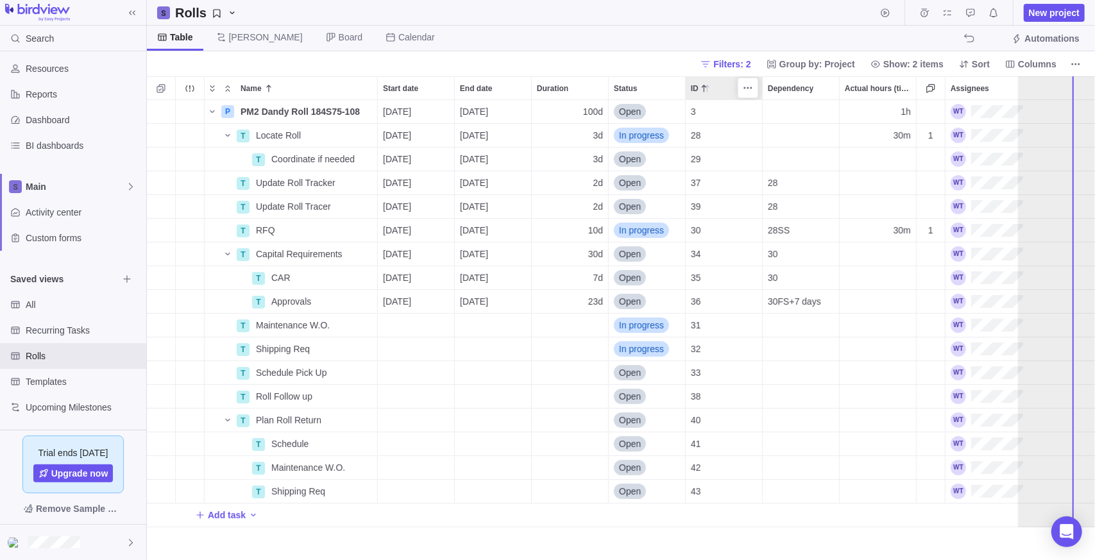
drag, startPoint x: 718, startPoint y: 88, endPoint x: 1055, endPoint y: 90, distance: 337.4
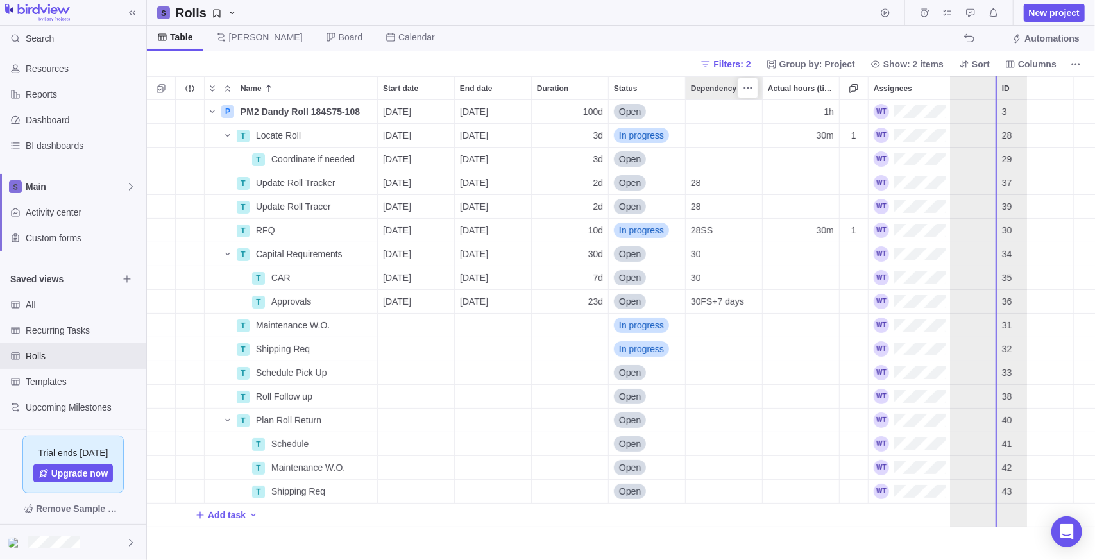
drag, startPoint x: 711, startPoint y: 87, endPoint x: 983, endPoint y: 87, distance: 272.0
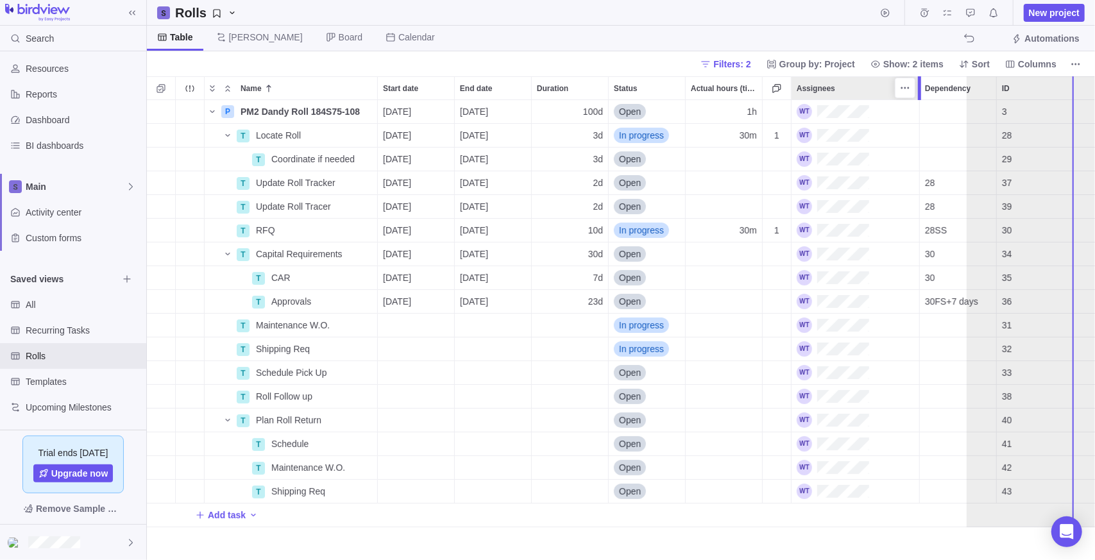
drag, startPoint x: 853, startPoint y: 89, endPoint x: 1078, endPoint y: 90, distance: 225.1
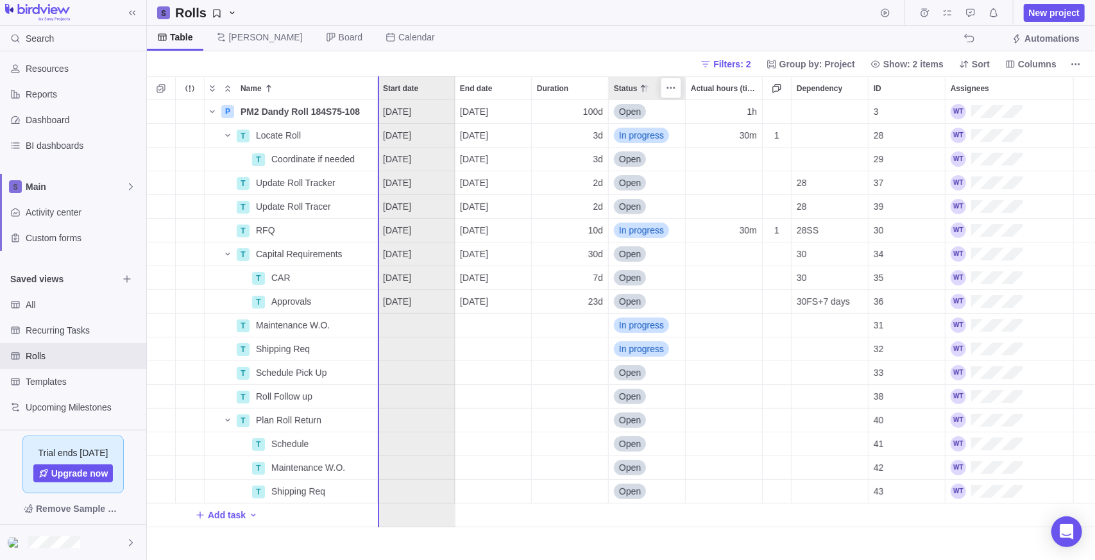
drag, startPoint x: 630, startPoint y: 87, endPoint x: 393, endPoint y: 90, distance: 236.7
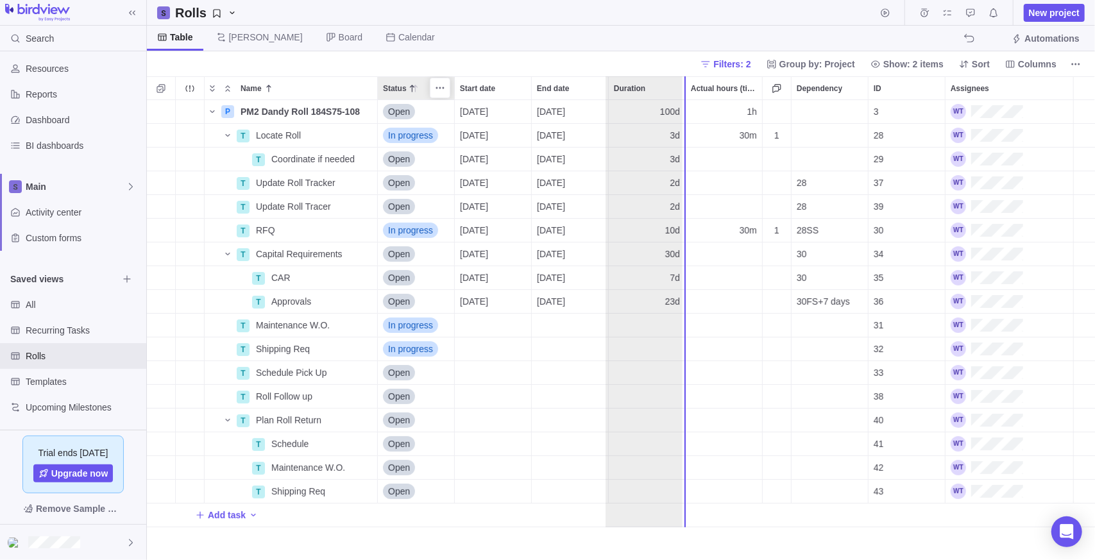
drag, startPoint x: 394, startPoint y: 83, endPoint x: 630, endPoint y: 79, distance: 236.1
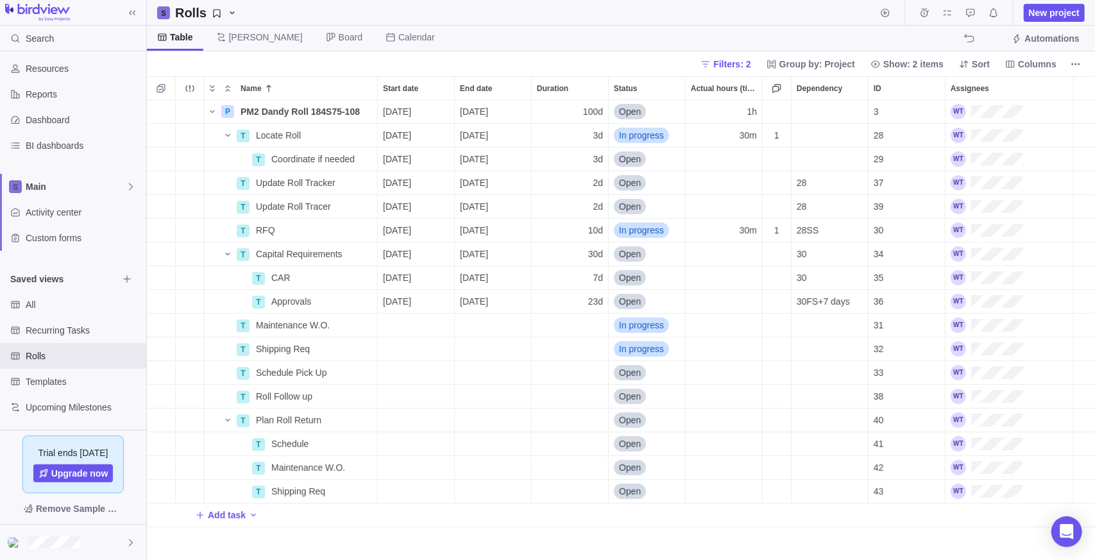
click at [554, 44] on div "Table [PERSON_NAME] Board Calendar Automations" at bounding box center [621, 39] width 948 height 26
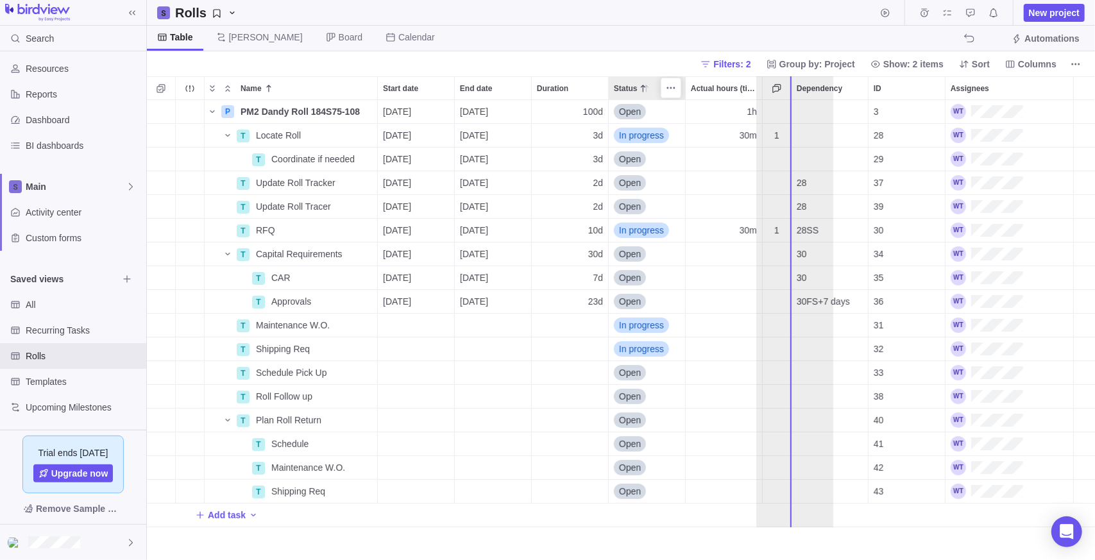
drag, startPoint x: 636, startPoint y: 87, endPoint x: 786, endPoint y: 73, distance: 151.4
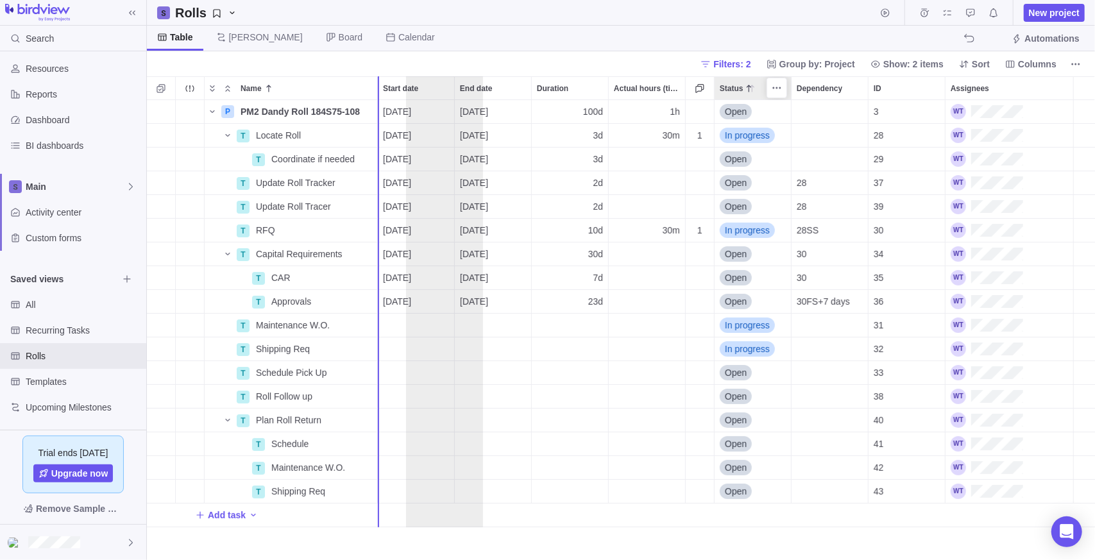
drag, startPoint x: 728, startPoint y: 85, endPoint x: 415, endPoint y: 96, distance: 313.2
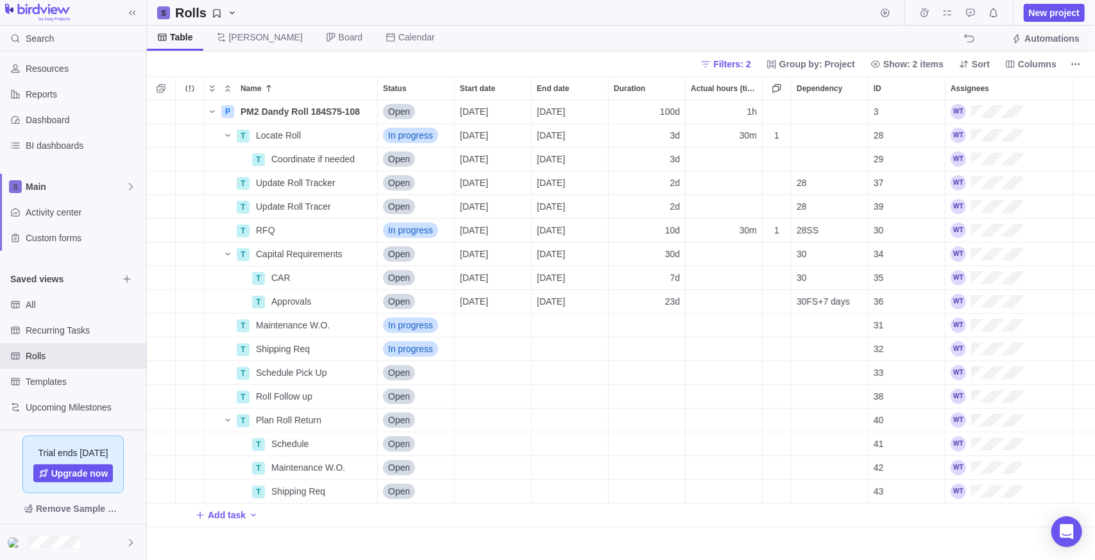
click at [462, 68] on div "Filters: 2 Group by: Project Show: 2 items Sort Columns" at bounding box center [621, 63] width 948 height 25
click at [403, 185] on span "Open" at bounding box center [399, 182] width 22 height 13
click at [409, 180] on span "Open" at bounding box center [400, 182] width 22 height 13
click at [409, 180] on span "Open" at bounding box center [399, 182] width 22 height 13
click at [409, 180] on span "Open" at bounding box center [400, 182] width 22 height 13
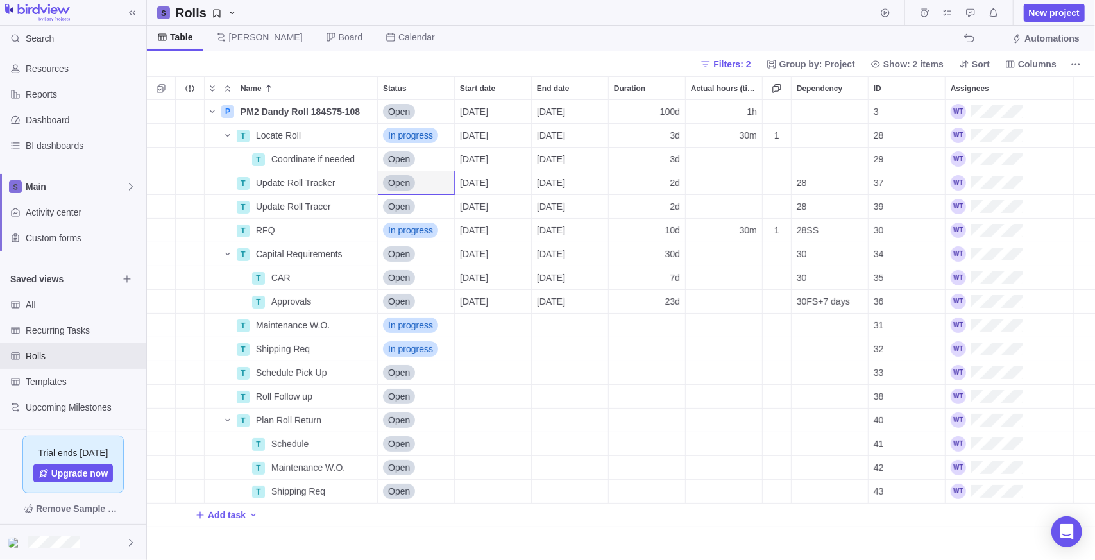
click at [360, 481] on div "P PM2 Dandy Roll 184S75-108 Details Open [DATE] [DATE] 100d 1h 3 T Locate Roll …" at bounding box center [621, 330] width 948 height 461
